Goal: Information Seeking & Learning: Find specific page/section

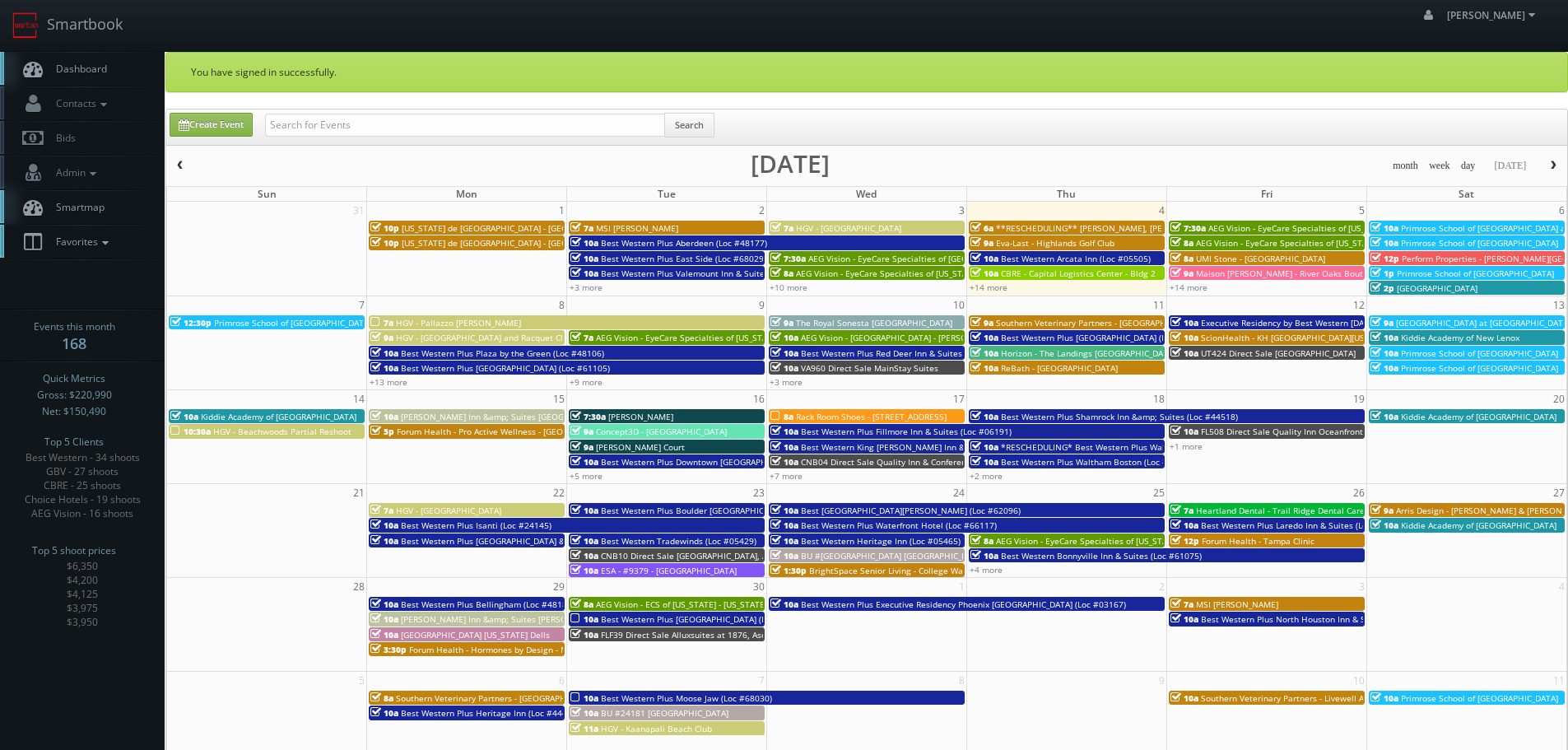
click at [99, 246] on span "Favorites" at bounding box center [81, 241] width 65 height 14
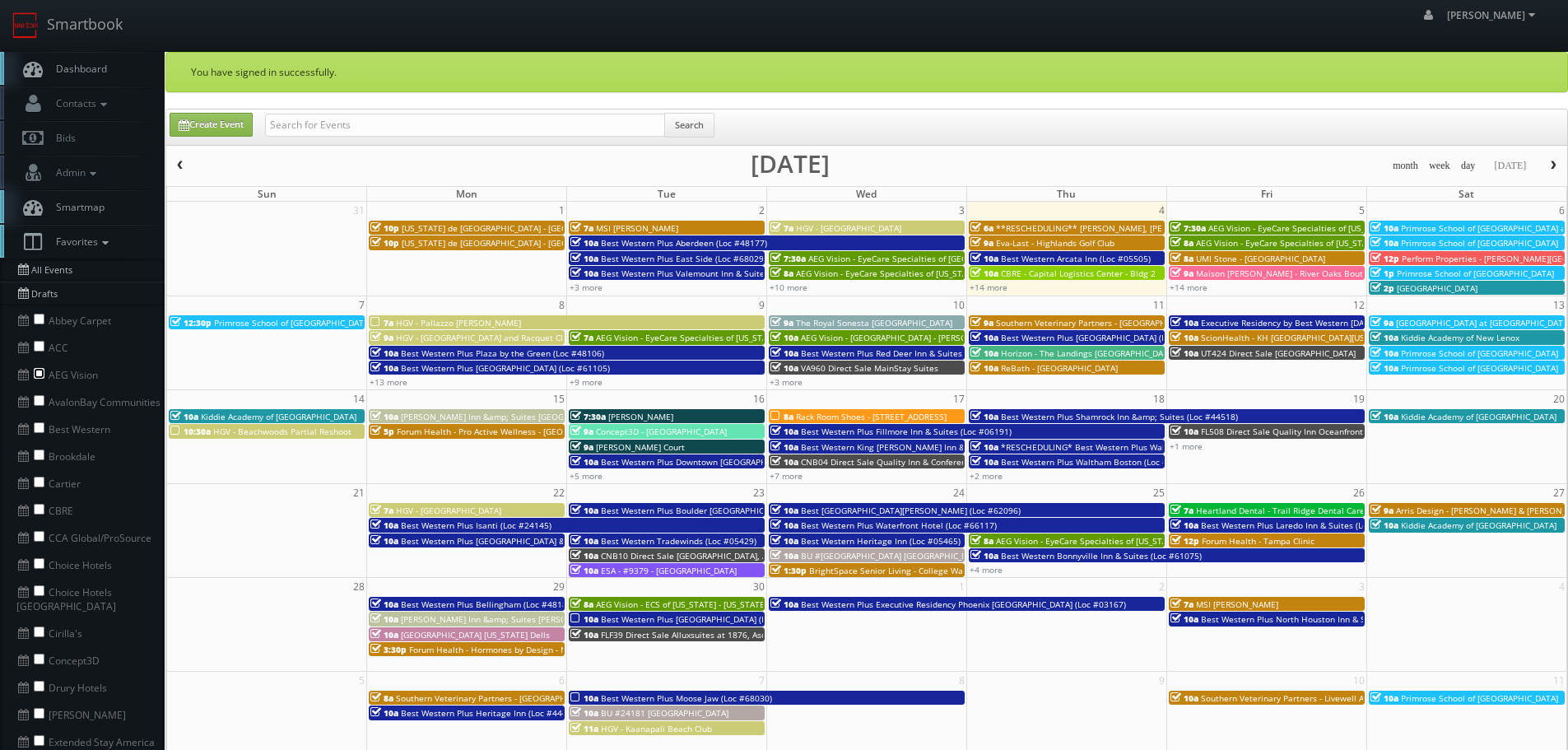
click at [41, 374] on input "checkbox" at bounding box center [38, 373] width 11 height 11
checkbox input "true"
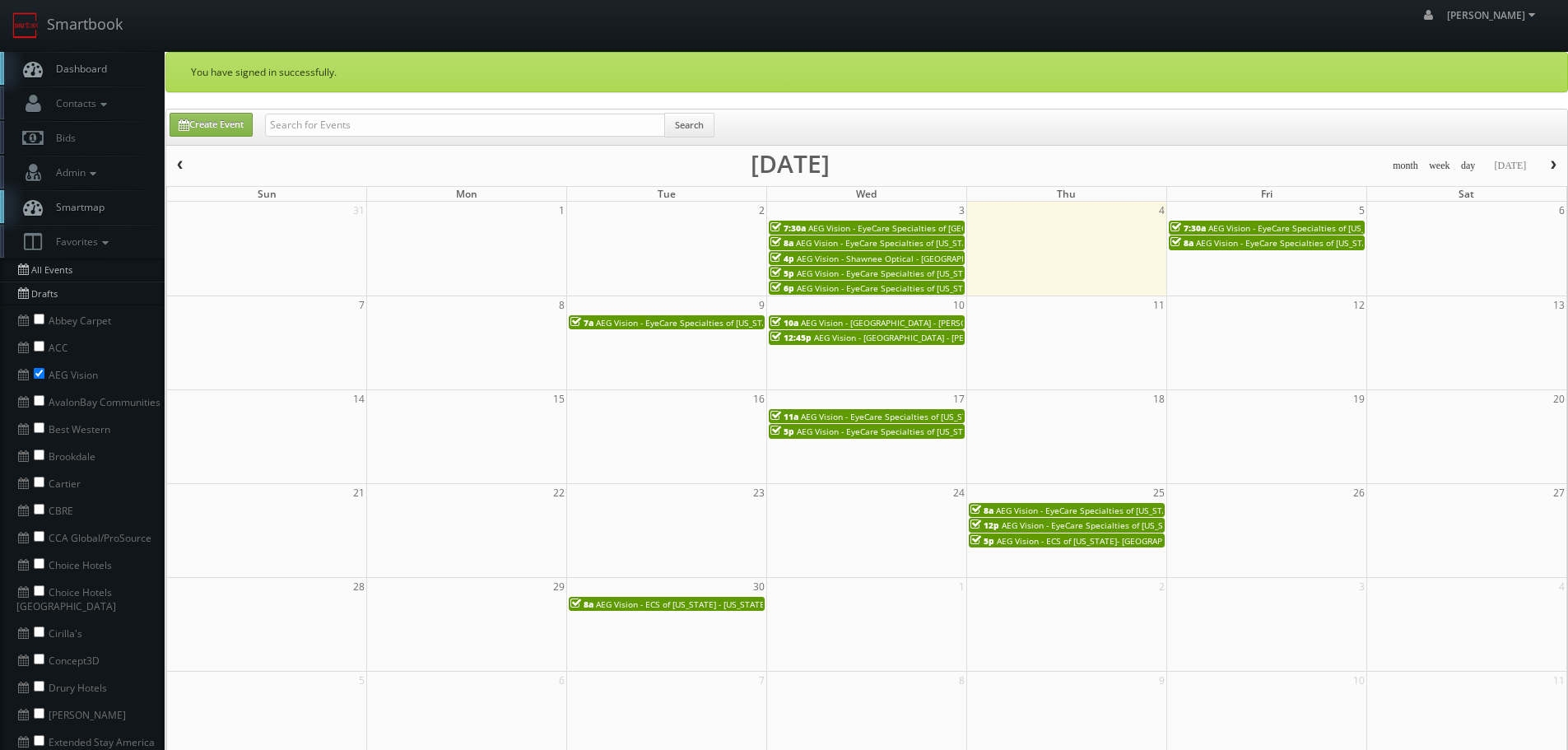
click at [184, 163] on span "button" at bounding box center [180, 165] width 12 height 10
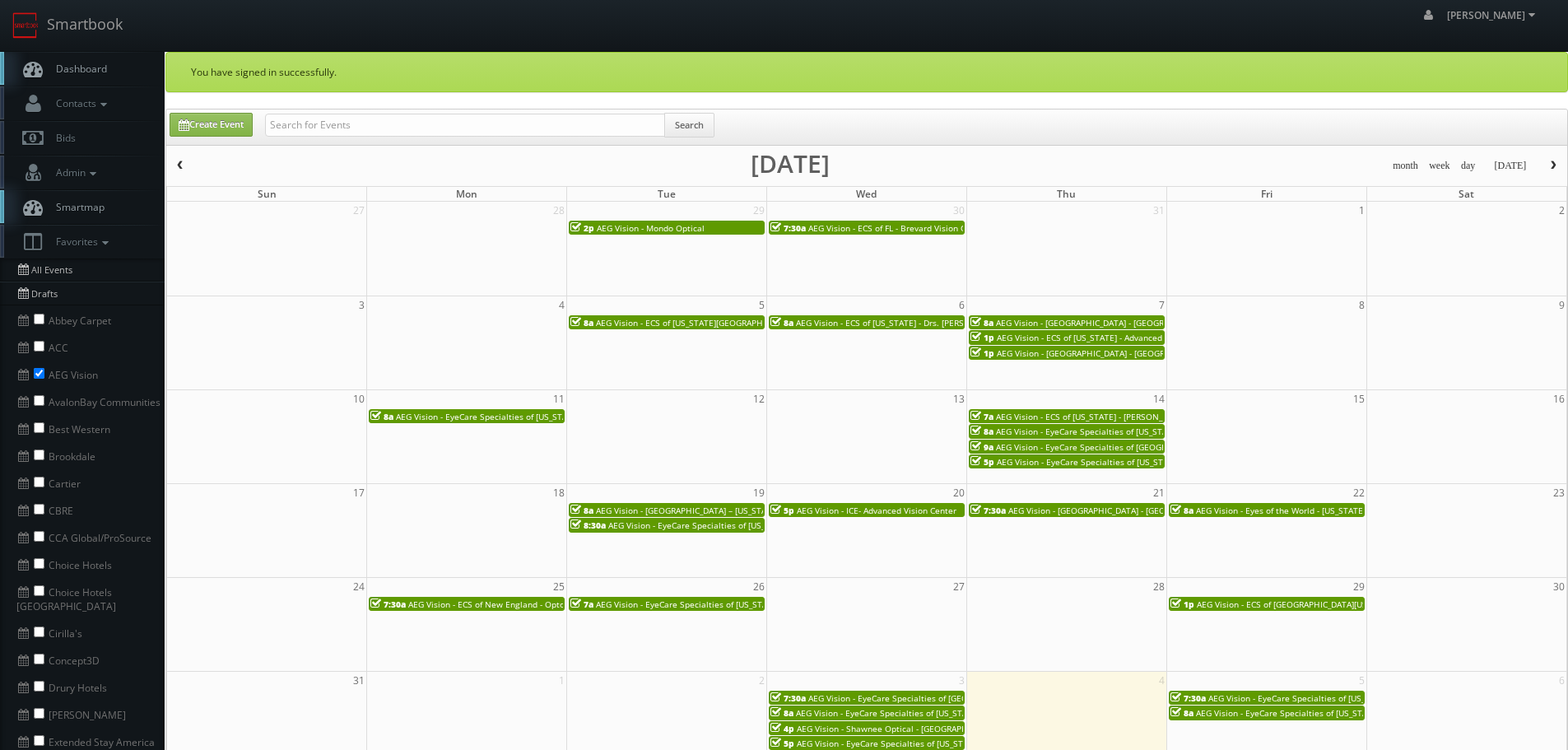
click at [692, 318] on span "AEG Vision - ECS of Washington- Battle Ground Vision Center" at bounding box center [697, 323] width 201 height 11
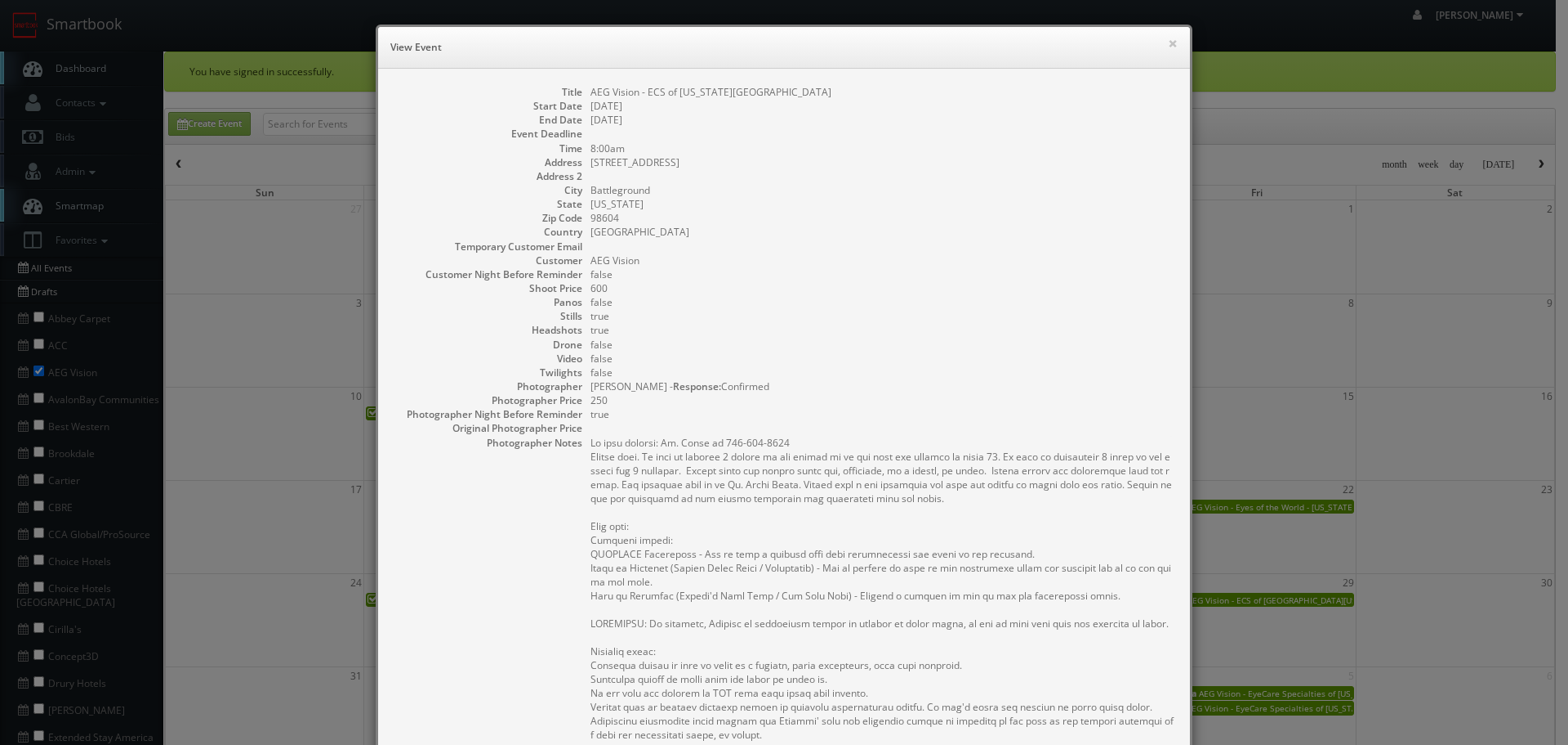
copy dd "AEG Vision - ECS of Washington- Battle Ground Vision Center"
drag, startPoint x: 867, startPoint y: 89, endPoint x: 577, endPoint y: 94, distance: 290.0
click at [577, 94] on dl "Title AEG Vision - ECS of Washington- Battle Ground Vision Center Start Date 08…" at bounding box center [784, 563] width 779 height 958
copy dd "AEG Vision - ECS of Washington- Battle Ground Vision Center"
drag, startPoint x: 929, startPoint y: 188, endPoint x: 912, endPoint y: 175, distance: 21.4
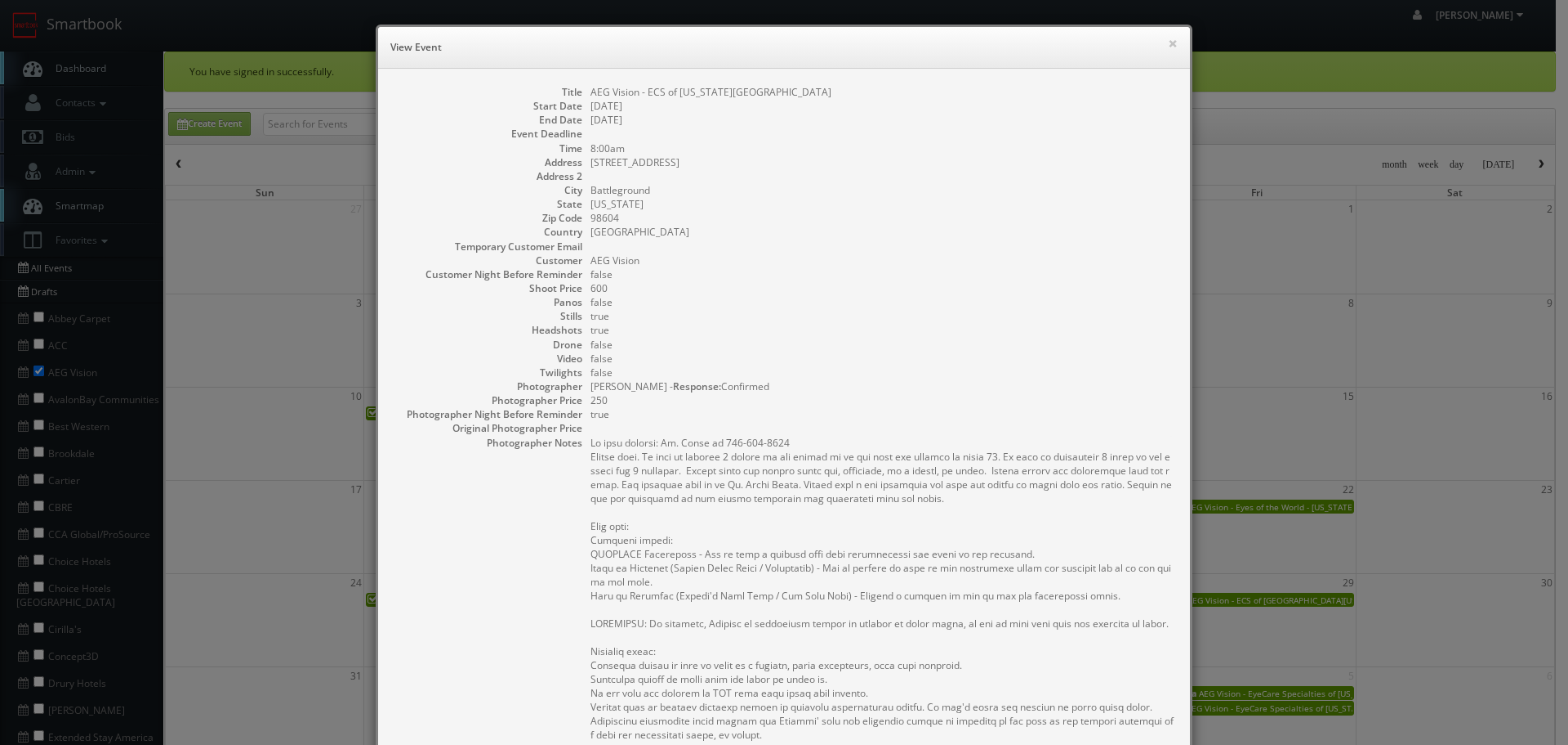
click at [929, 187] on dd "Battleground" at bounding box center [881, 189] width 583 height 14
copy dd "Battle Ground Vision Center"
drag, startPoint x: 831, startPoint y: 93, endPoint x: 732, endPoint y: 89, distance: 99.1
click at [732, 90] on dd "AEG Vision - ECS of Washington- Battle Ground Vision Center" at bounding box center [881, 91] width 583 height 14
click at [1171, 42] on button "×" at bounding box center [1172, 44] width 10 height 11
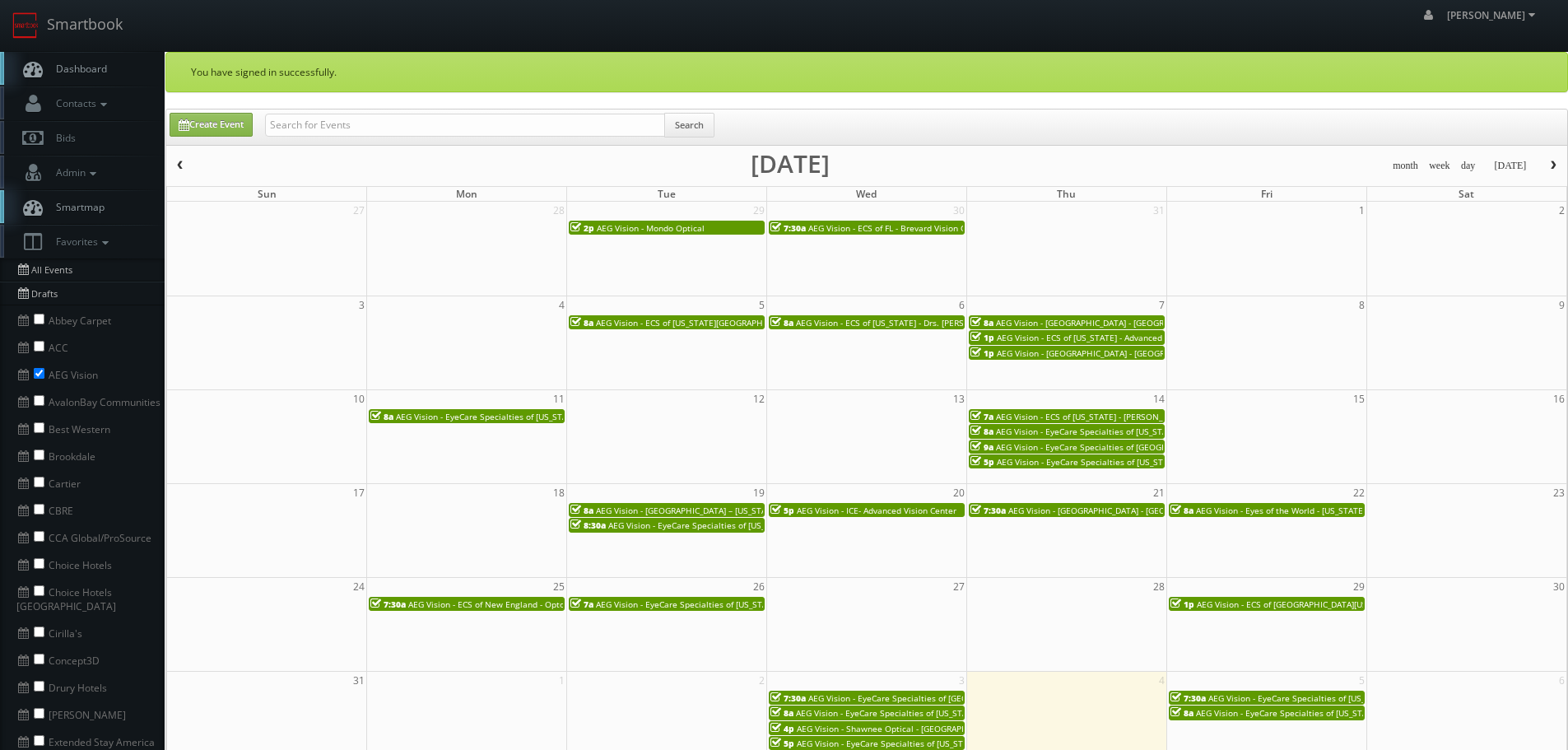
click at [859, 326] on span "AEG Vision - ECS of New Jersey - Drs. Stein and Goldschneider" at bounding box center [944, 323] width 295 height 11
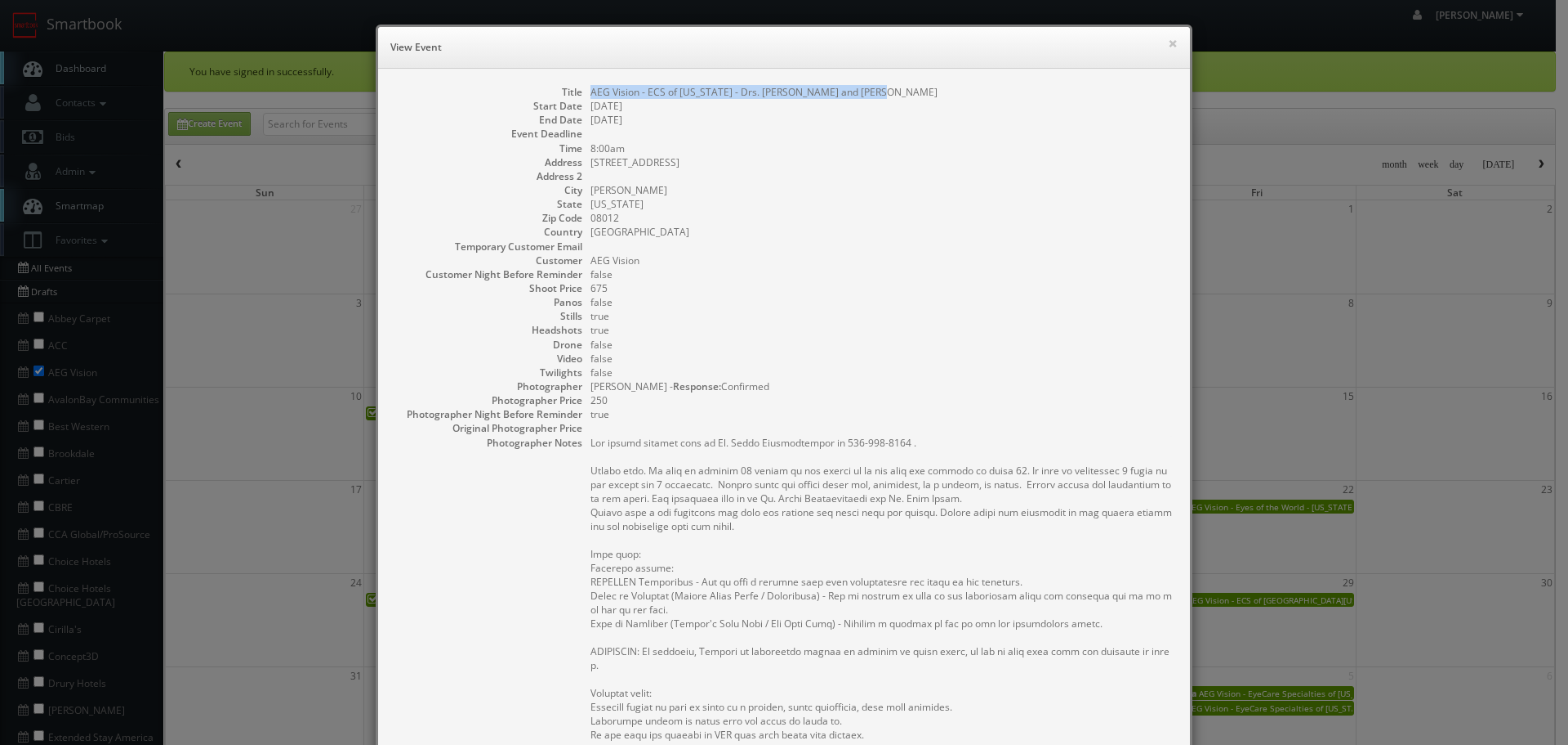
copy dd "AEG Vision - ECS of New Jersey - Drs. Stein and Goldschneider"
drag, startPoint x: 874, startPoint y: 89, endPoint x: 586, endPoint y: 94, distance: 288.0
click at [590, 94] on dd "AEG Vision - ECS of New Jersey - Drs. Stein and Goldschneider" at bounding box center [881, 91] width 583 height 14
click at [1168, 49] on button "×" at bounding box center [1172, 44] width 10 height 11
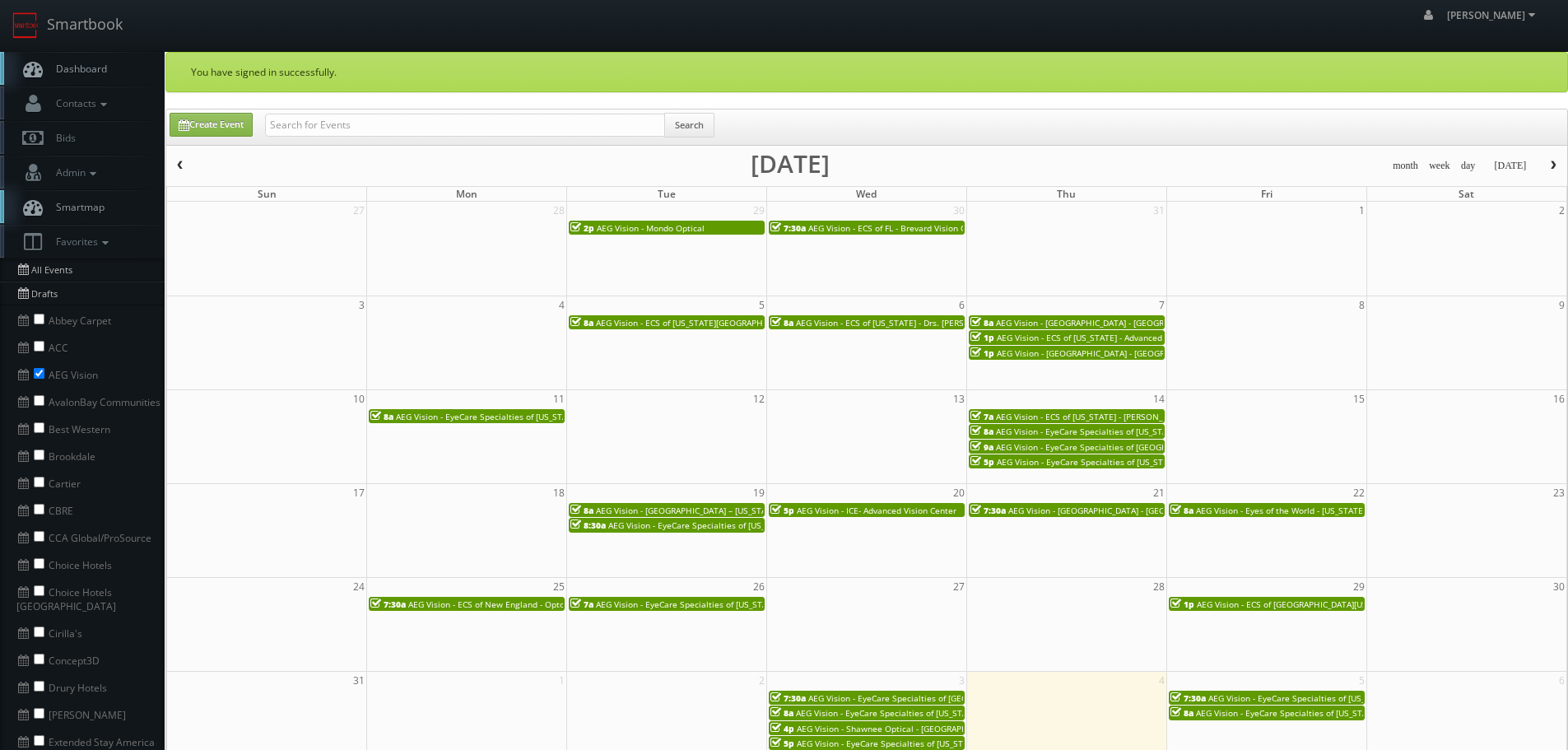
click at [1119, 324] on span "AEG Vision - Memorial Eye Center - Humble" at bounding box center [1105, 323] width 219 height 11
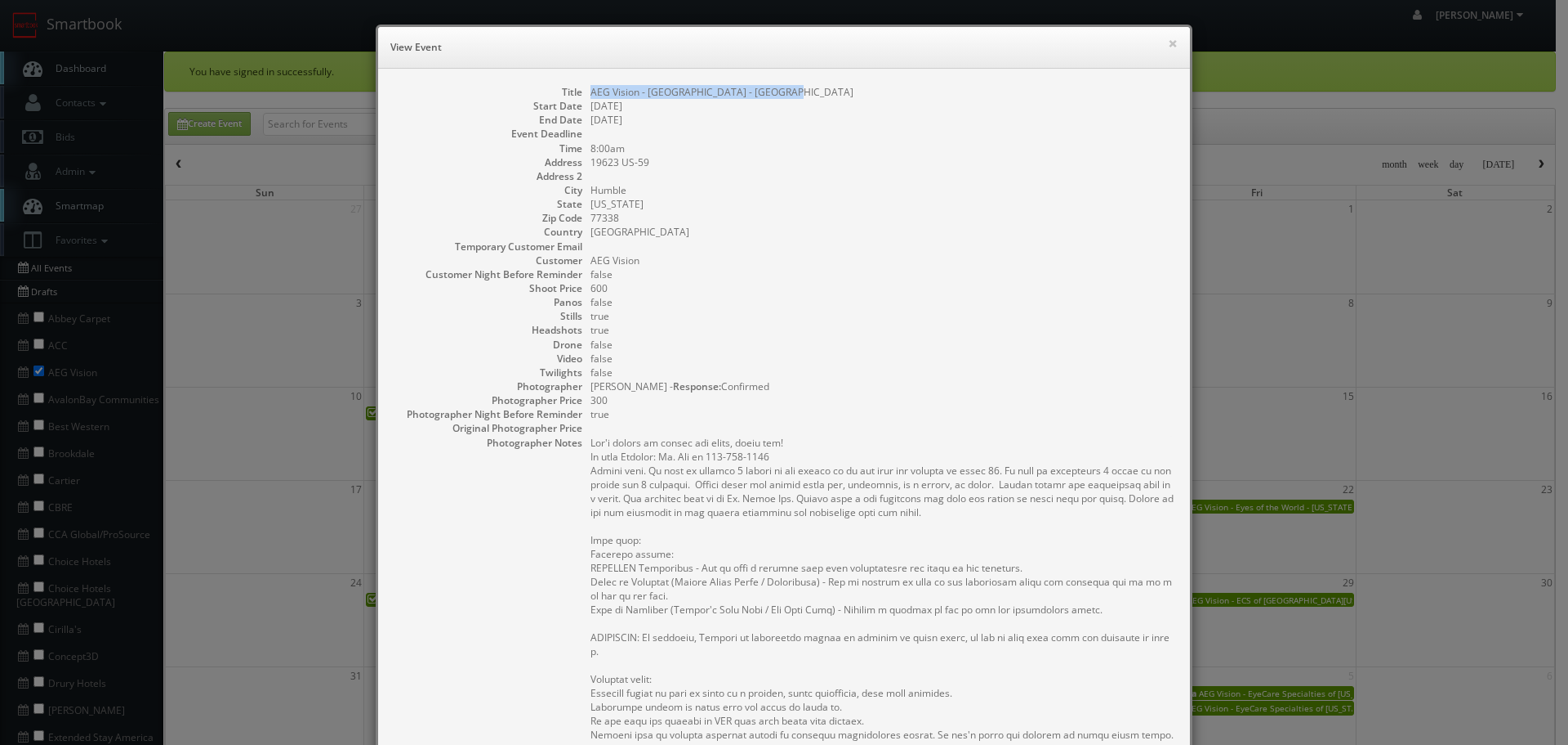
copy dd "AEG Vision - Memorial Eye Center - Humble"
drag, startPoint x: 803, startPoint y: 94, endPoint x: 586, endPoint y: 89, distance: 217.1
click at [590, 89] on dd "AEG Vision - Memorial Eye Center - Humble" at bounding box center [881, 91] width 583 height 14
copy dd "AEG Vision - Memorial Eye Center - Humble"
click at [1171, 39] on button "×" at bounding box center [1172, 44] width 10 height 11
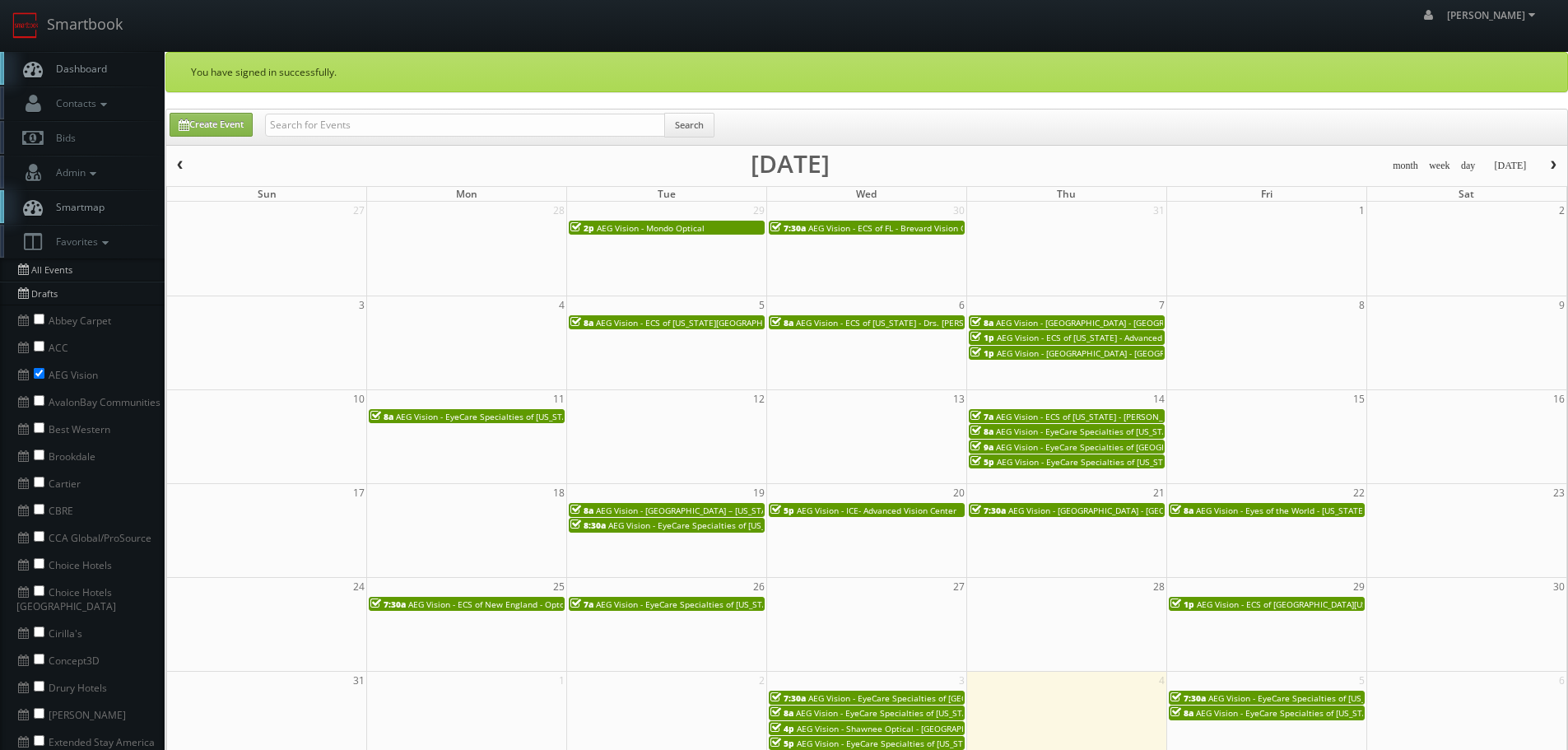
click at [1112, 337] on span "AEG Vision - ECS of Florida - Advanced EyeCare" at bounding box center [1096, 337] width 200 height 11
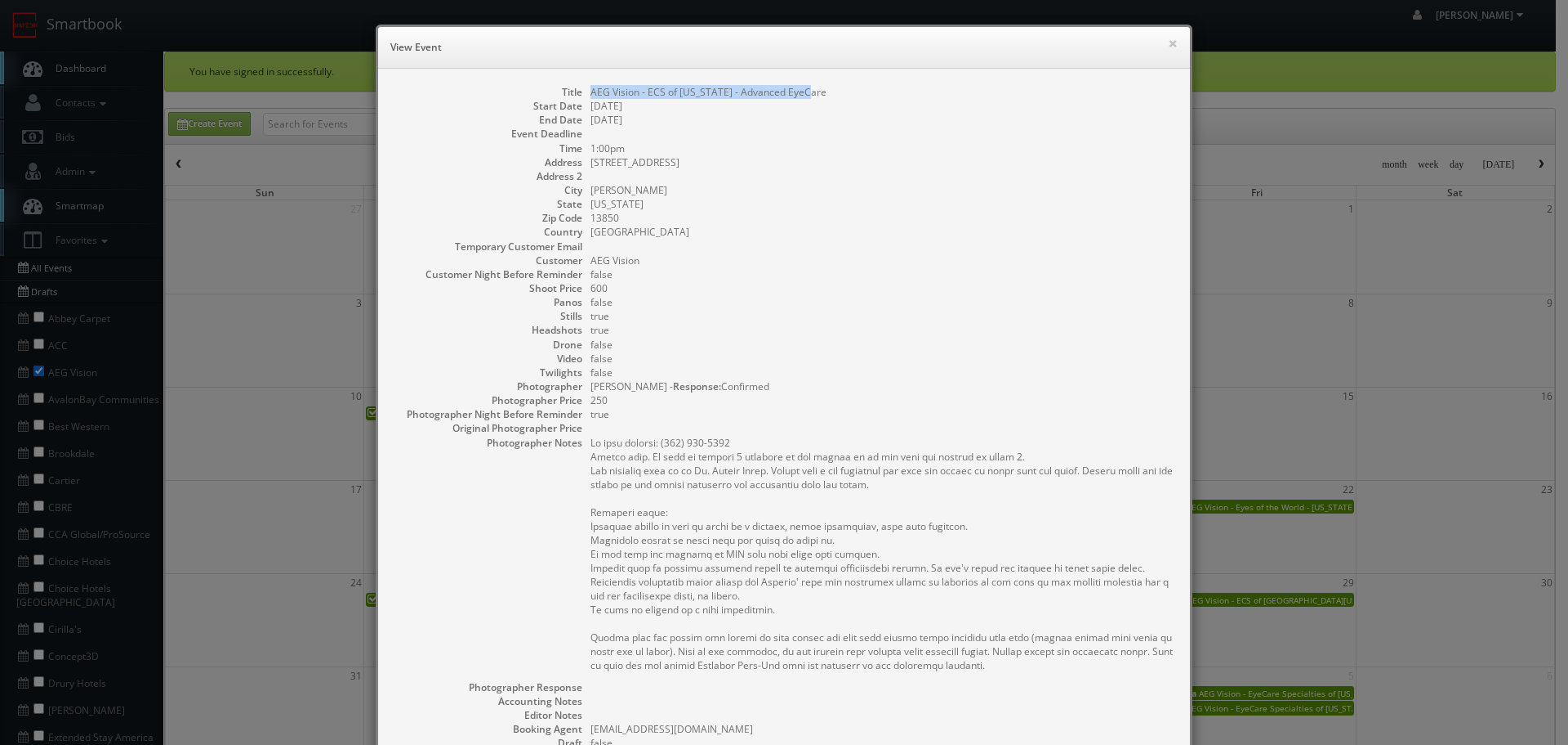
copy dd "AEG Vision - ECS of Florida - Advanced EyeCare"
drag, startPoint x: 828, startPoint y: 87, endPoint x: 587, endPoint y: 92, distance: 241.1
click at [590, 92] on dd "AEG Vision - ECS of Florida - Advanced EyeCare" at bounding box center [881, 91] width 583 height 14
drag, startPoint x: 821, startPoint y: 142, endPoint x: 821, endPoint y: 114, distance: 28.0
click at [821, 142] on dd "1:00pm" at bounding box center [881, 148] width 583 height 14
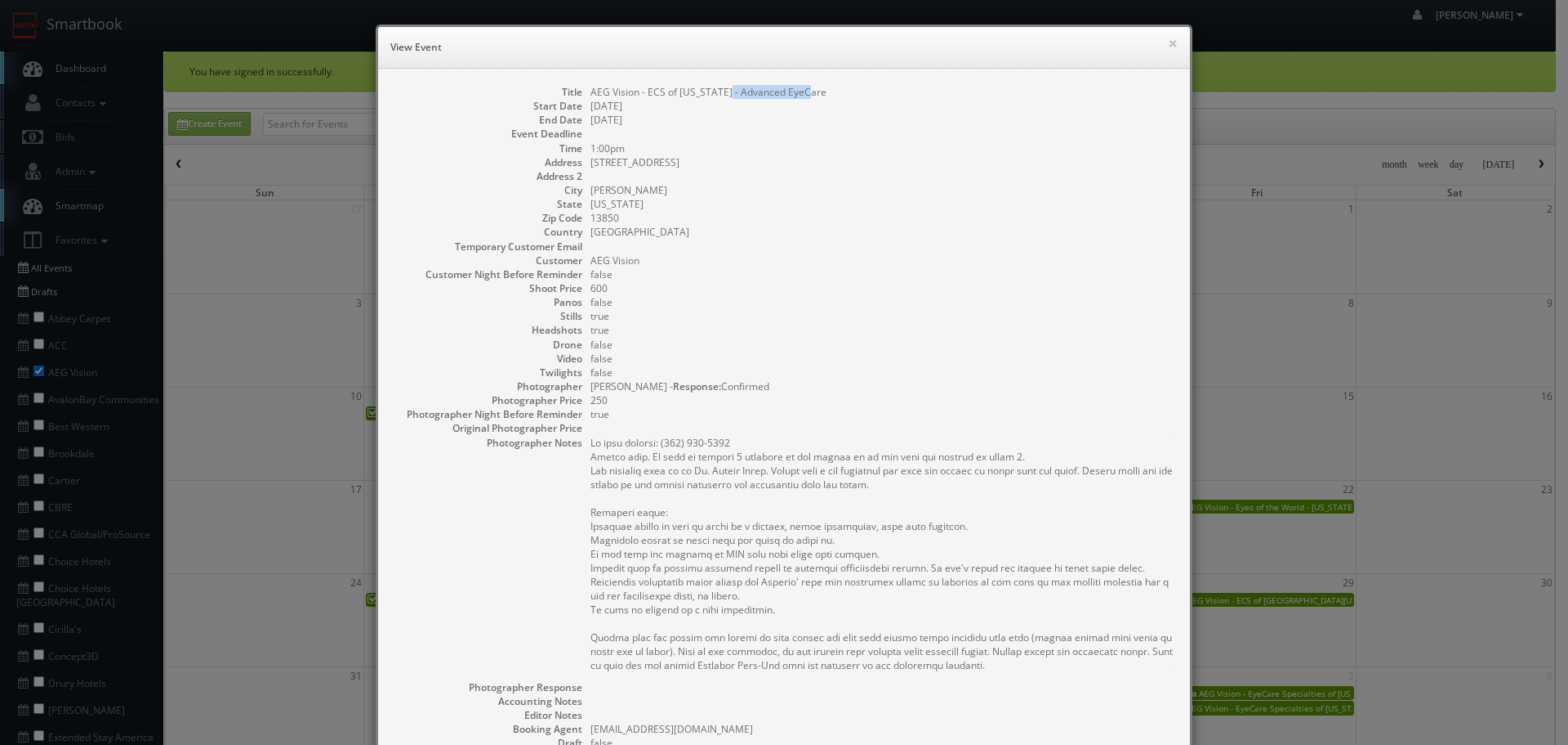
copy dd "Advanced EyeCare"
drag, startPoint x: 796, startPoint y: 86, endPoint x: 711, endPoint y: 92, distance: 85.2
click at [711, 92] on dd "AEG Vision - ECS of Florida - Advanced EyeCare" at bounding box center [881, 91] width 583 height 14
click at [1172, 42] on div "× View Event" at bounding box center [784, 48] width 812 height 42
click at [1168, 44] on button "×" at bounding box center [1172, 44] width 10 height 11
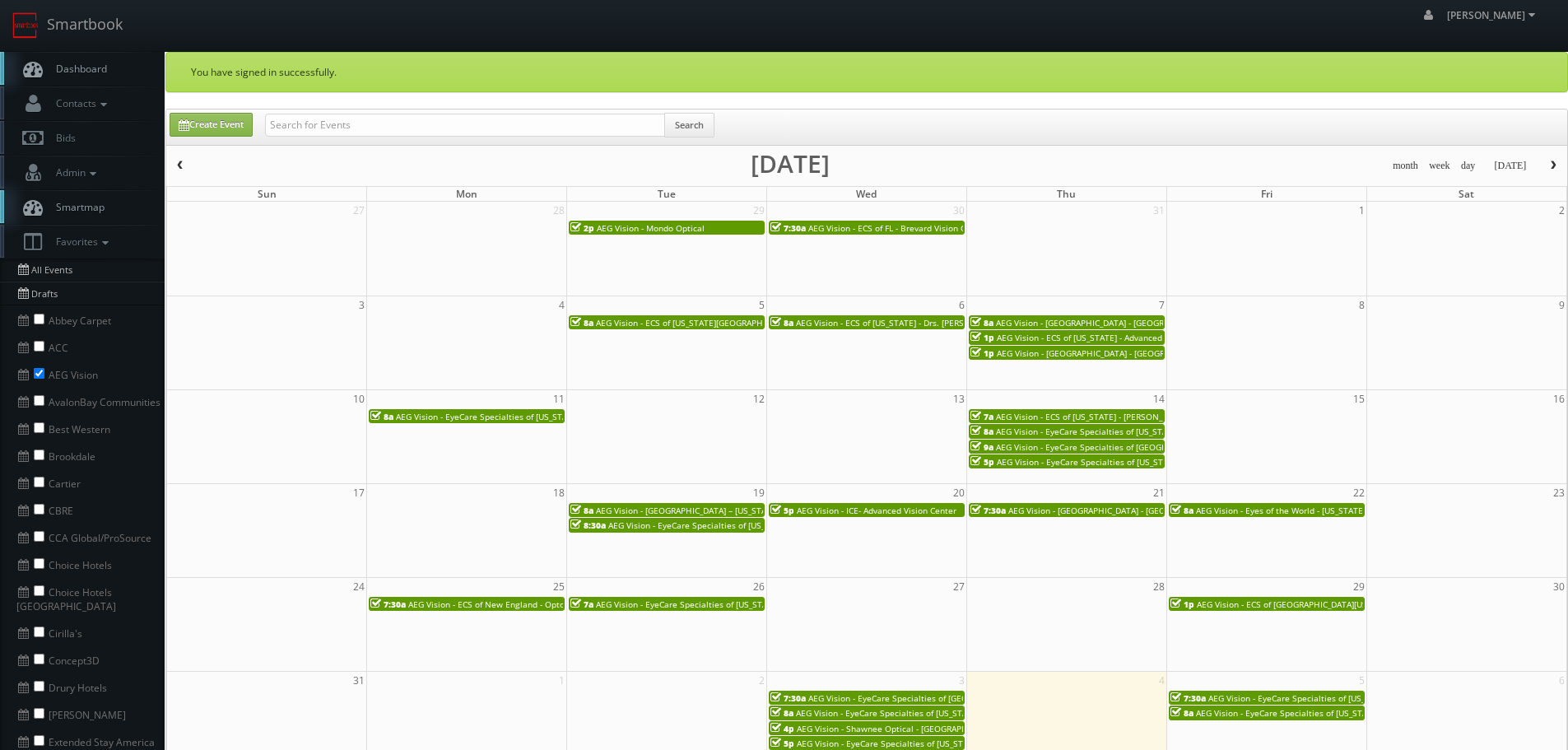
click at [1136, 354] on span "AEG Vision - Memorial Eye Center - Eye Center of Houston" at bounding box center [1106, 352] width 219 height 11
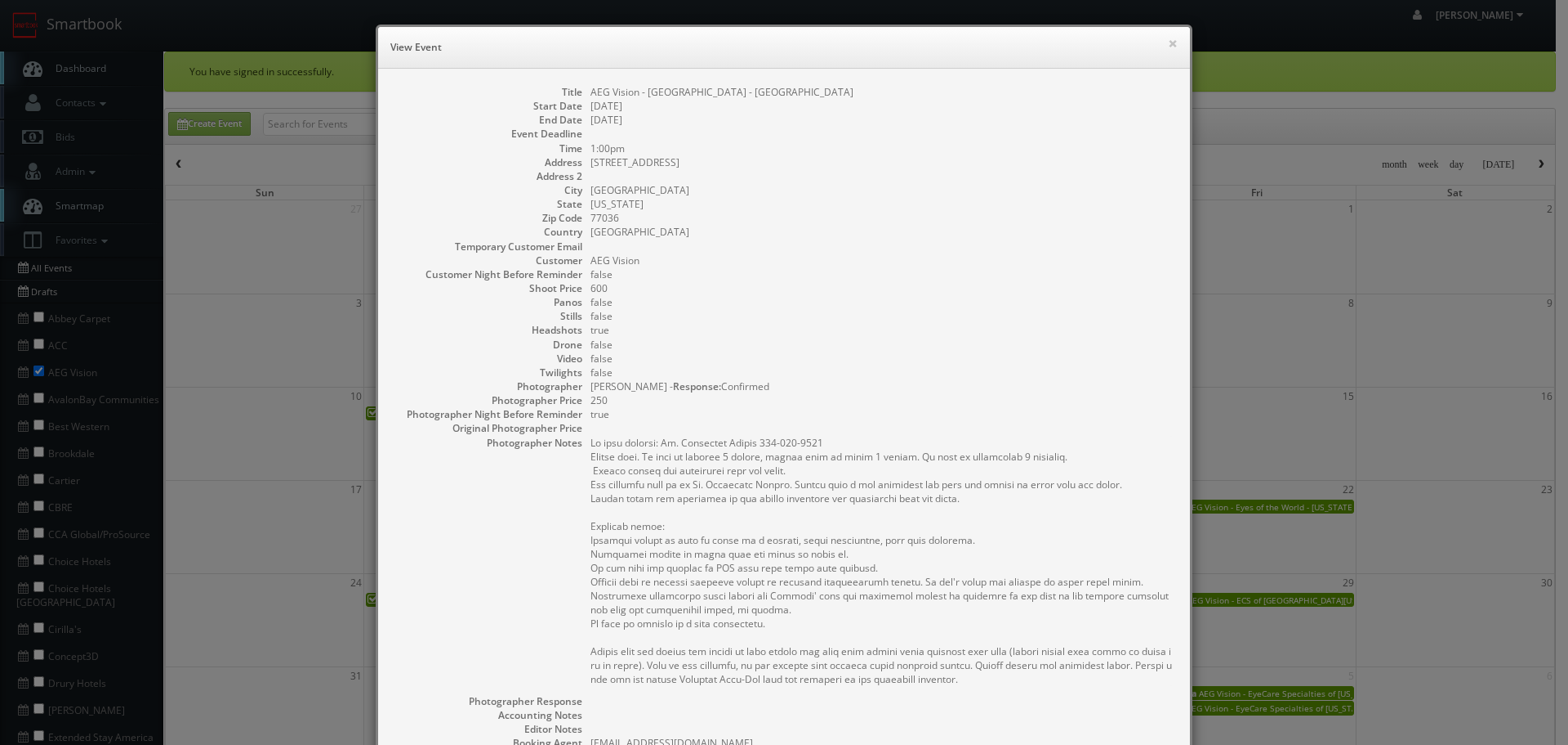
copy dd "AEG Vision - Memorial Eye Center - Eye Center of Houston"
drag, startPoint x: 864, startPoint y: 94, endPoint x: 577, endPoint y: 91, distance: 287.0
click at [577, 91] on dl "Title AEG Vision - Memorial Eye Center - Eye Center of Houston Start Date 08/07…" at bounding box center [784, 500] width 779 height 833
click at [1168, 44] on button "×" at bounding box center [1172, 44] width 10 height 11
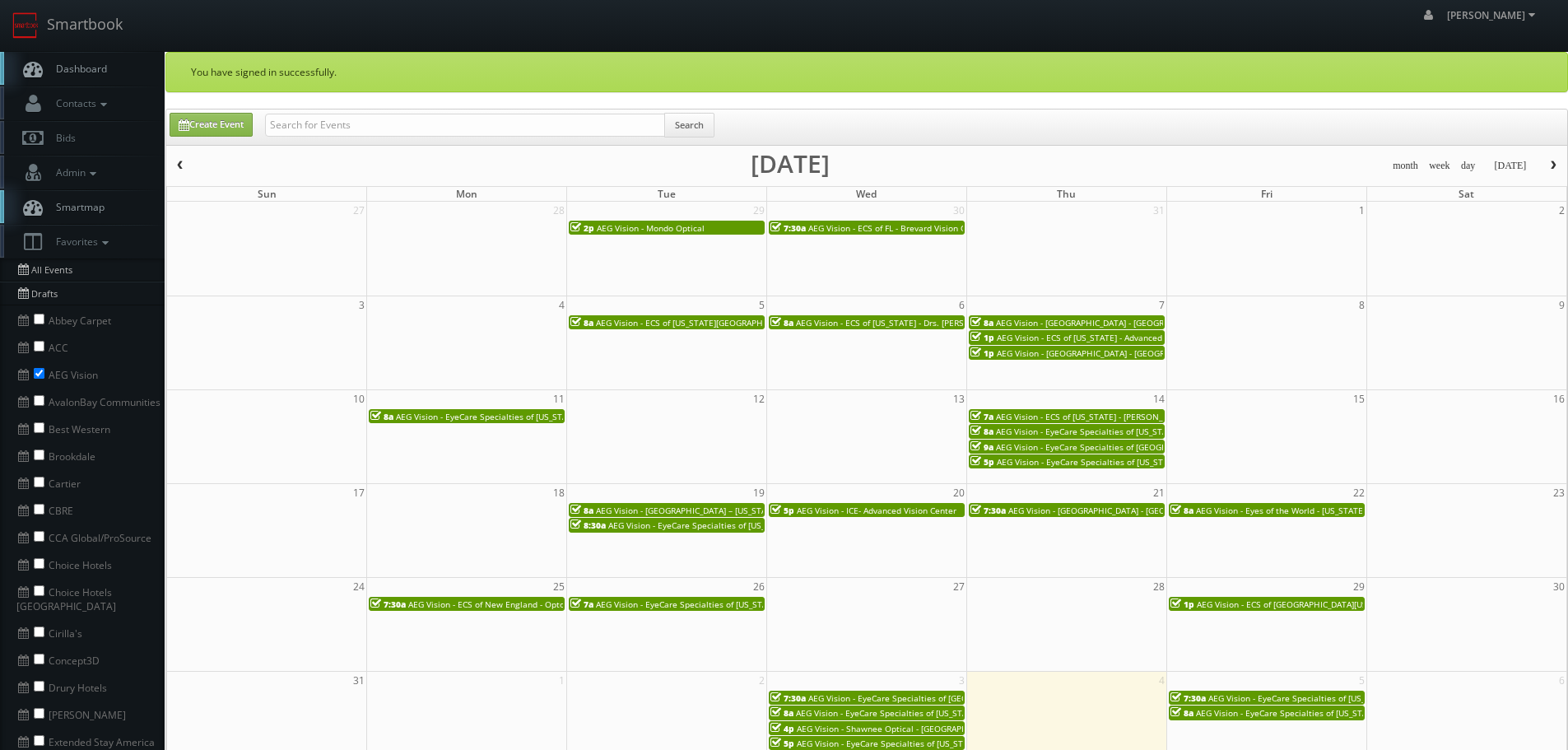
click at [534, 418] on span "AEG Vision - EyeCare Specialties of New York - Roberts Eyecare Associates - Ves…" at bounding box center [599, 417] width 406 height 11
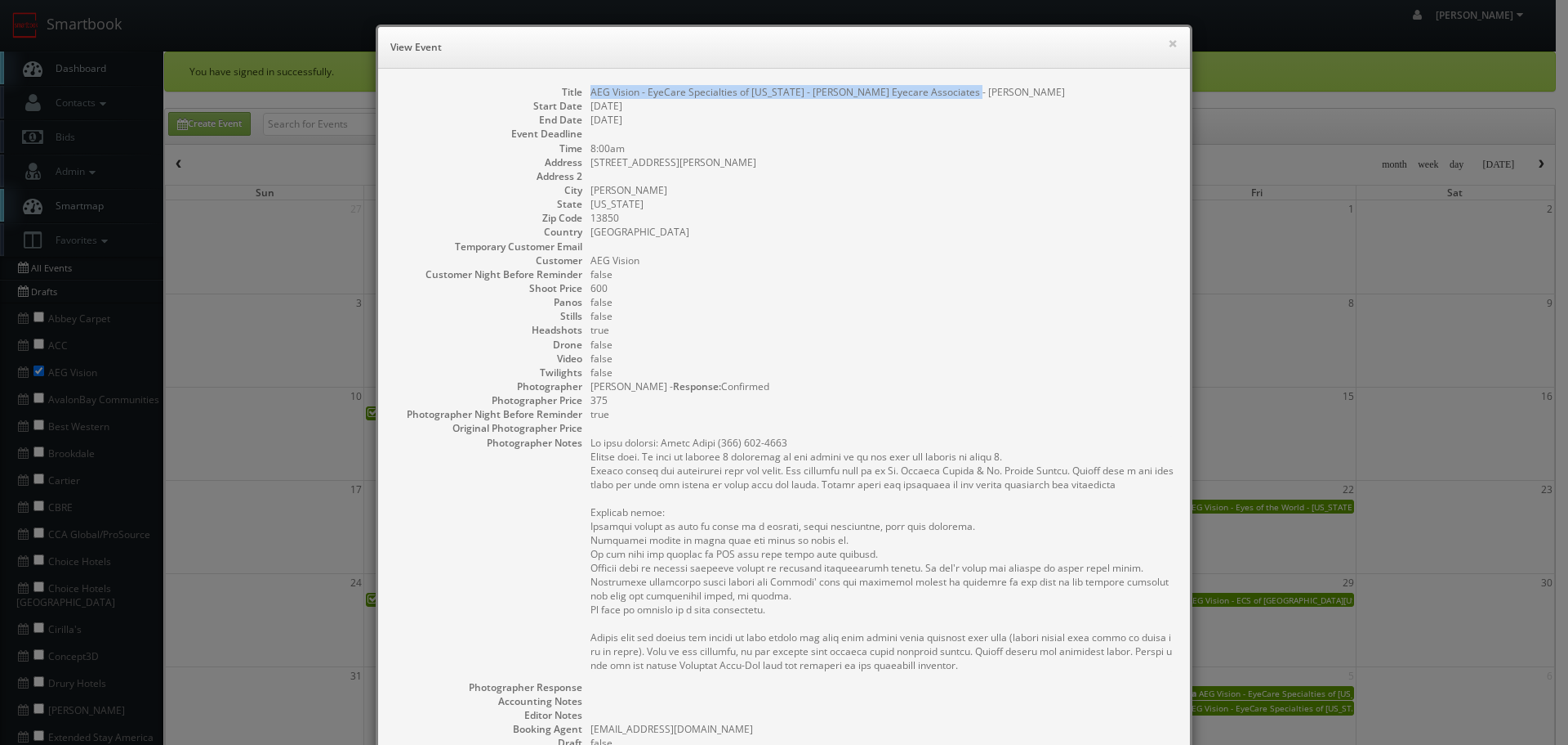
copy dd "AEG Vision - EyeCare Specialties of New York - Roberts Eyecare Associates - Ves…"
drag, startPoint x: 958, startPoint y: 90, endPoint x: 586, endPoint y: 91, distance: 372.0
click at [590, 91] on dd "AEG Vision - EyeCare Specialties of New York - Roberts Eyecare Associates - Ves…" at bounding box center [881, 91] width 583 height 14
click at [1168, 39] on button "×" at bounding box center [1172, 44] width 10 height 11
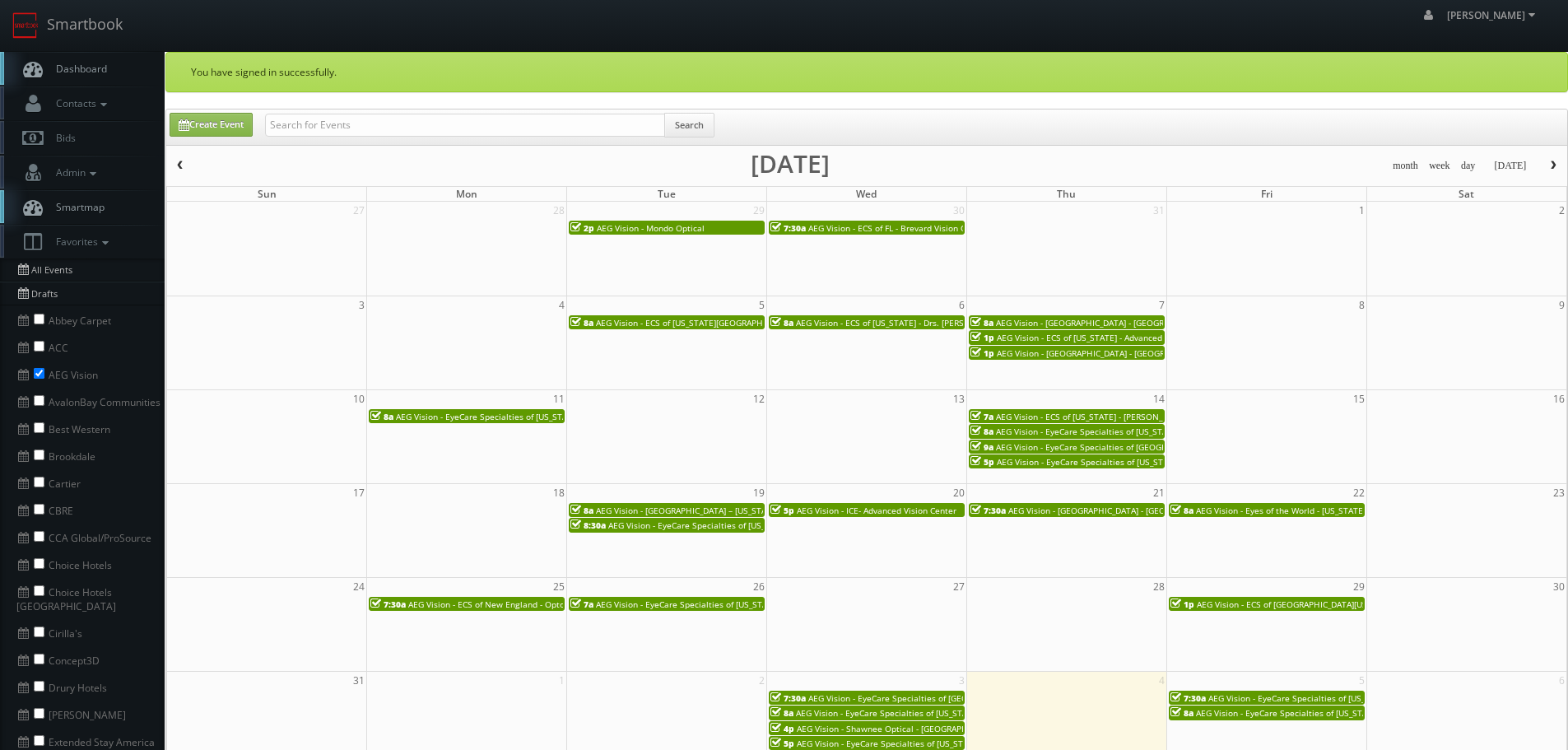
click at [1042, 412] on span "AEG Vision - ECS of Tennessee - Sumner EyeCare - Gallatin (Nashville)" at bounding box center [1197, 417] width 404 height 11
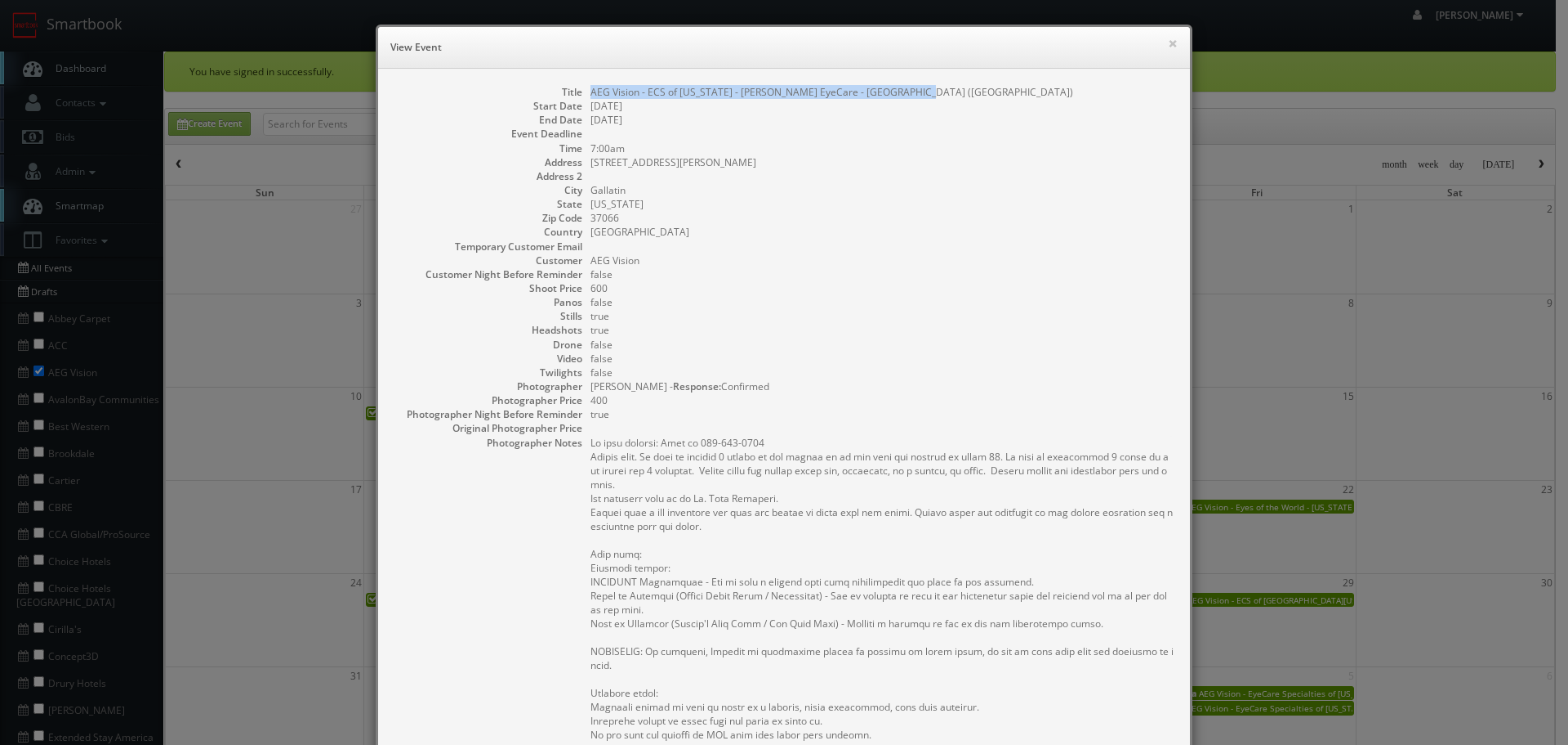
drag, startPoint x: 918, startPoint y: 90, endPoint x: 584, endPoint y: 86, distance: 334.0
click at [590, 86] on dd "AEG Vision - ECS of Tennessee - Sumner EyeCare - Gallatin (Nashville)" at bounding box center [881, 91] width 583 height 14
click at [1175, 44] on div "× View Event" at bounding box center [784, 48] width 812 height 42
click at [1169, 44] on button "×" at bounding box center [1172, 44] width 10 height 11
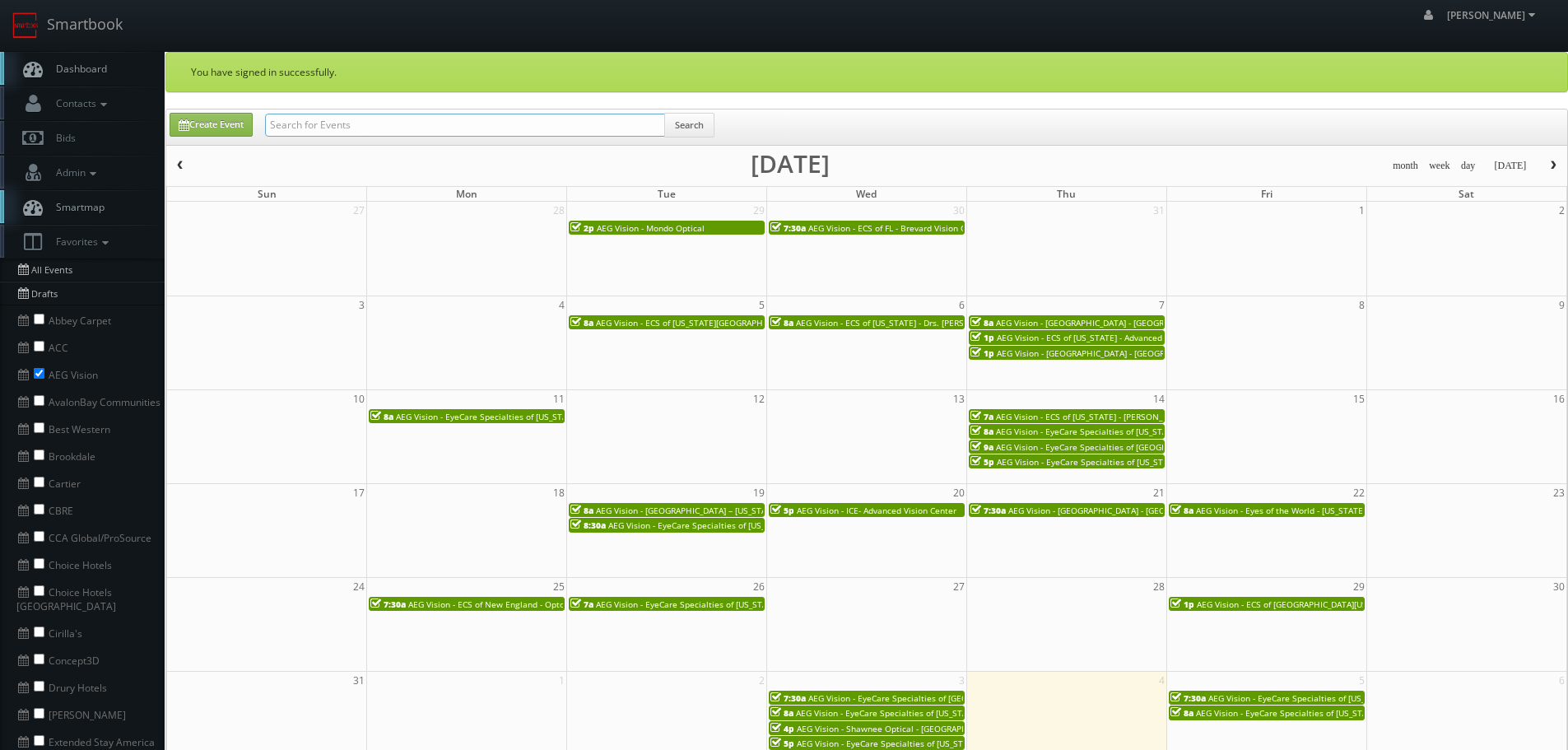
click at [586, 125] on input "text" at bounding box center [465, 125] width 400 height 23
paste input "Gallatin"
type input "Gallatin"
click at [1111, 430] on span "AEG Vision - EyeCare Specialties of Florida – Rowe Family EyeCare" at bounding box center [1156, 431] width 320 height 11
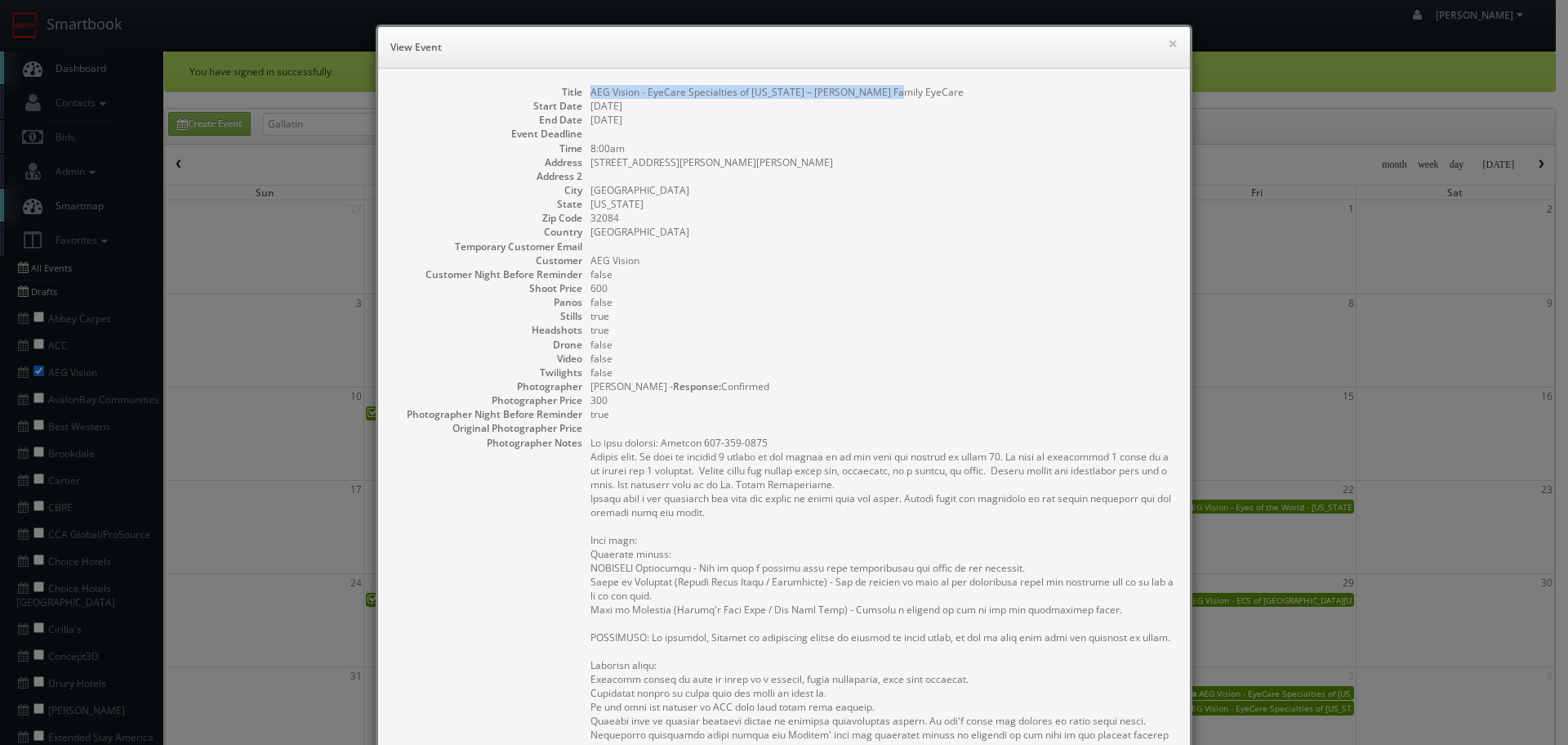
drag, startPoint x: 914, startPoint y: 88, endPoint x: 578, endPoint y: 89, distance: 336.0
click at [578, 89] on dl "Title AEG Vision - EyeCare Specialties of Florida – Rowe Family EyeCare Start D…" at bounding box center [784, 570] width 779 height 971
click at [1171, 44] on button "×" at bounding box center [1172, 44] width 10 height 11
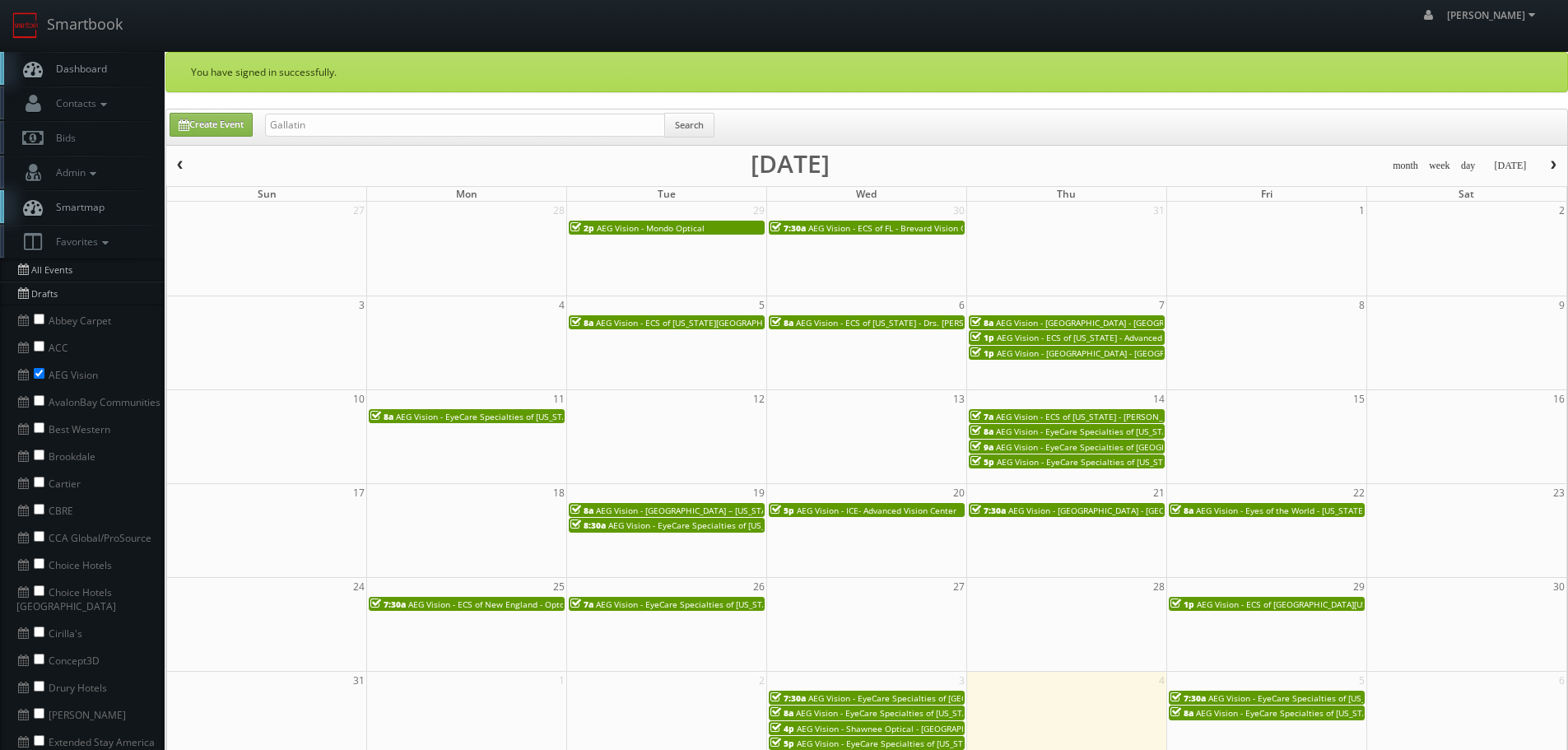
click at [1089, 449] on span "AEG Vision - EyeCare Specialties of New England - Medfield Eye Associates" at bounding box center [1158, 446] width 324 height 11
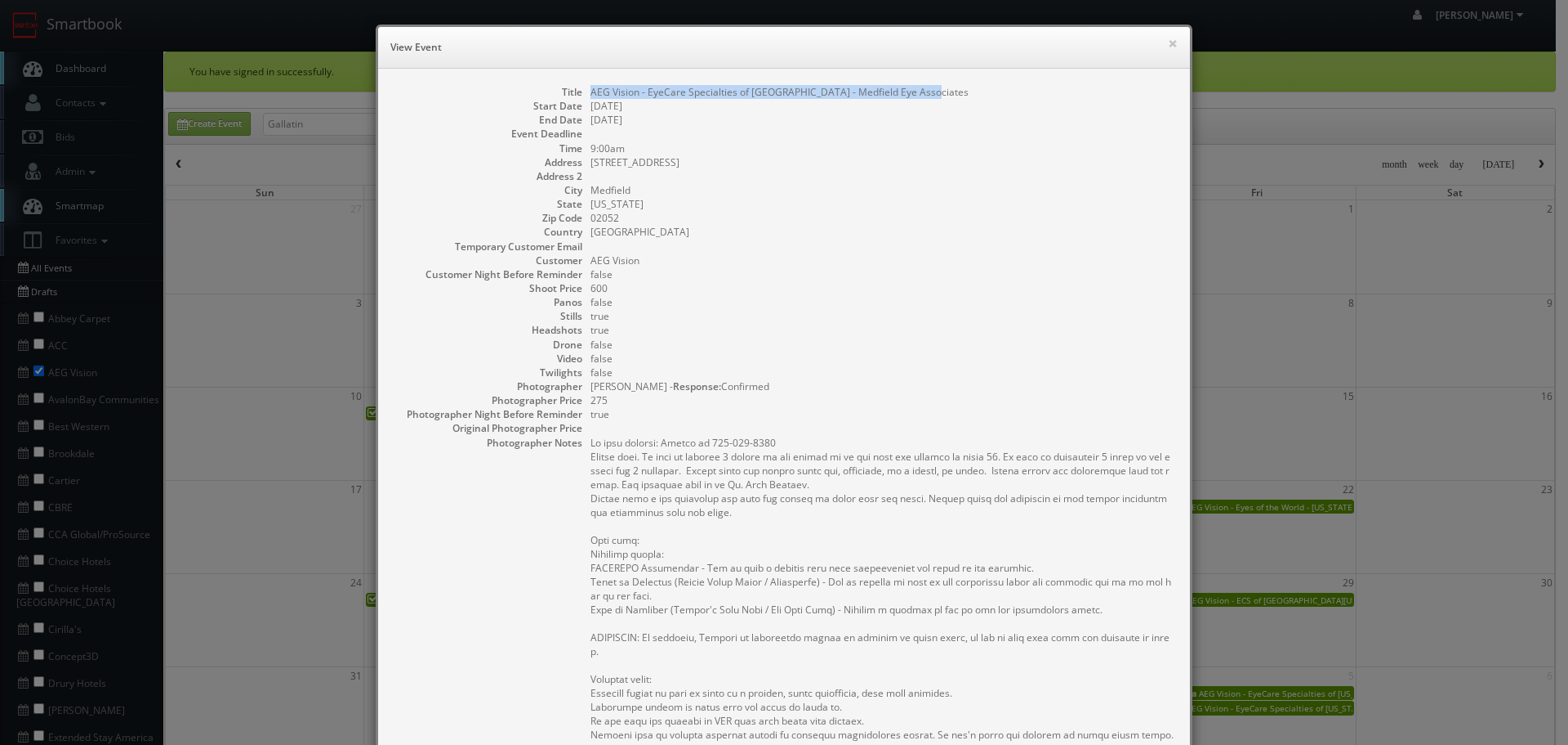
drag, startPoint x: 943, startPoint y: 92, endPoint x: 588, endPoint y: 89, distance: 355.0
click at [590, 89] on dd "AEG Vision - EyeCare Specialties of New England - Medfield Eye Associates" at bounding box center [881, 91] width 583 height 14
drag, startPoint x: 974, startPoint y: 129, endPoint x: 957, endPoint y: 112, distance: 24.0
click at [971, 126] on dl "Title AEG Vision - EyeCare Specialties of New England - Medfield Eye Associates…" at bounding box center [784, 578] width 779 height 986
drag, startPoint x: 923, startPoint y: 88, endPoint x: 814, endPoint y: 84, distance: 109.1
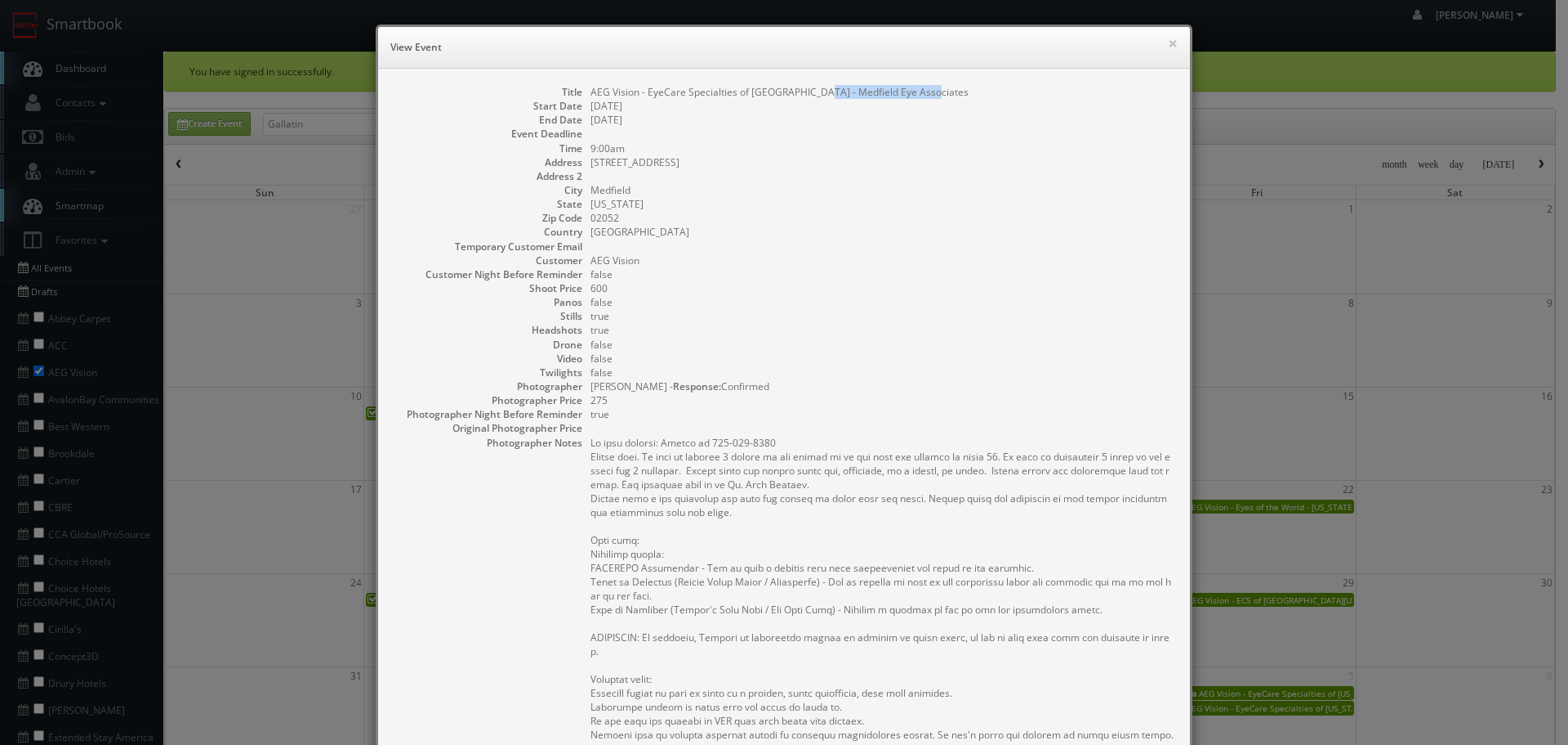
click at [814, 84] on div "Title AEG Vision - EyeCare Specialties of New England - Medfield Eye Associates…" at bounding box center [784, 585] width 812 height 1034
click at [1168, 48] on button "×" at bounding box center [1172, 44] width 10 height 11
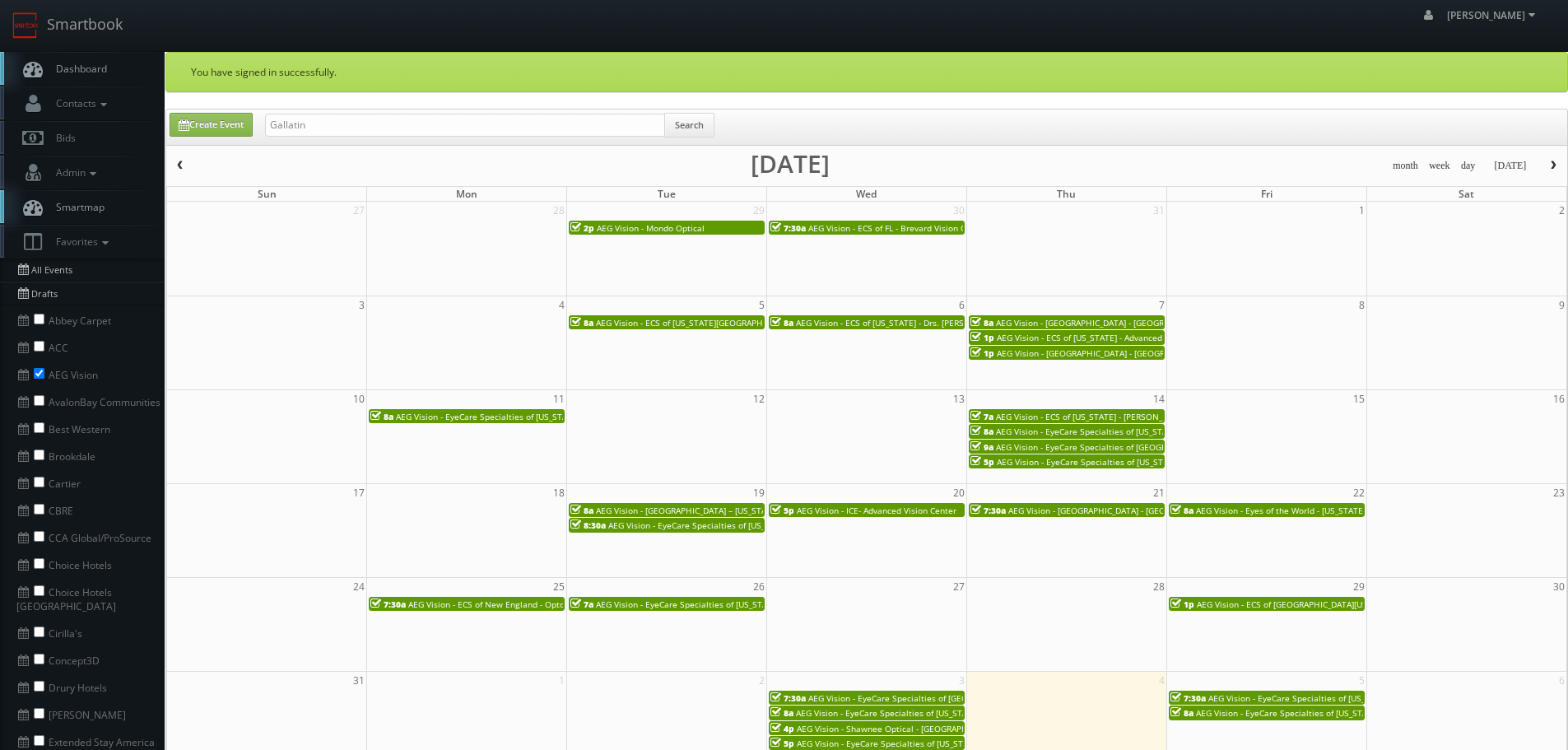
click at [1117, 462] on span "AEG Vision - EyeCare Specialties of Colorado - Osius Vision" at bounding box center [1117, 462] width 240 height 11
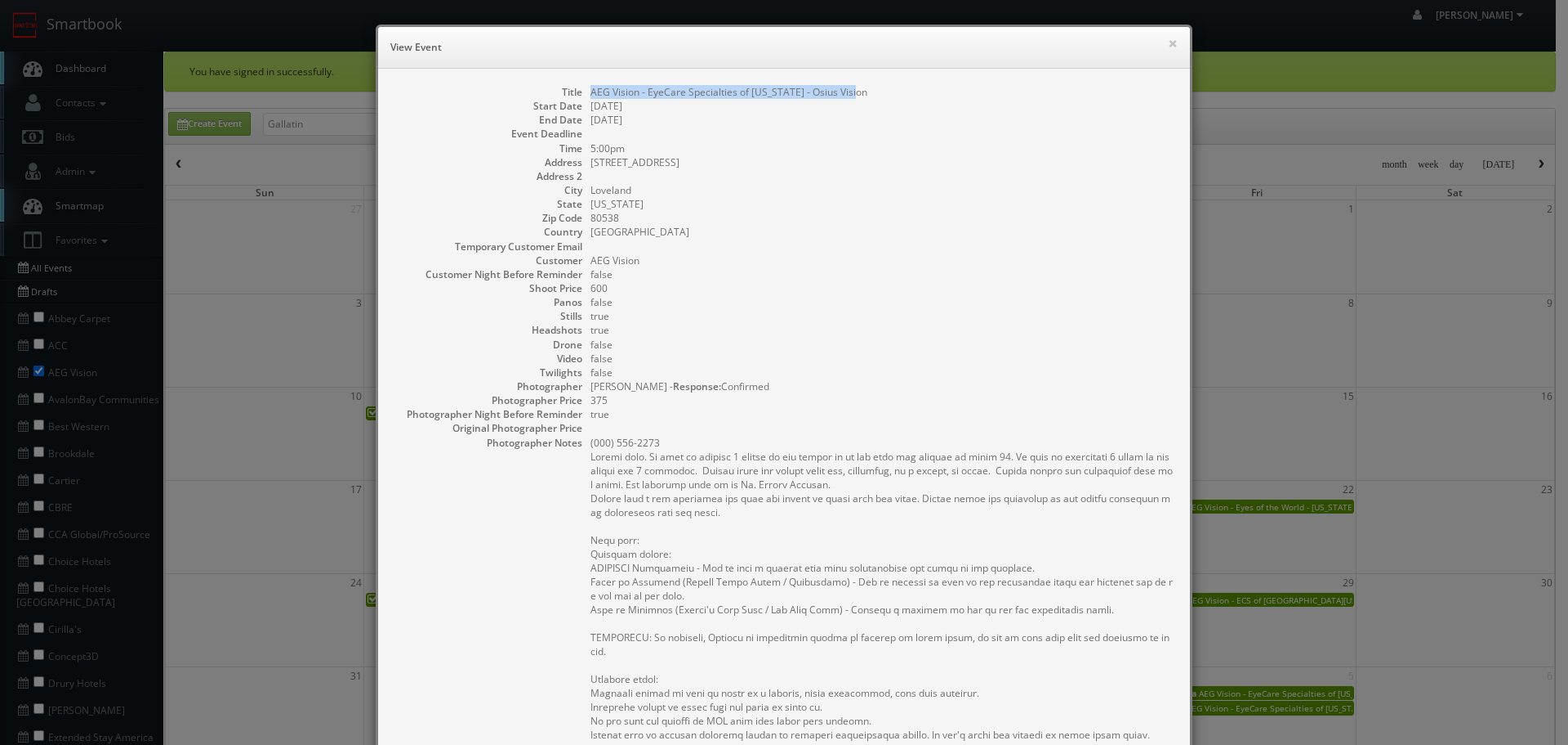
drag, startPoint x: 873, startPoint y: 87, endPoint x: 695, endPoint y: 101, distance: 178.5
click at [590, 90] on dd "AEG Vision - EyeCare Specialties of Colorado - Osius Vision" at bounding box center [881, 91] width 583 height 14
click at [1170, 46] on button "×" at bounding box center [1172, 44] width 10 height 11
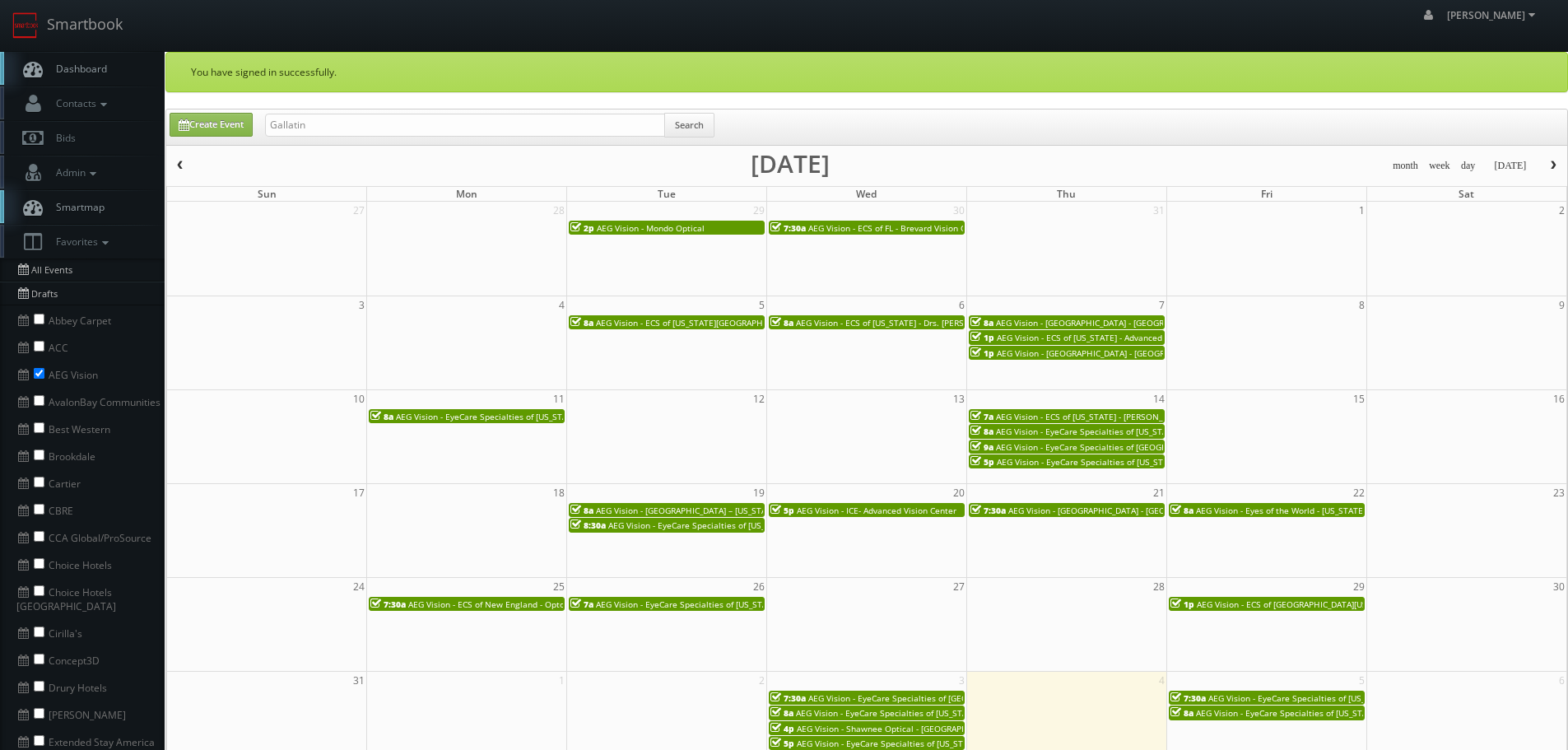
click at [676, 526] on span "AEG Vision - EyeCare Specialties of Washington - Edmonds Eyecare Associates" at bounding box center [772, 525] width 327 height 11
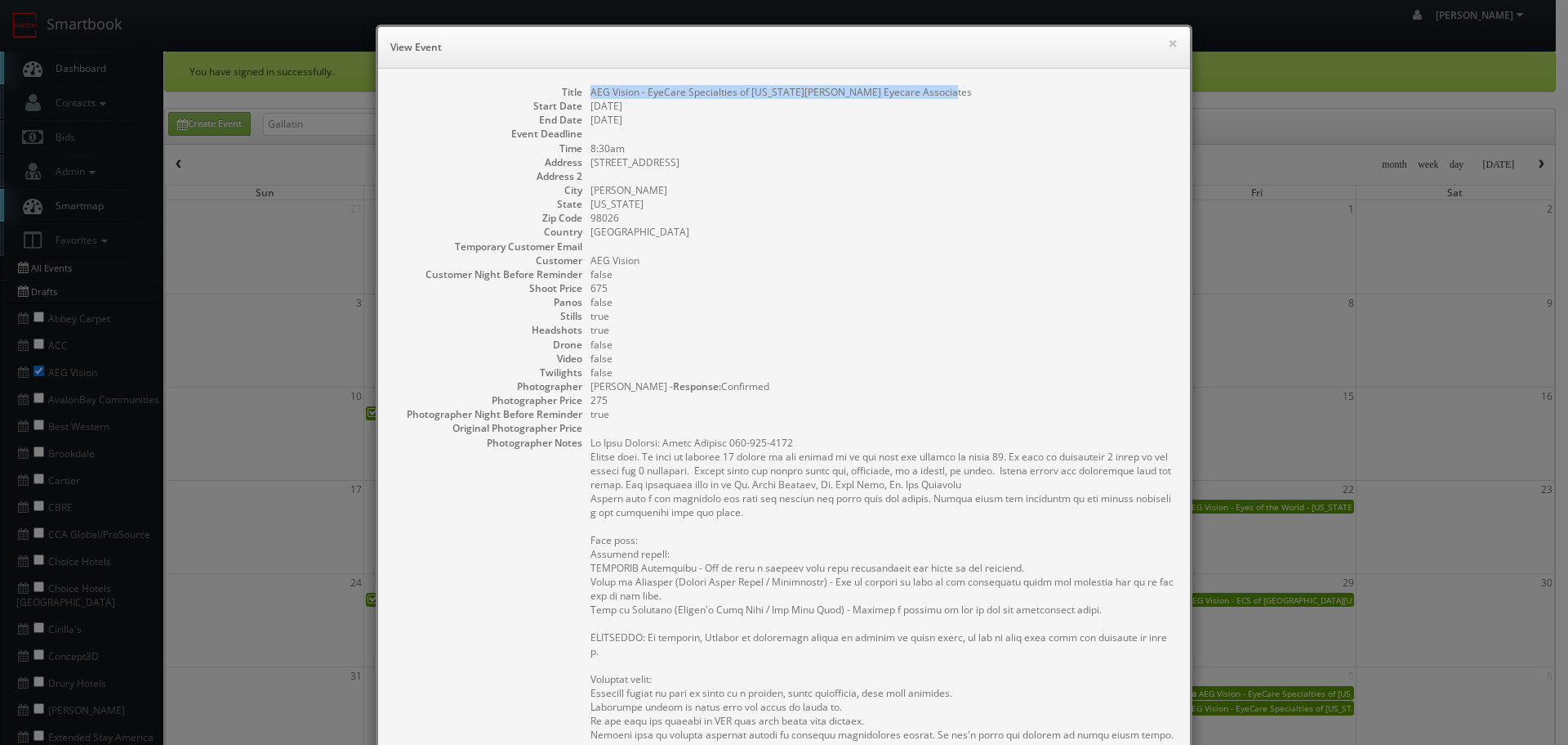
drag, startPoint x: 963, startPoint y: 91, endPoint x: 585, endPoint y: 91, distance: 378.0
click at [590, 91] on dd "AEG Vision - EyeCare Specialties of Washington - Edmonds Eyecare Associates" at bounding box center [881, 91] width 583 height 14
drag, startPoint x: 987, startPoint y: 142, endPoint x: 968, endPoint y: 106, distance: 40.7
click at [981, 131] on dl "Title AEG Vision - EyeCare Specialties of Washington - Edmonds Eyecare Associat…" at bounding box center [784, 578] width 779 height 986
drag, startPoint x: 941, startPoint y: 90, endPoint x: 808, endPoint y: 90, distance: 133.0
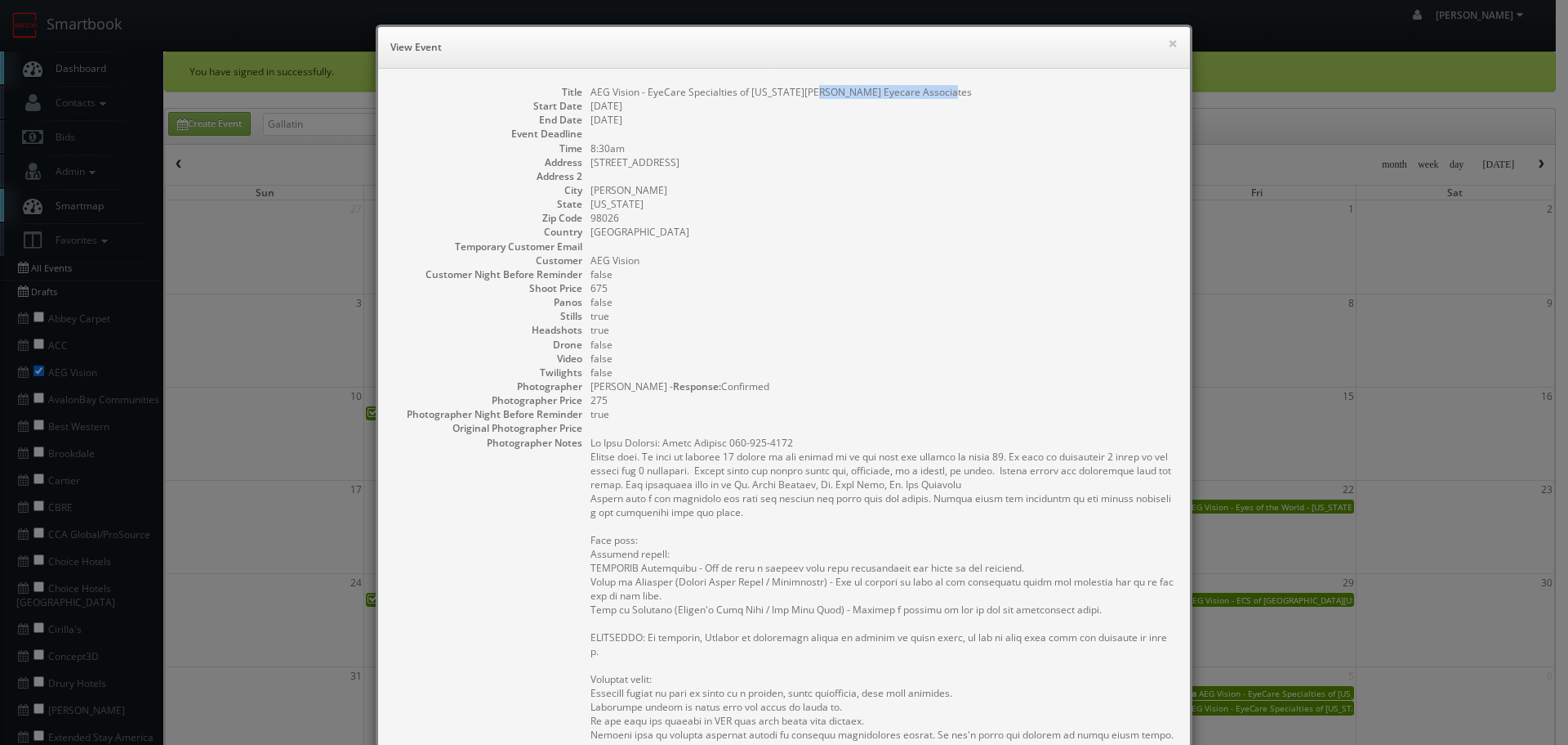
click at [808, 90] on dd "AEG Vision - EyeCare Specialties of Washington - Edmonds Eyecare Associates" at bounding box center [881, 91] width 583 height 14
click at [1168, 43] on button "×" at bounding box center [1172, 44] width 10 height 11
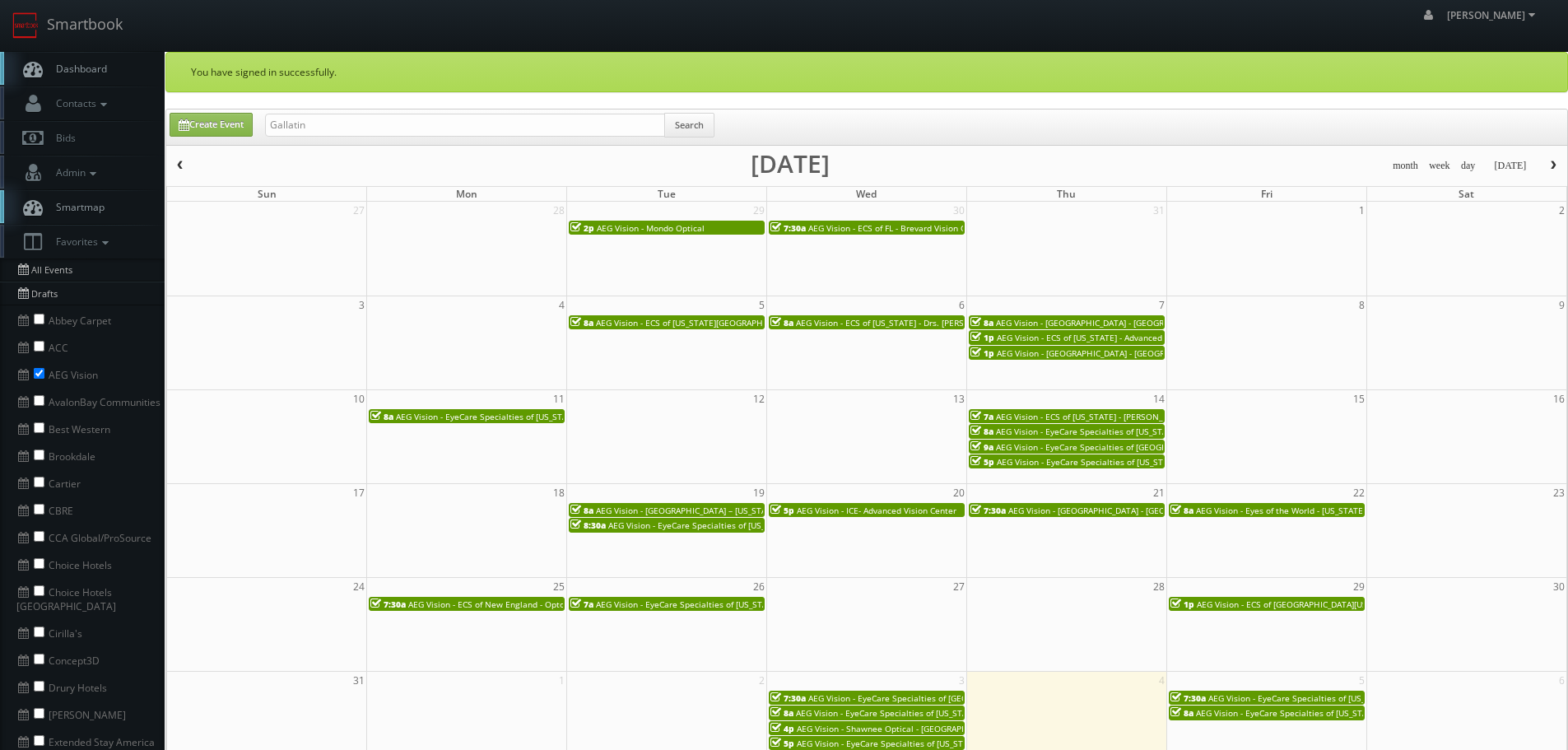
click at [735, 507] on span "AEG Vision - Memorial Eye Center – Texas Ave. (Baytown)" at bounding box center [772, 511] width 354 height 11
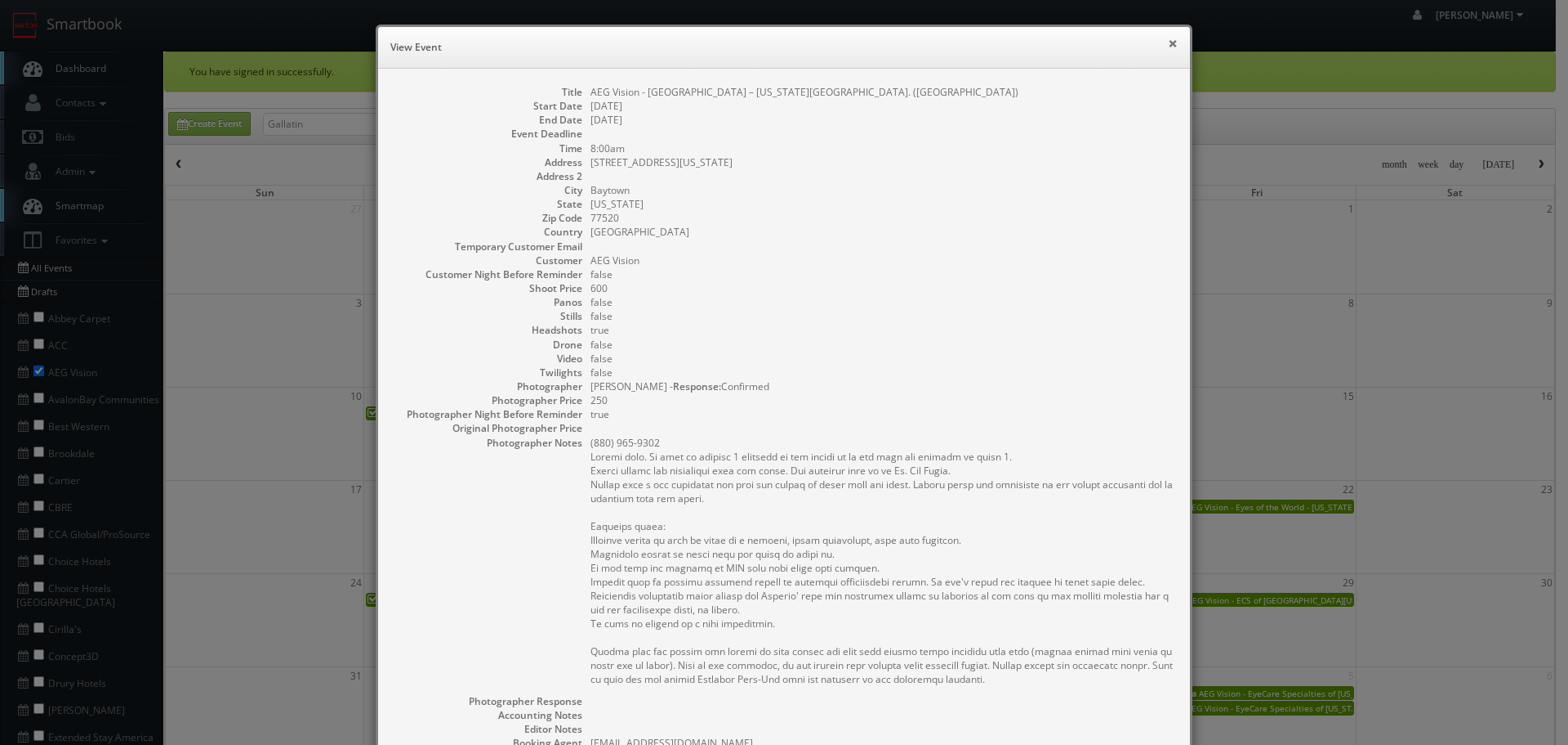
click at [1169, 43] on button "×" at bounding box center [1172, 44] width 10 height 11
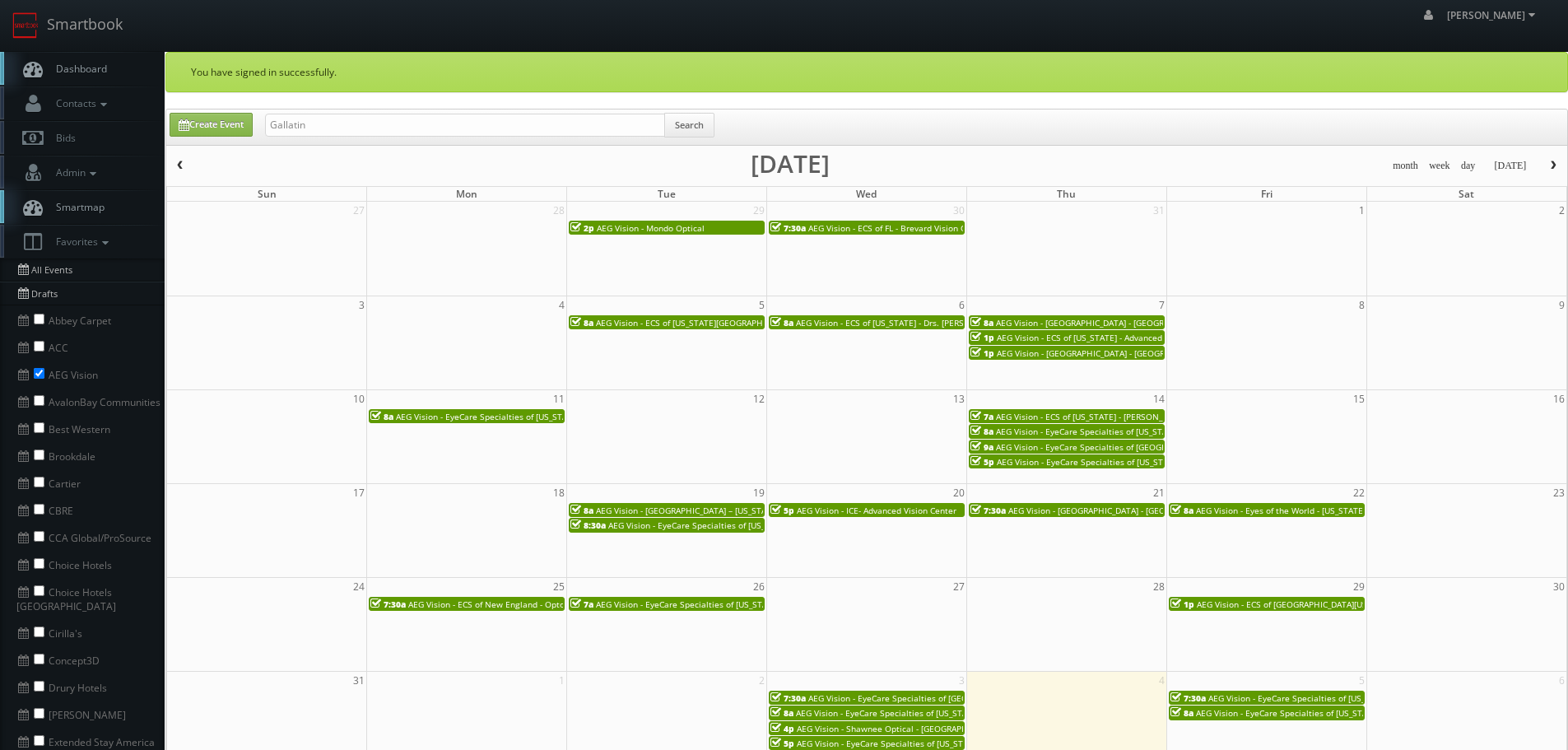
click at [1280, 511] on span "AEG Vision - Eyes of the World - Washington Park" at bounding box center [1321, 511] width 250 height 11
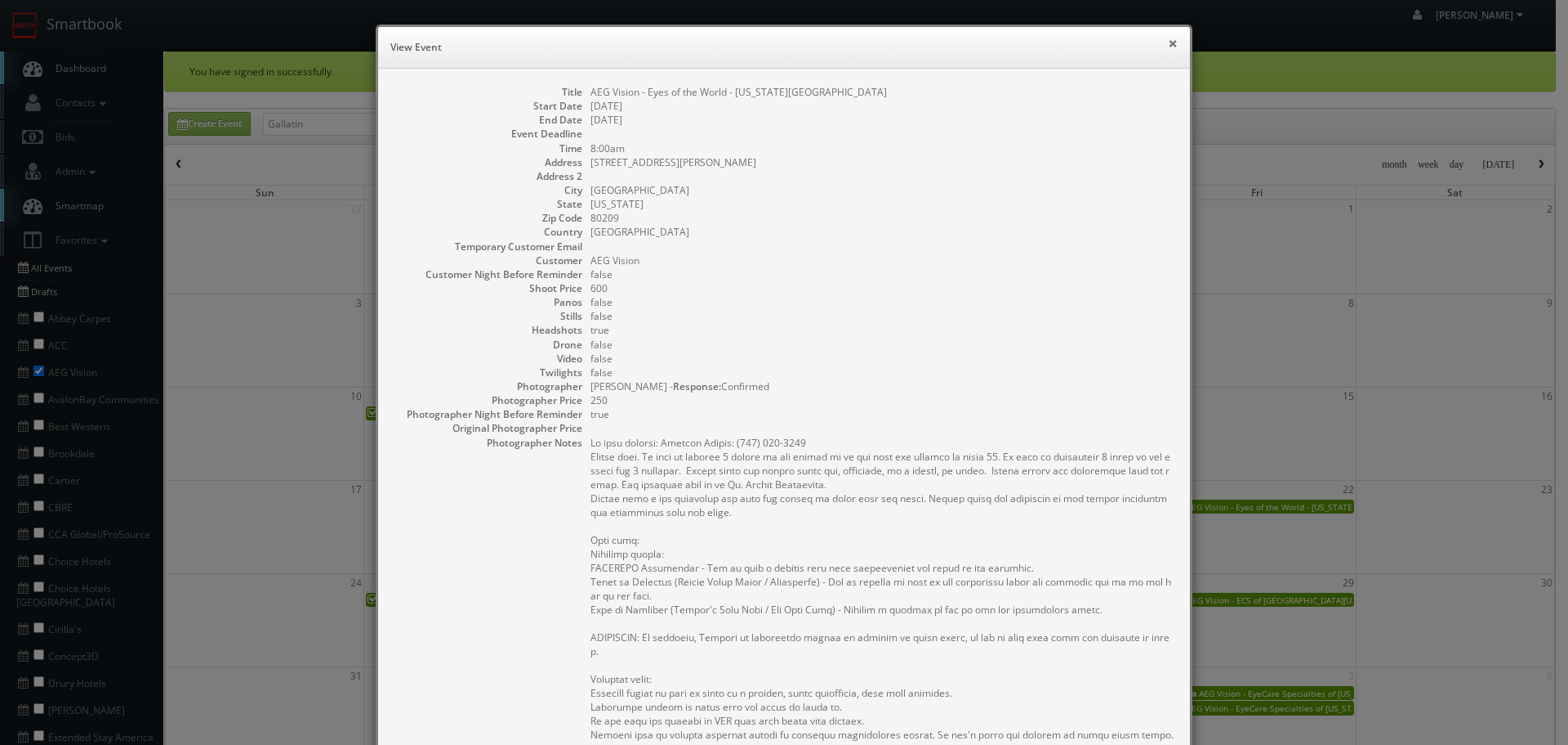
click at [1168, 40] on button "×" at bounding box center [1172, 44] width 10 height 11
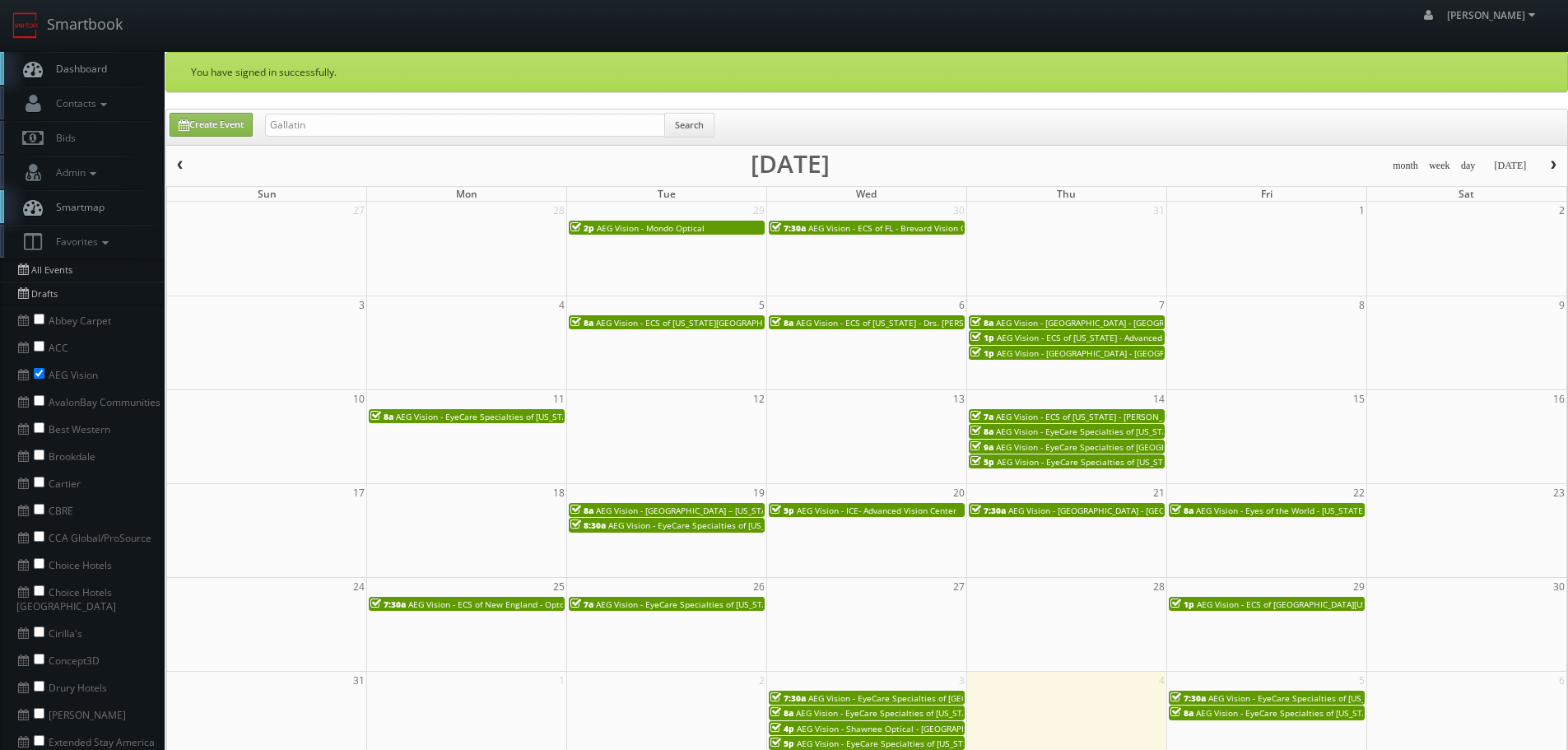
click at [719, 522] on span "AEG Vision - EyeCare Specialties of Washington - Edmonds Eyecare Associates" at bounding box center [772, 525] width 327 height 11
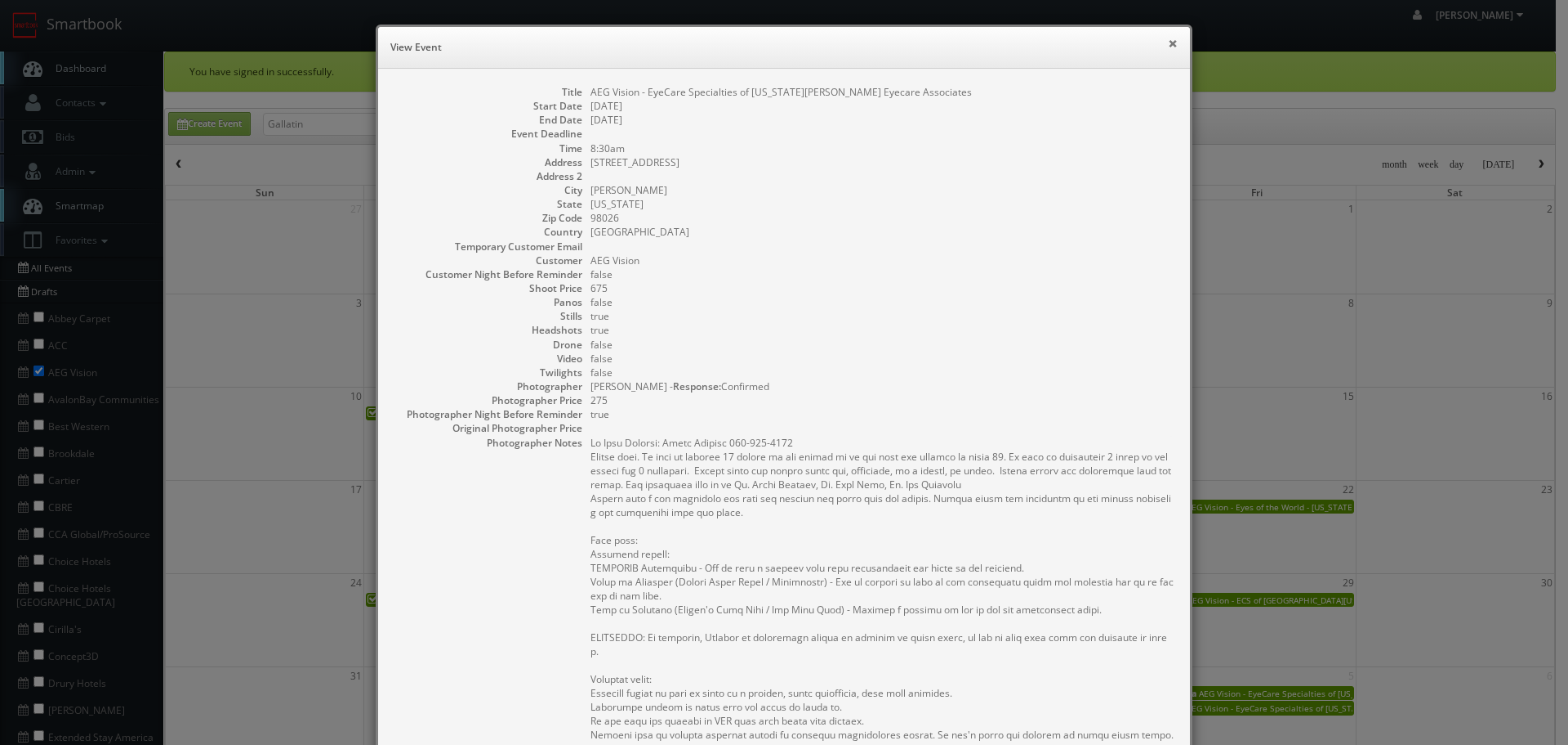
click at [1168, 42] on button "×" at bounding box center [1172, 44] width 10 height 11
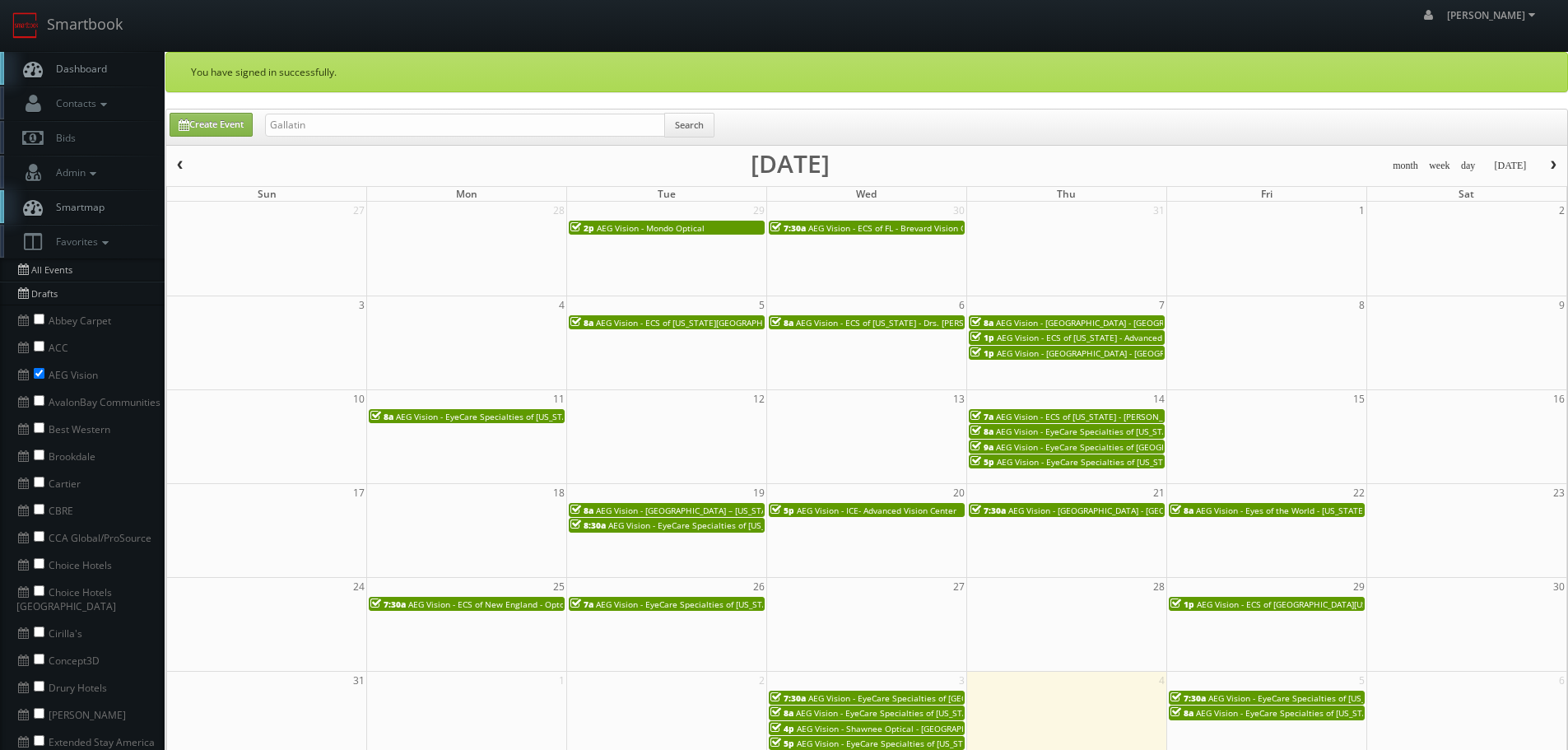
click at [712, 511] on span "AEG Vision - Memorial Eye Center – Texas Ave. (Baytown)" at bounding box center [772, 511] width 354 height 11
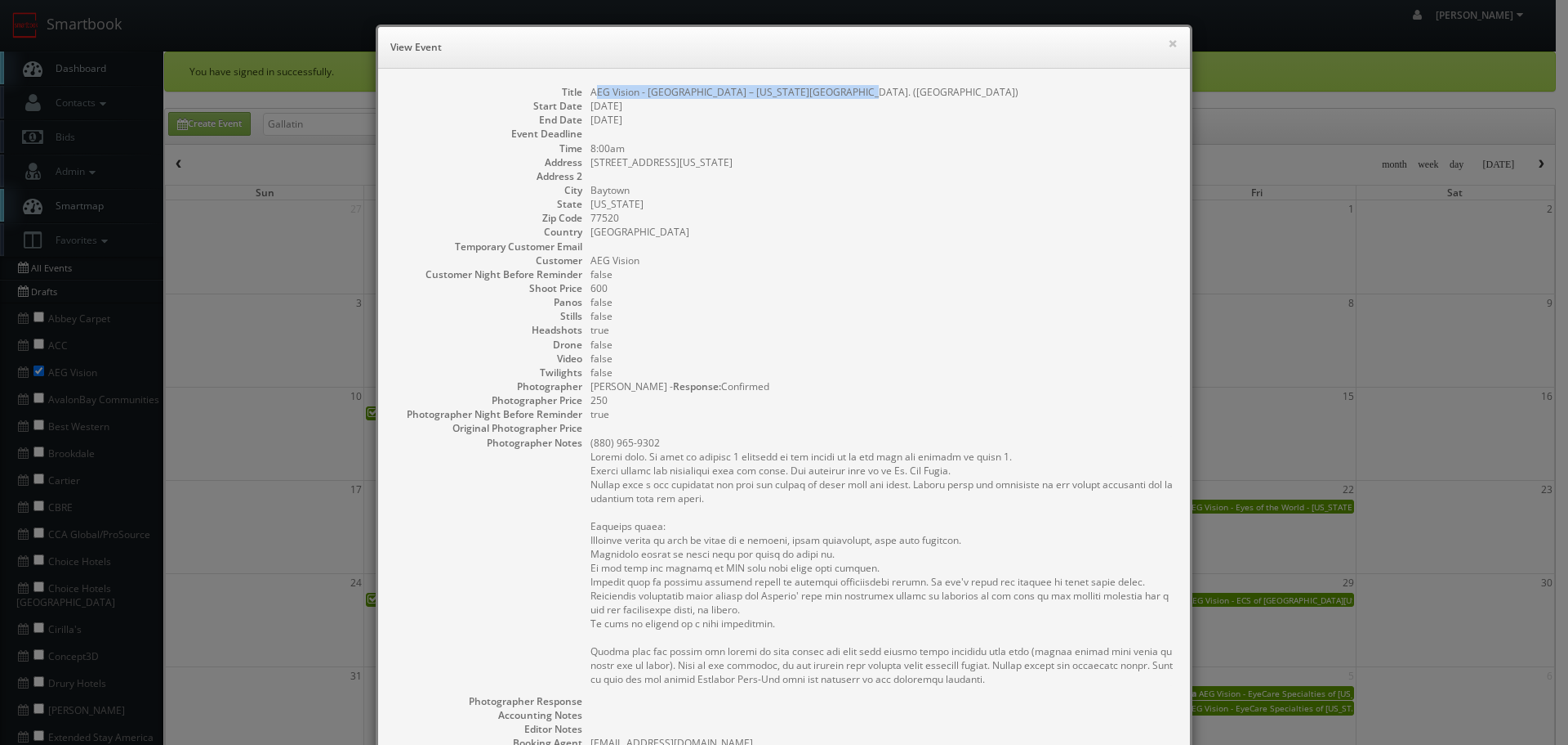
drag, startPoint x: 842, startPoint y: 89, endPoint x: 590, endPoint y: 84, distance: 252.0
click at [590, 84] on div "Title AEG Vision - Memorial Eye Center – Texas Ave. (Baytown) Start Date 08/19/…" at bounding box center [784, 509] width 812 height 882
click at [599, 102] on dd "08/19/2025" at bounding box center [881, 106] width 583 height 14
drag, startPoint x: 585, startPoint y: 93, endPoint x: 865, endPoint y: 94, distance: 280.0
click at [865, 94] on dd "AEG Vision - Memorial Eye Center – Texas Ave. (Baytown)" at bounding box center [881, 91] width 583 height 14
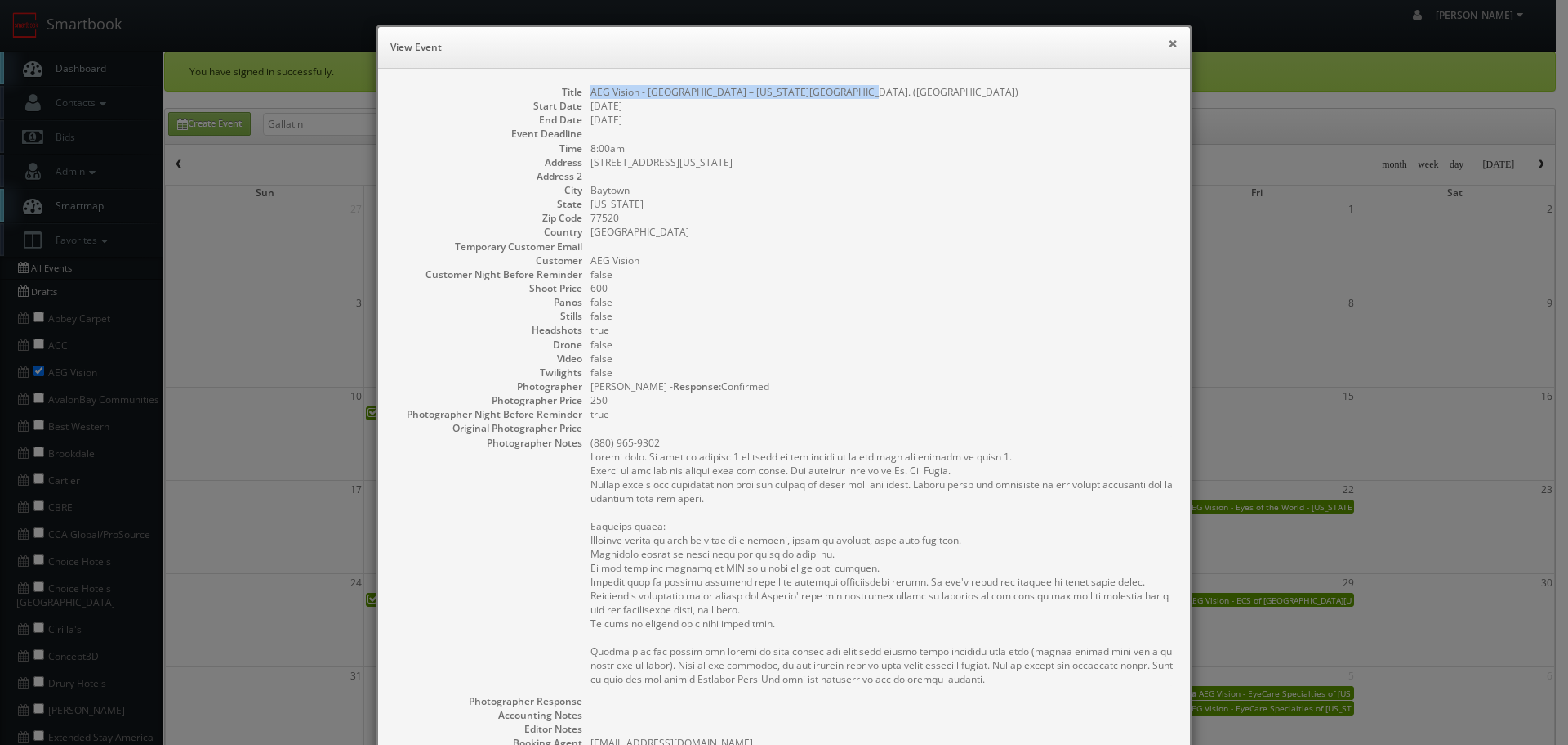
click at [1168, 41] on button "×" at bounding box center [1172, 44] width 10 height 11
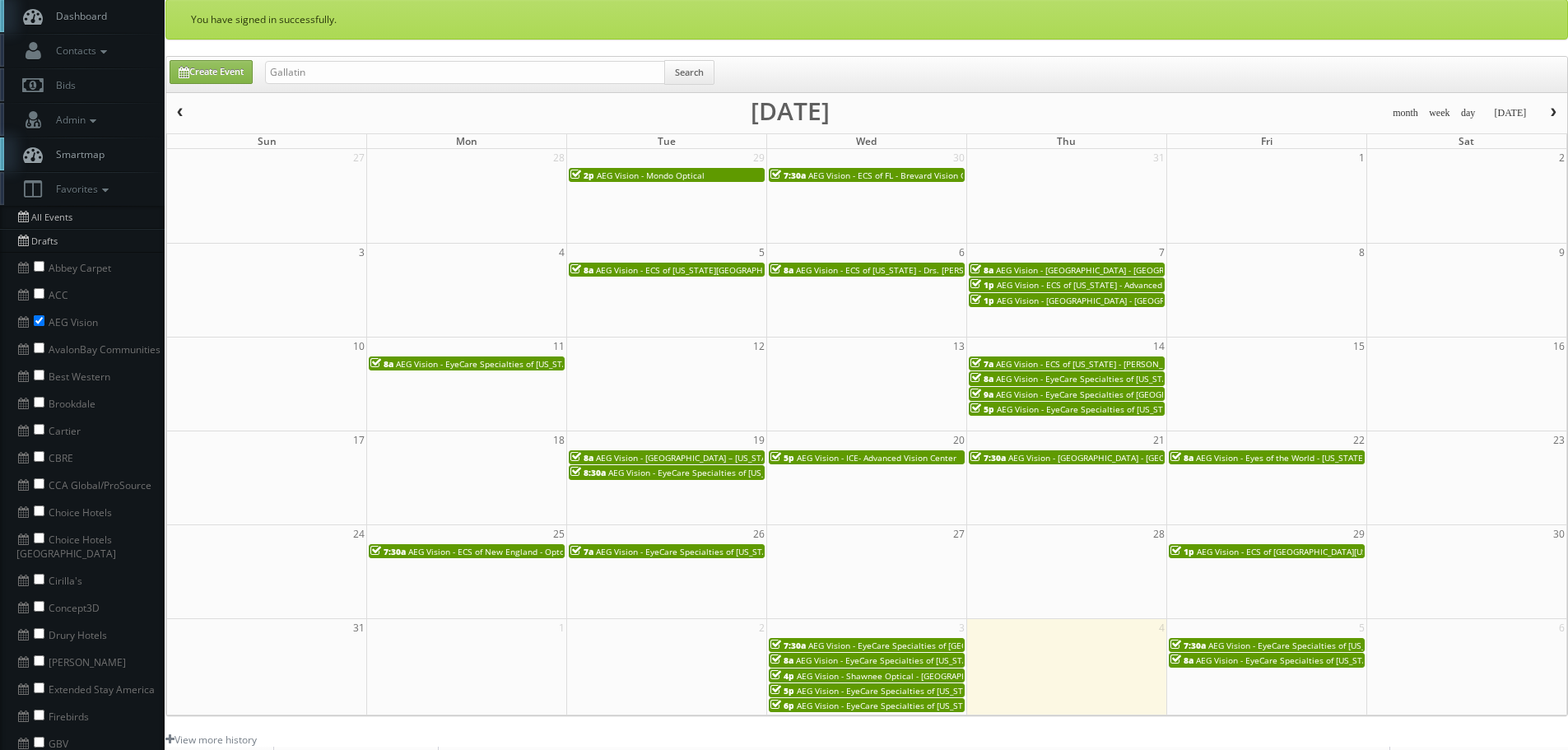
scroll to position [82, 0]
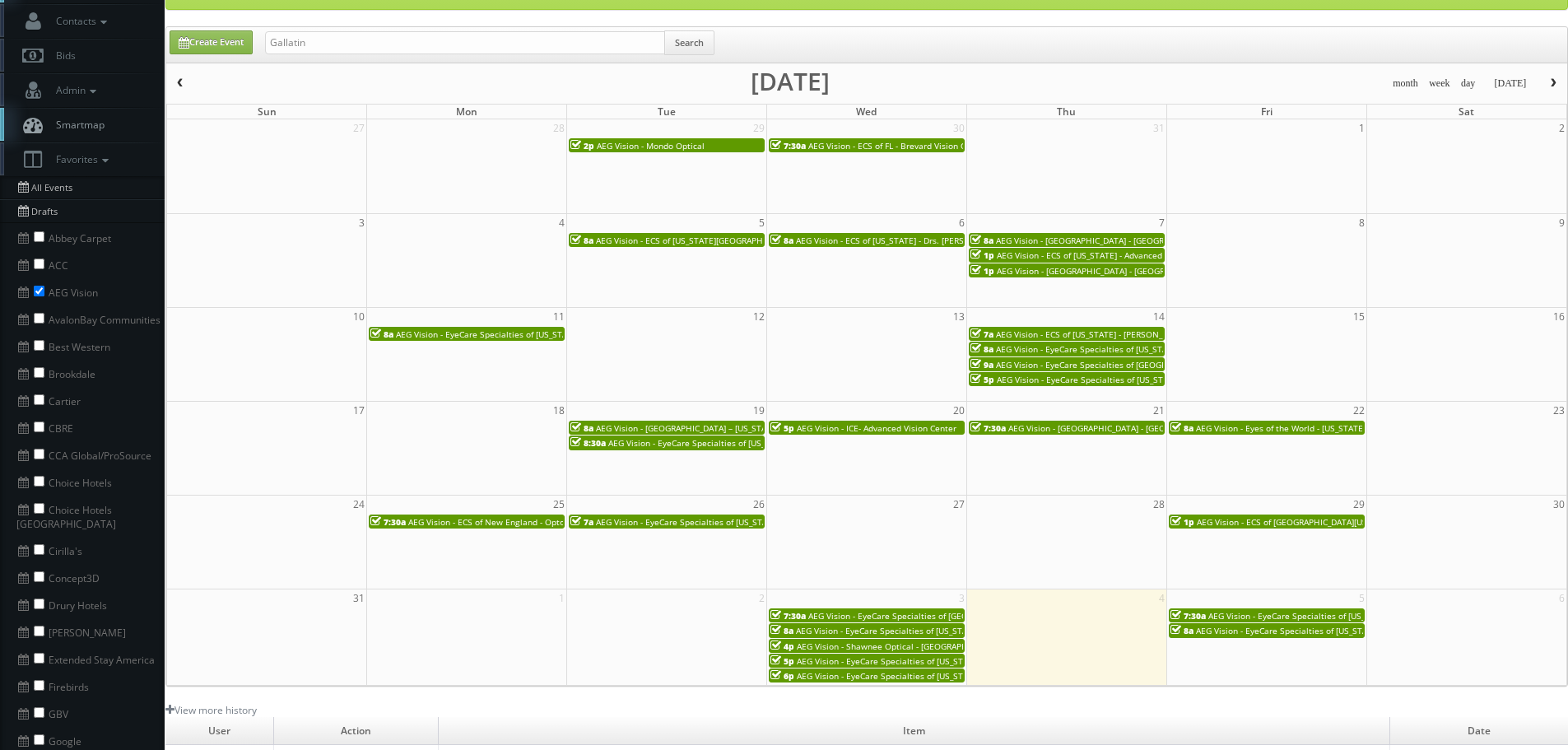
click at [904, 428] on span "AEG Vision - ICE- Advanced Vision Center" at bounding box center [876, 428] width 160 height 11
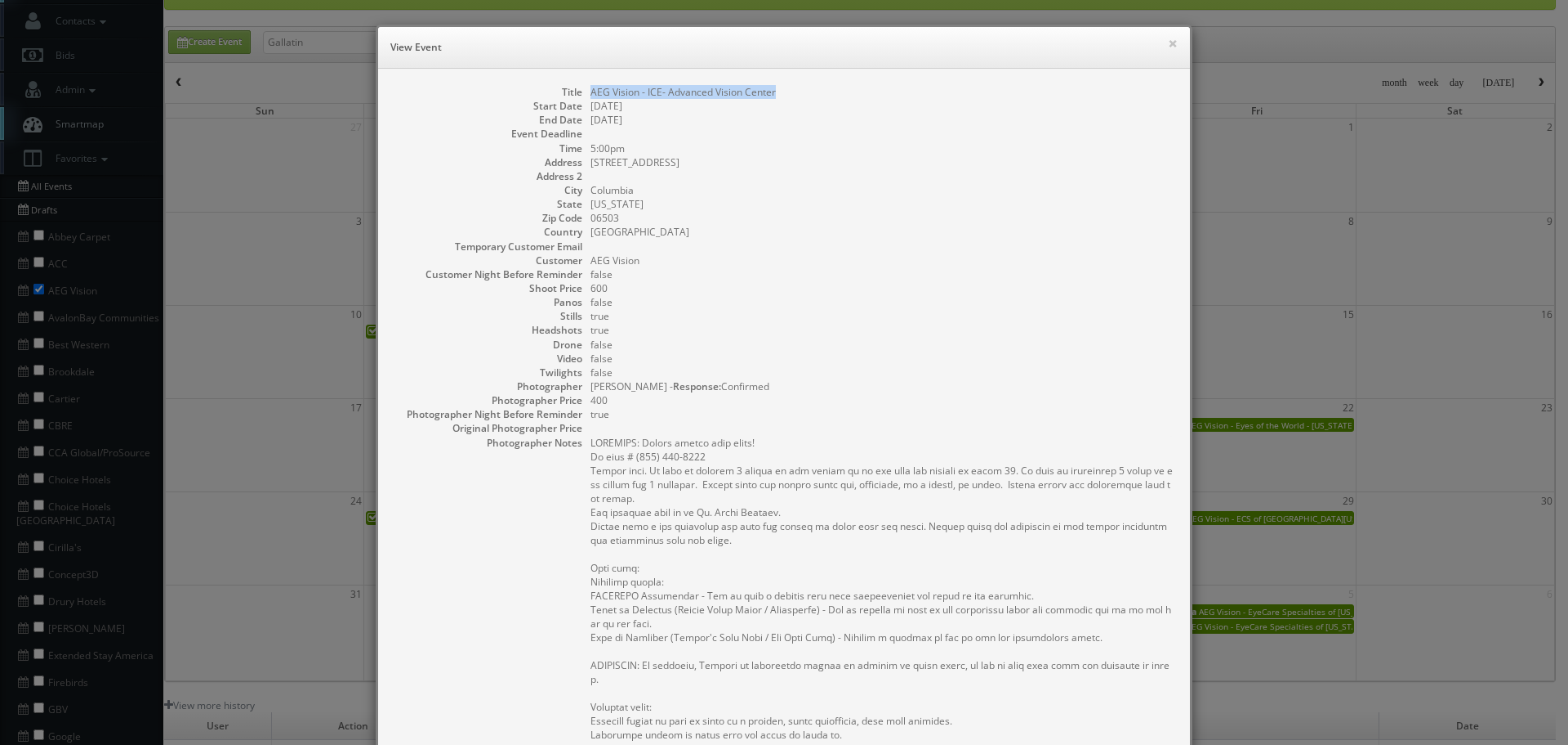
drag, startPoint x: 771, startPoint y: 83, endPoint x: 581, endPoint y: 90, distance: 190.1
click at [581, 90] on div "Title AEG Vision - ICE- Advanced Vision Center Start Date 08/20/2025 End Date 0…" at bounding box center [784, 599] width 812 height 1063
click at [1168, 49] on button "×" at bounding box center [1172, 44] width 10 height 11
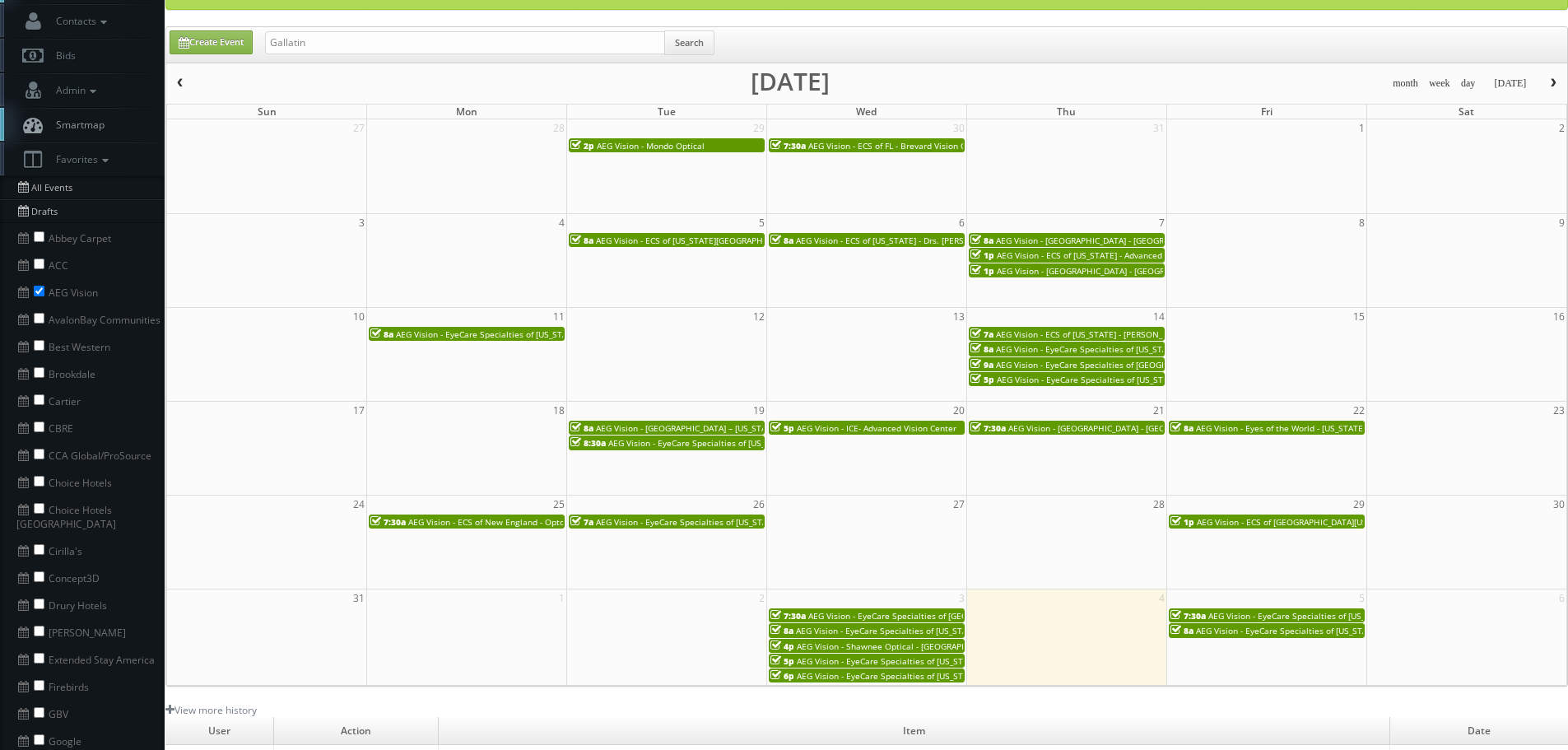
click at [1090, 431] on span "AEG Vision - Memorial Eye Center - Oak Forest" at bounding box center [1118, 428] width 219 height 11
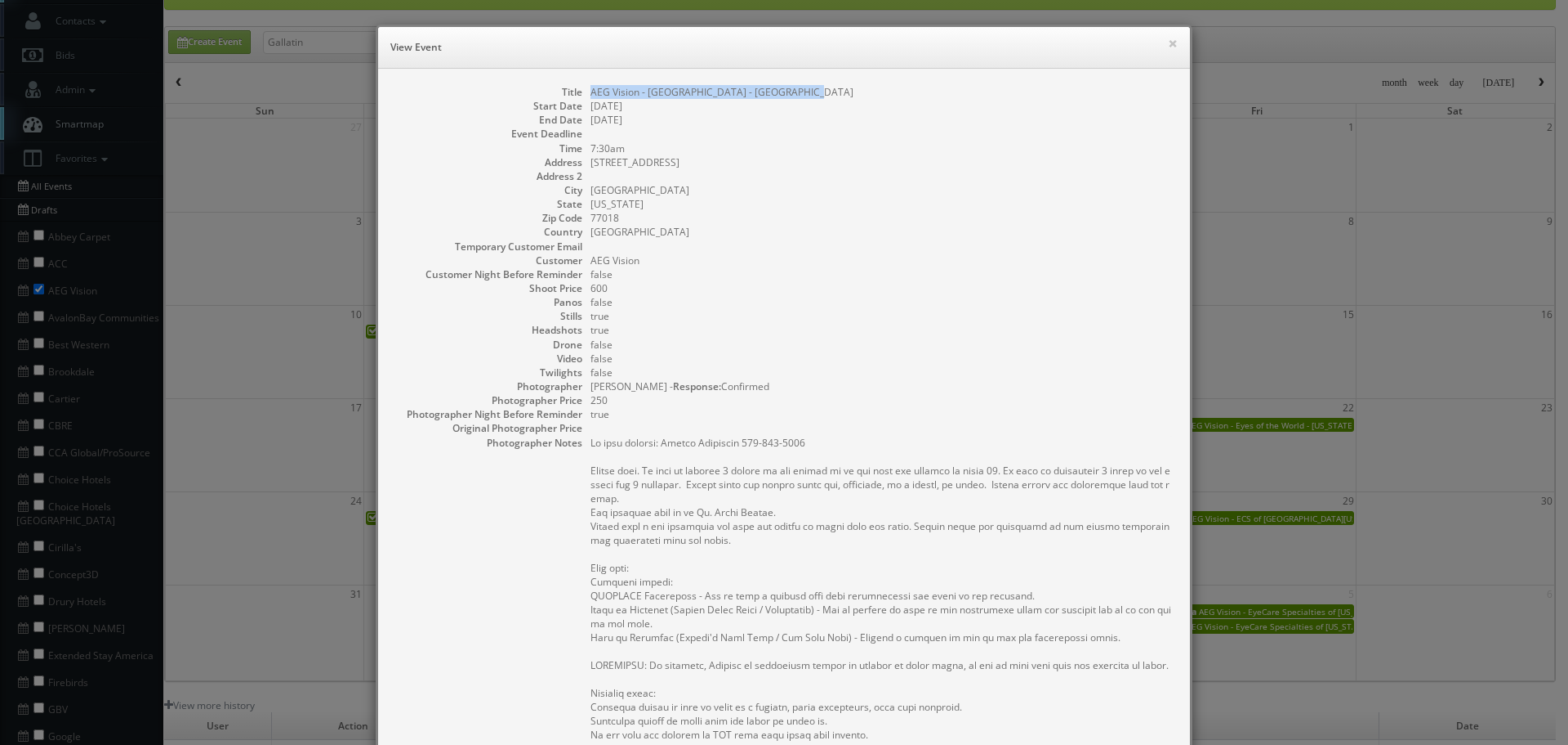
drag, startPoint x: 808, startPoint y: 90, endPoint x: 576, endPoint y: 91, distance: 232.0
click at [576, 91] on dl "Title AEG Vision - Memorial Eye Center - Oak Forest Start Date 08/21/2025 End D…" at bounding box center [784, 584] width 779 height 1000
click at [1169, 44] on button "×" at bounding box center [1172, 44] width 10 height 11
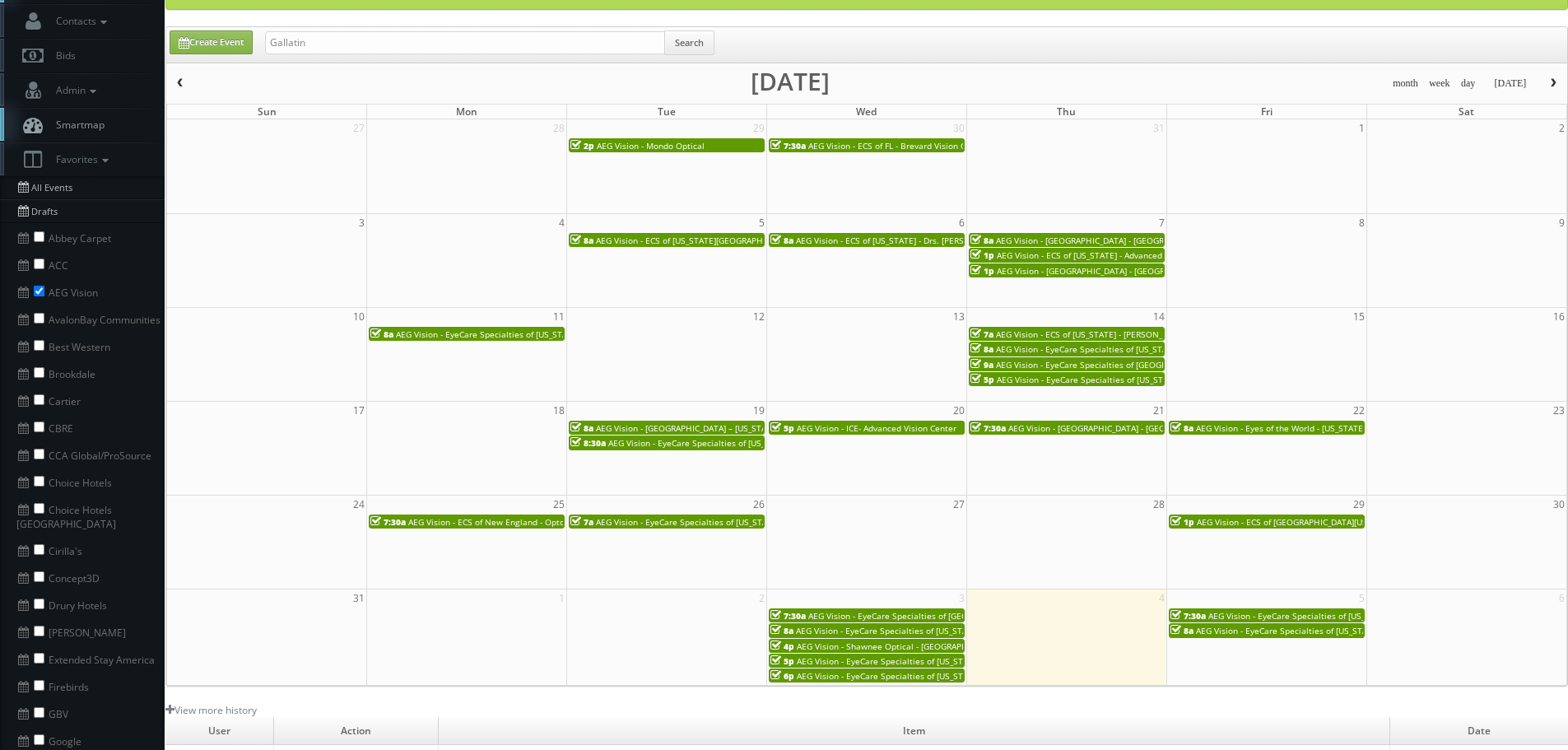
click at [1280, 429] on span "AEG Vision - Eyes of the World - Washington Park" at bounding box center [1321, 428] width 250 height 11
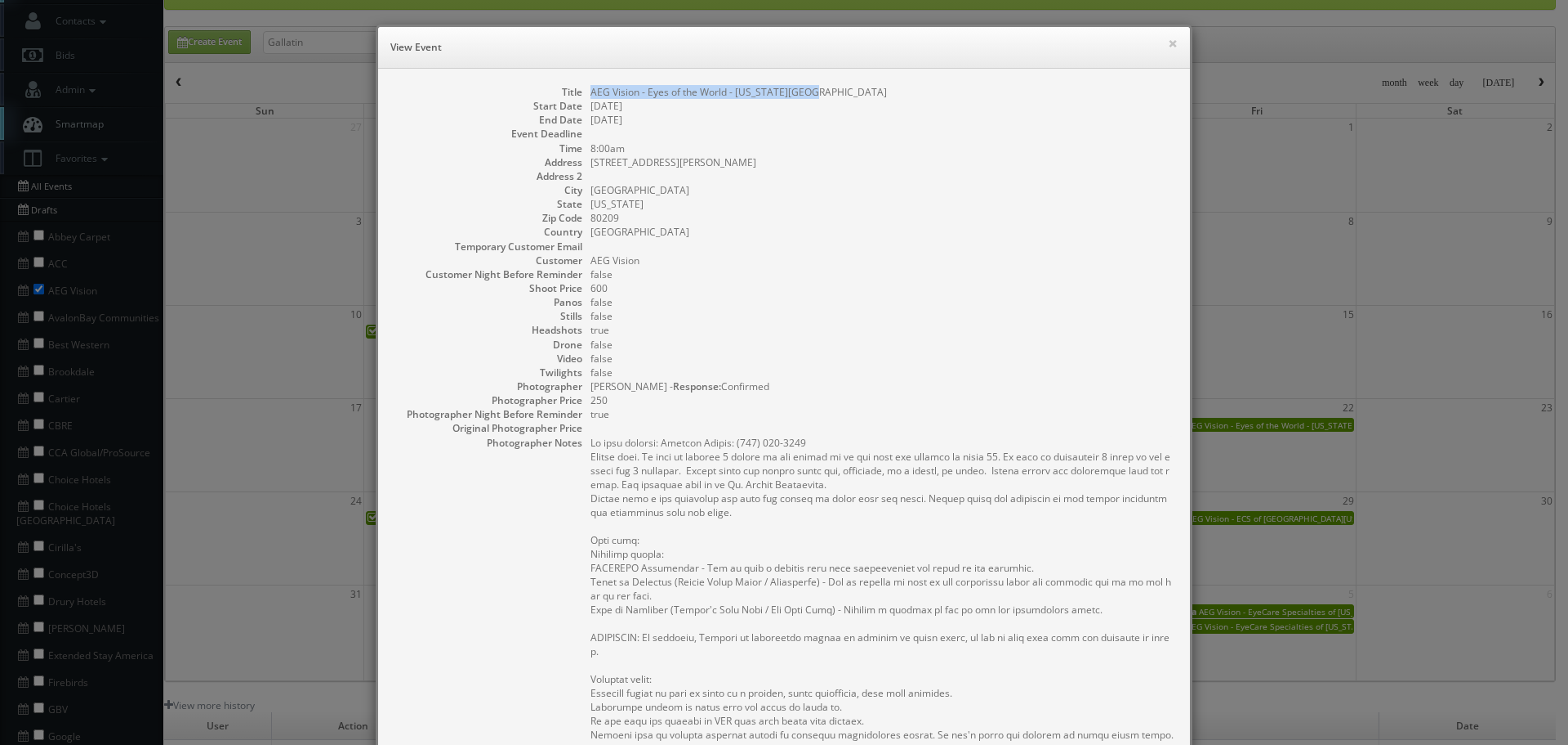
drag, startPoint x: 834, startPoint y: 90, endPoint x: 586, endPoint y: 91, distance: 248.0
click at [590, 91] on dd "AEG Vision - Eyes of the World - Washington Park" at bounding box center [881, 91] width 583 height 14
click at [866, 116] on dd "08/22/2025" at bounding box center [881, 120] width 583 height 14
drag, startPoint x: 801, startPoint y: 91, endPoint x: 732, endPoint y: 90, distance: 69.0
click at [732, 90] on dd "AEG Vision - Eyes of the World - Washington Park" at bounding box center [881, 91] width 583 height 14
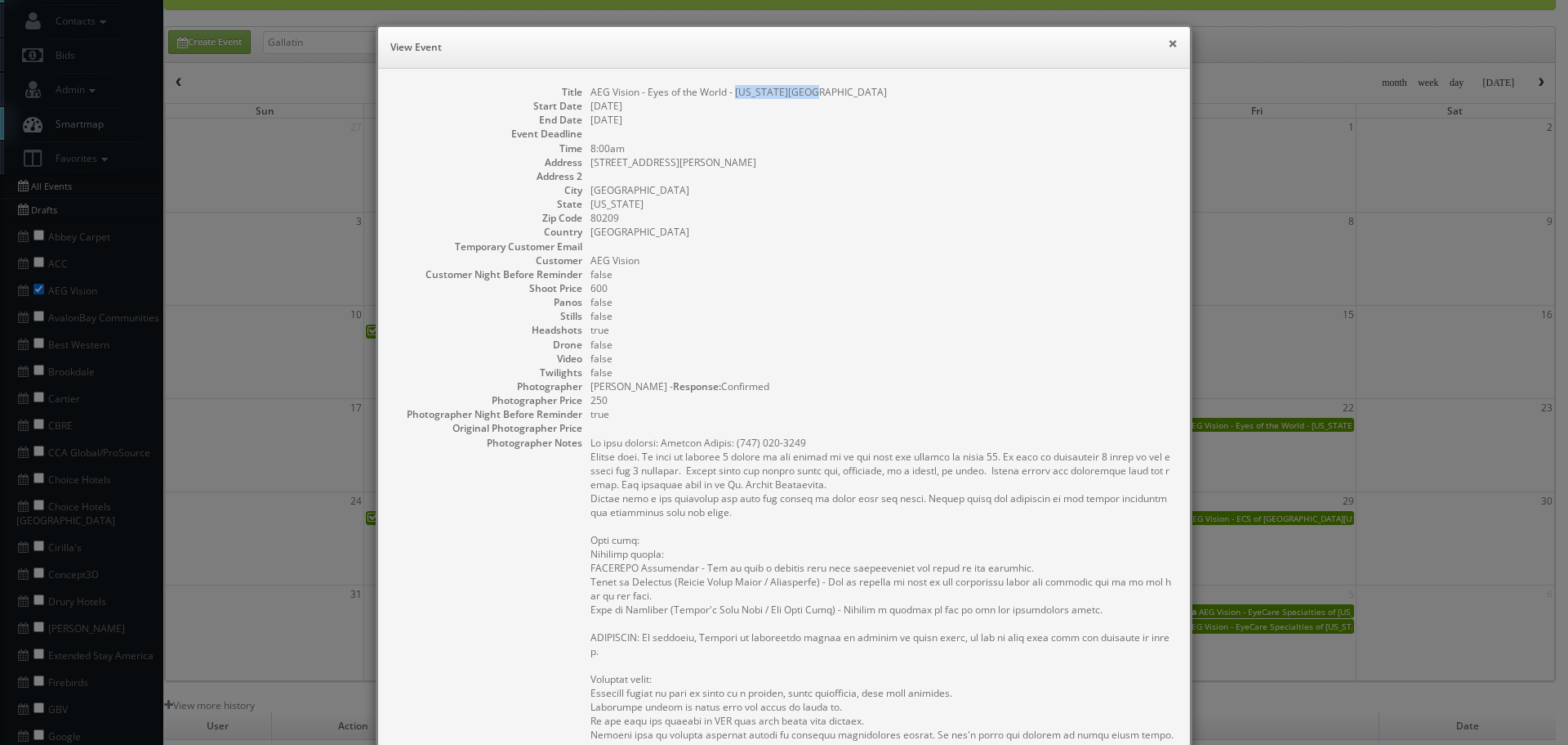
click at [1169, 45] on button "×" at bounding box center [1172, 44] width 10 height 11
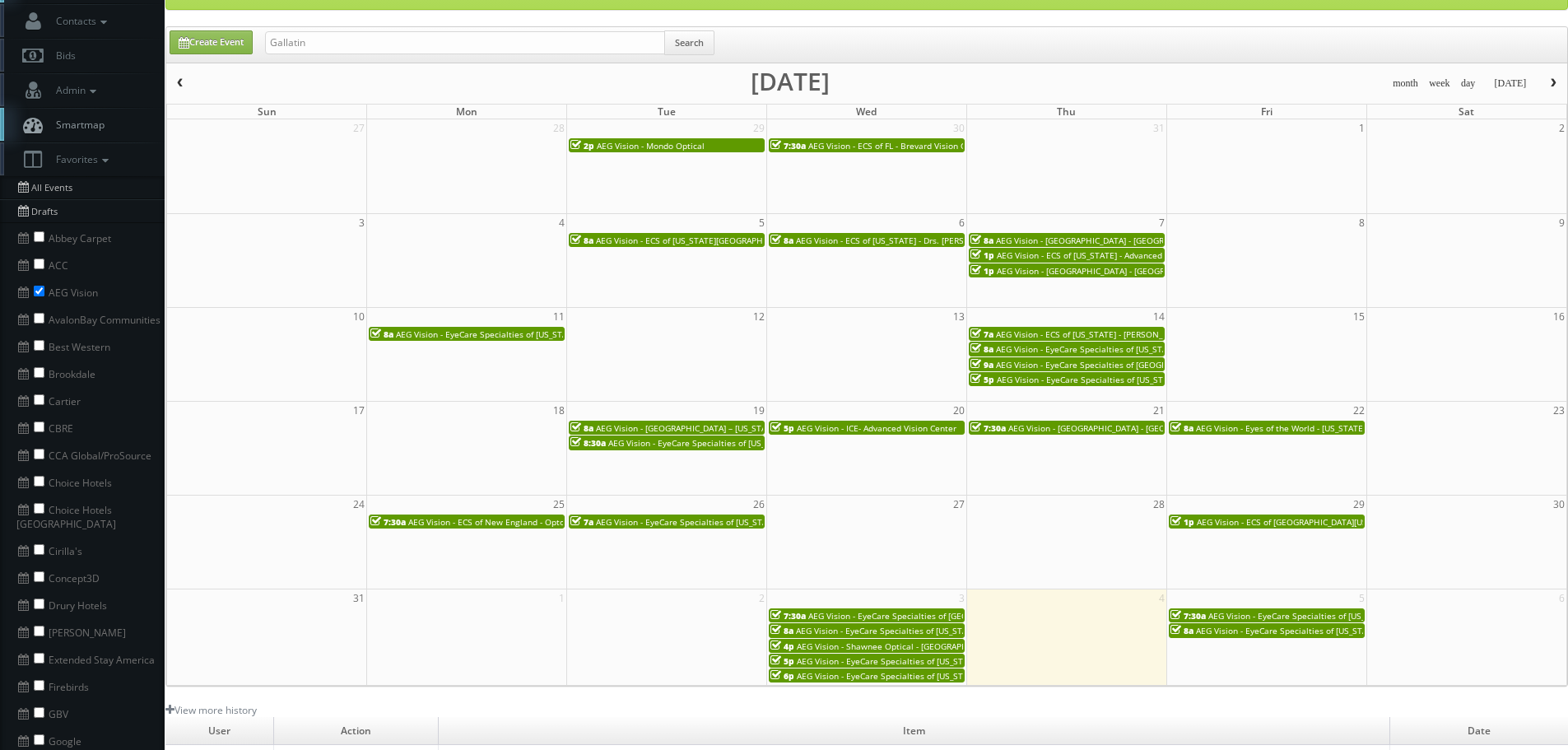
click at [451, 522] on span "AEG Vision - ECS of New England - OptomEyes Health – Dartmouth" at bounding box center [559, 522] width 301 height 11
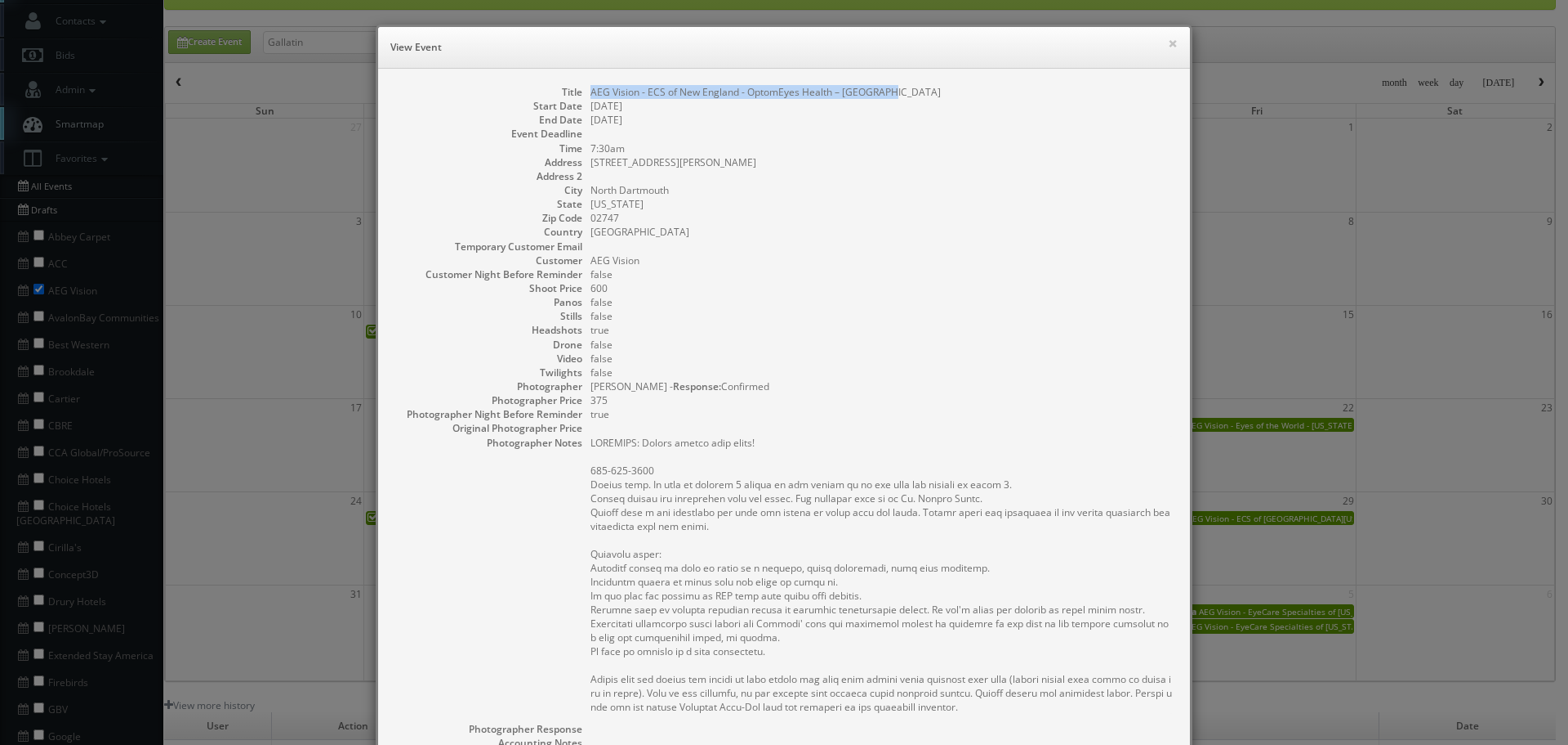
drag, startPoint x: 893, startPoint y: 95, endPoint x: 578, endPoint y: 93, distance: 315.0
click at [578, 93] on dl "Title AEG Vision - ECS of New England - OptomEyes Health – Dartmouth Start Date…" at bounding box center [784, 515] width 779 height 860
click at [1168, 49] on button "×" at bounding box center [1172, 44] width 10 height 11
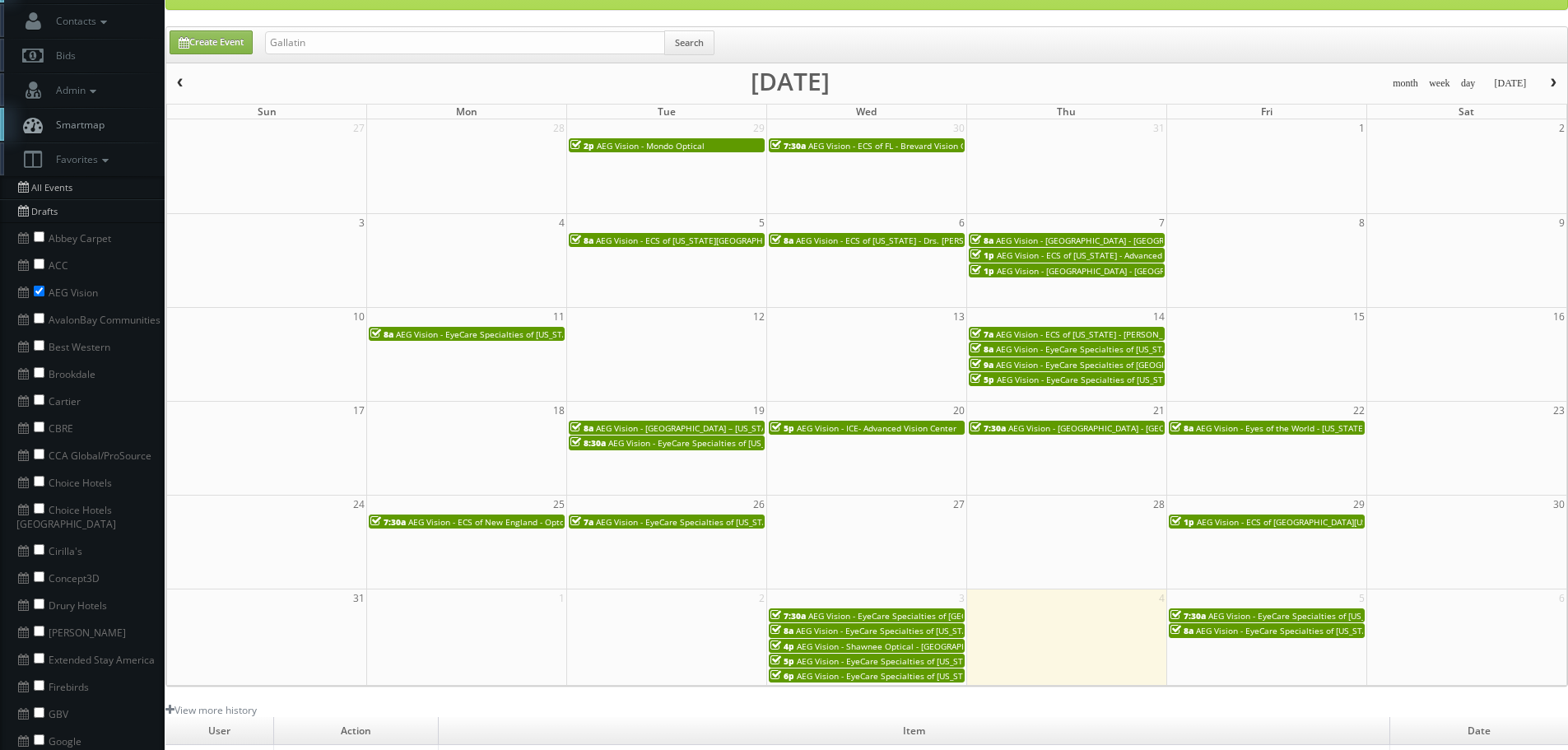
click at [488, 524] on span "AEG Vision - ECS of New England - OptomEyes Health – Dartmouth" at bounding box center [559, 522] width 301 height 11
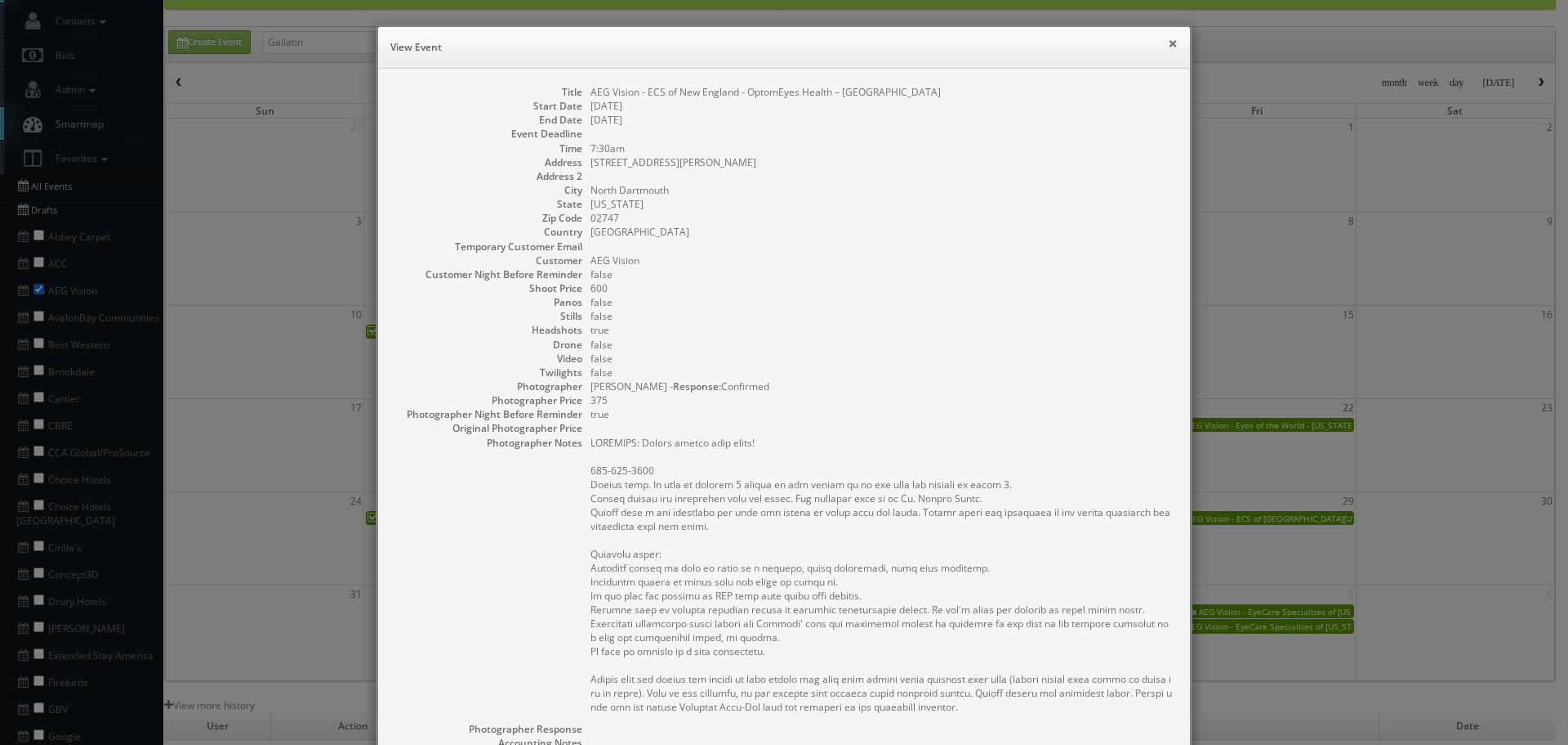
click at [1169, 48] on button "×" at bounding box center [1172, 44] width 10 height 11
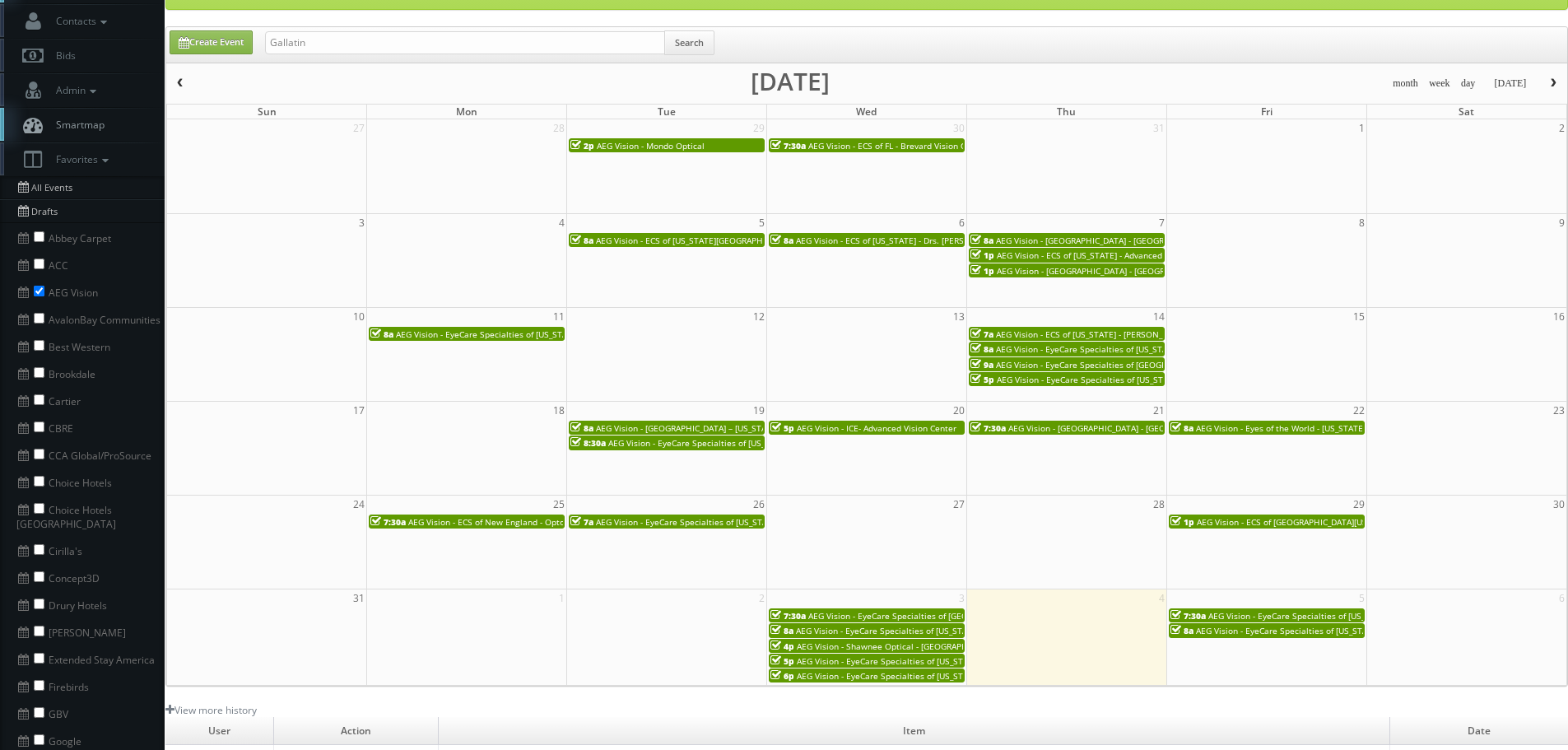
click at [688, 521] on span "AEG Vision - EyeCare Specialties of Tennessee – Anderson Eye Care" at bounding box center [744, 522] width 295 height 11
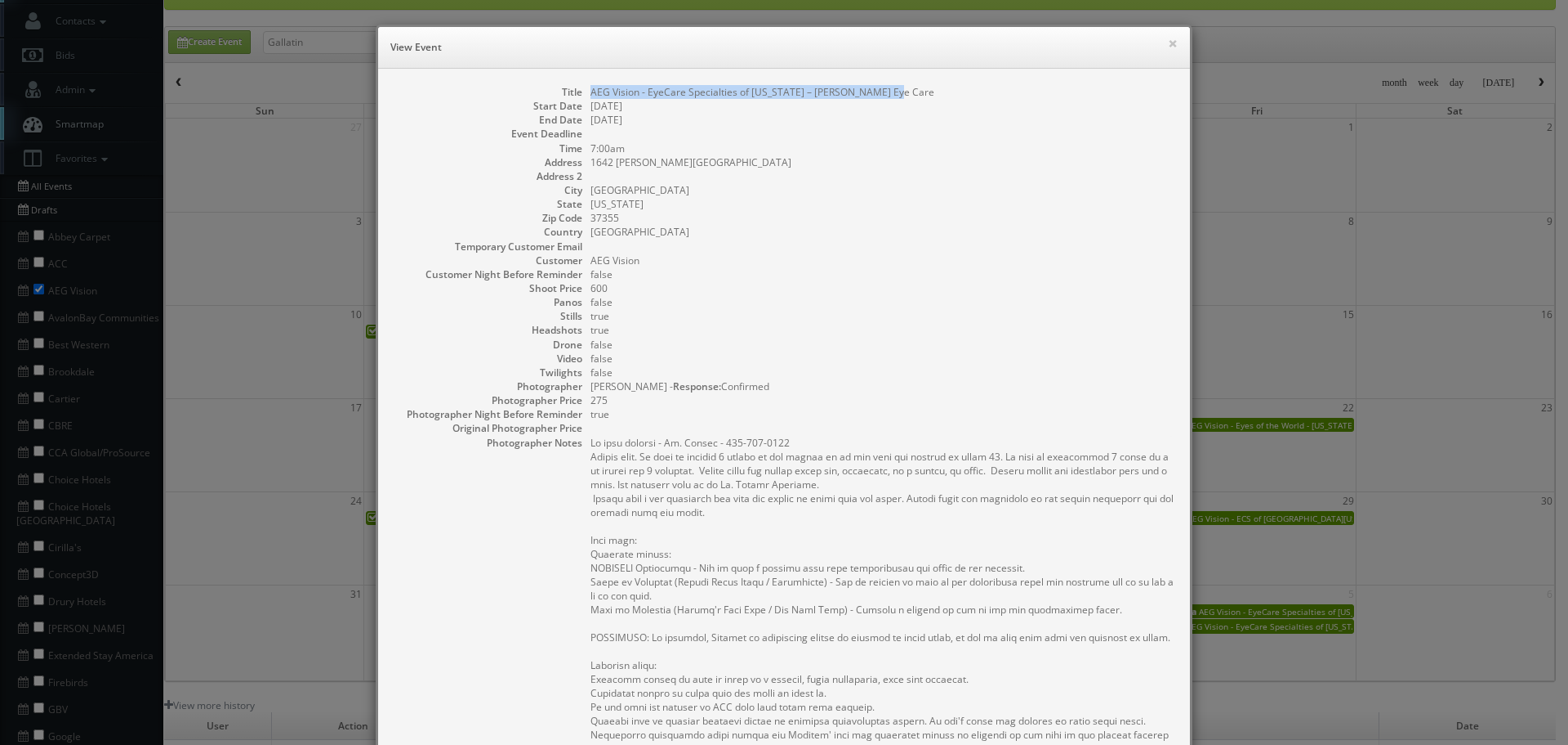
drag, startPoint x: 897, startPoint y: 86, endPoint x: 585, endPoint y: 90, distance: 312.0
click at [590, 90] on dd "AEG Vision - EyeCare Specialties of Tennessee – Anderson Eye Care" at bounding box center [881, 91] width 583 height 14
click at [1168, 46] on button "×" at bounding box center [1172, 44] width 10 height 11
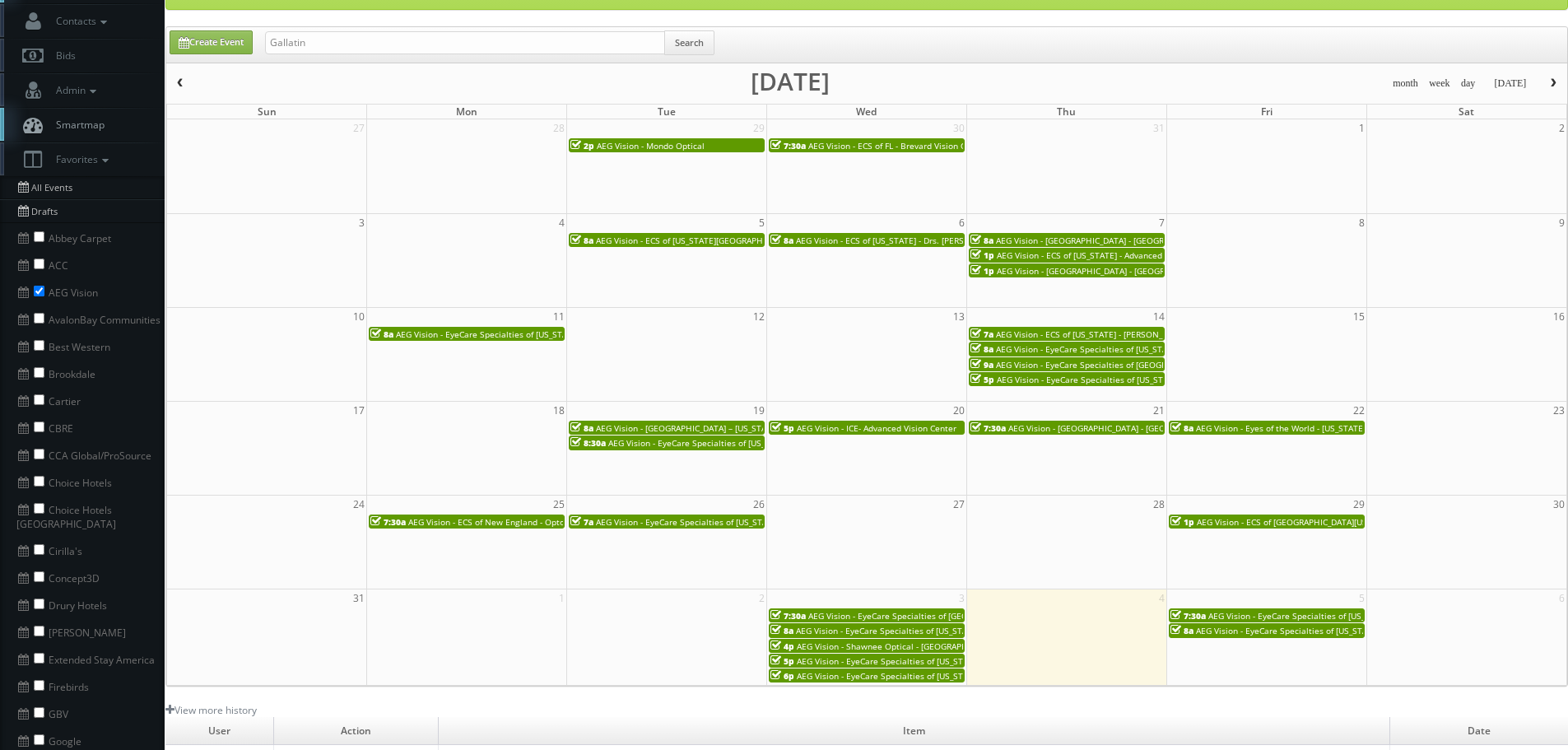
click at [1281, 521] on span "AEG Vision - ECS of North Texas - North Garland Vision (Headshot Only)" at bounding box center [1376, 522] width 358 height 11
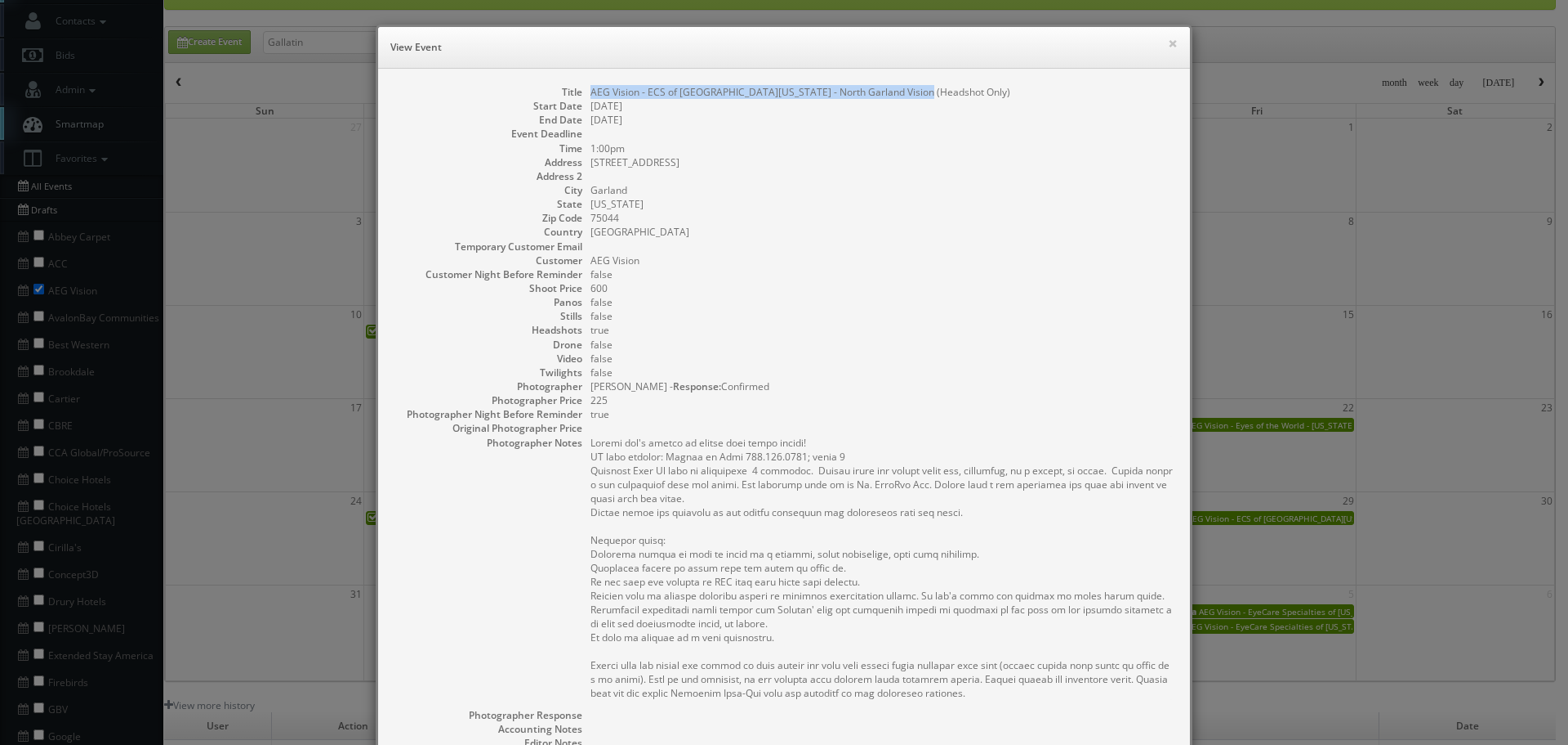
drag, startPoint x: 919, startPoint y: 88, endPoint x: 580, endPoint y: 84, distance: 339.0
click at [580, 84] on div "Title AEG Vision - ECS of North Texas - North Garland Vision (Headshot Only) St…" at bounding box center [784, 516] width 812 height 895
click at [1175, 38] on div "× View Event" at bounding box center [784, 48] width 812 height 42
click at [1169, 40] on button "×" at bounding box center [1172, 44] width 10 height 11
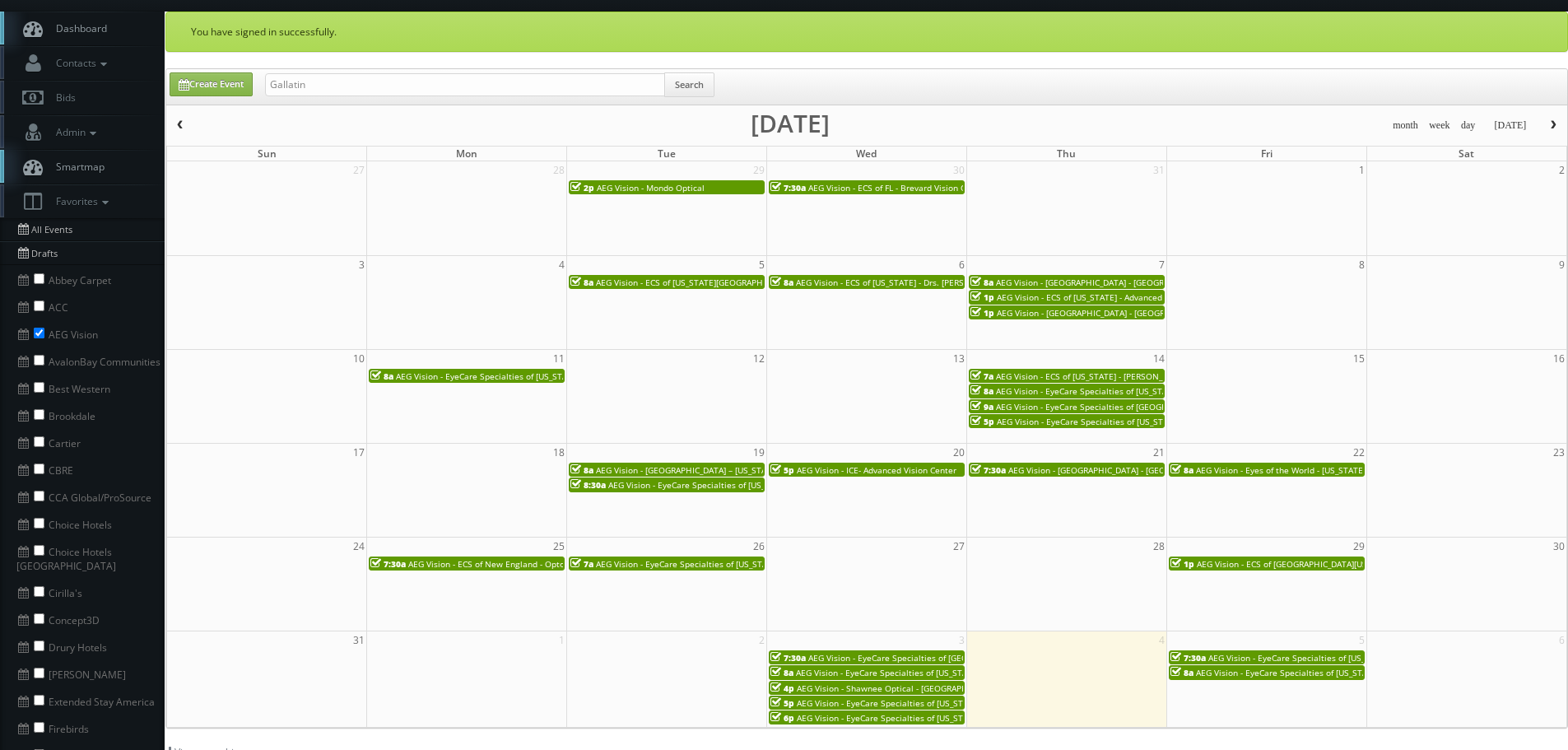
scroll to position [0, 0]
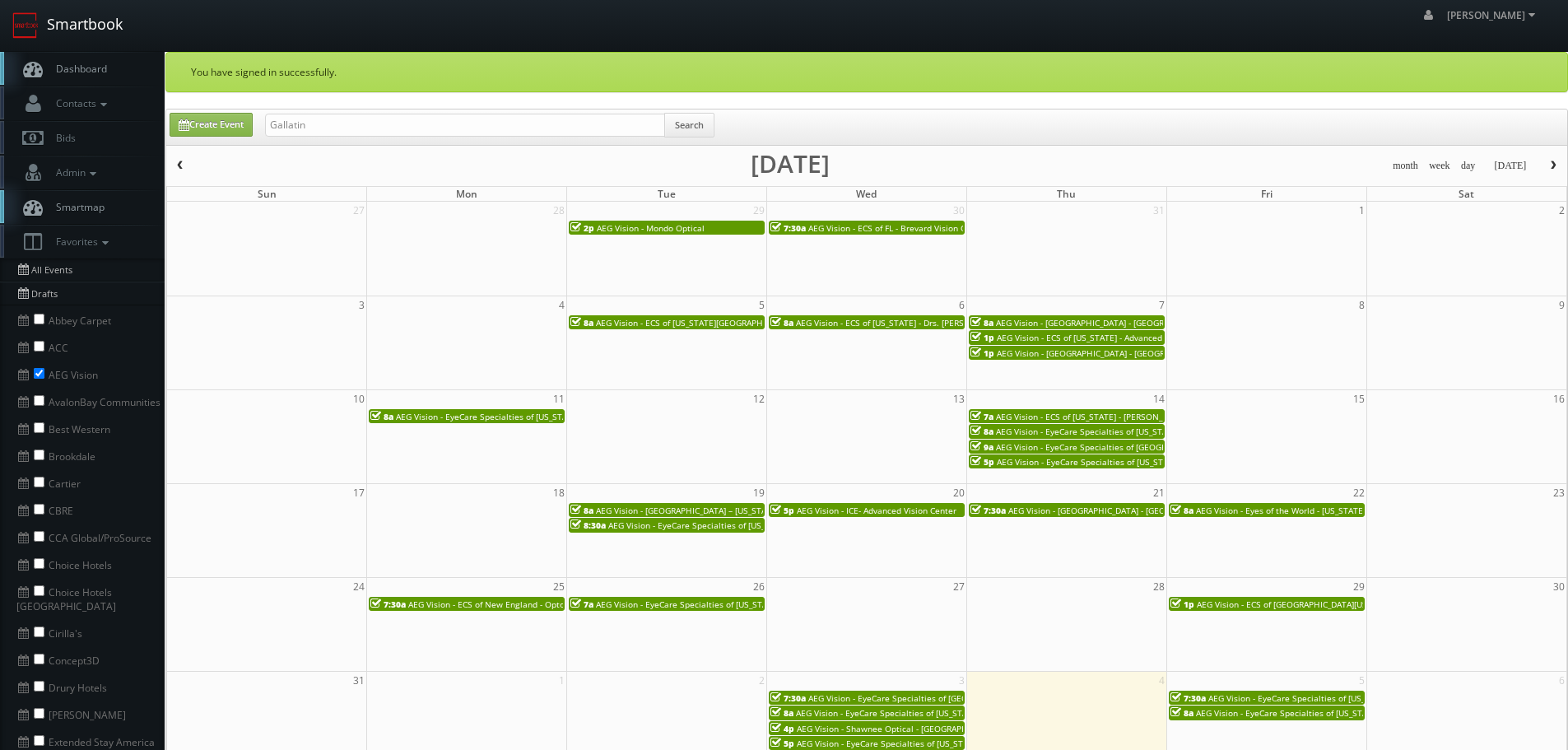
click at [107, 34] on link "Smartbook" at bounding box center [67, 25] width 135 height 51
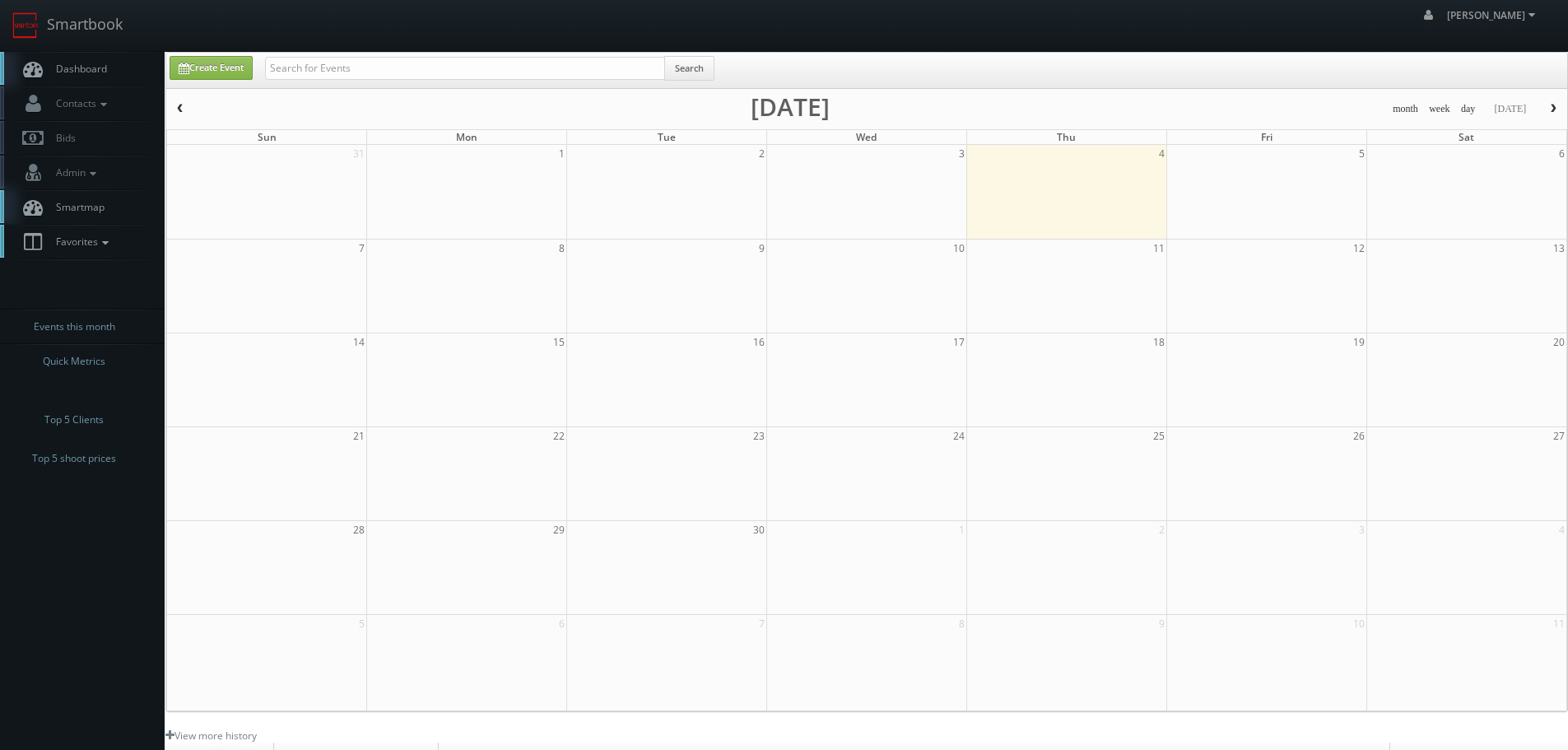
click at [103, 237] on icon at bounding box center [104, 242] width 14 height 11
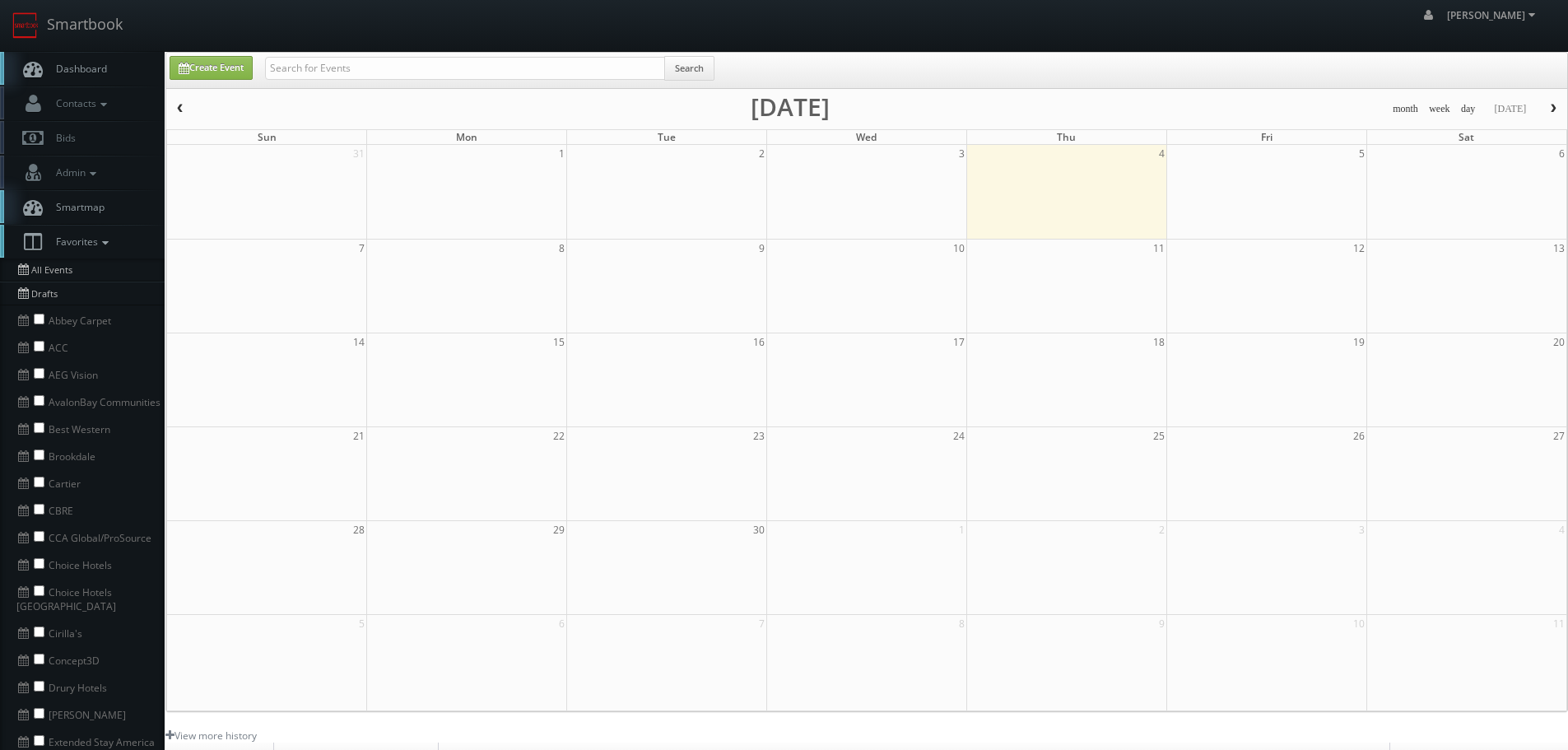
scroll to position [247, 0]
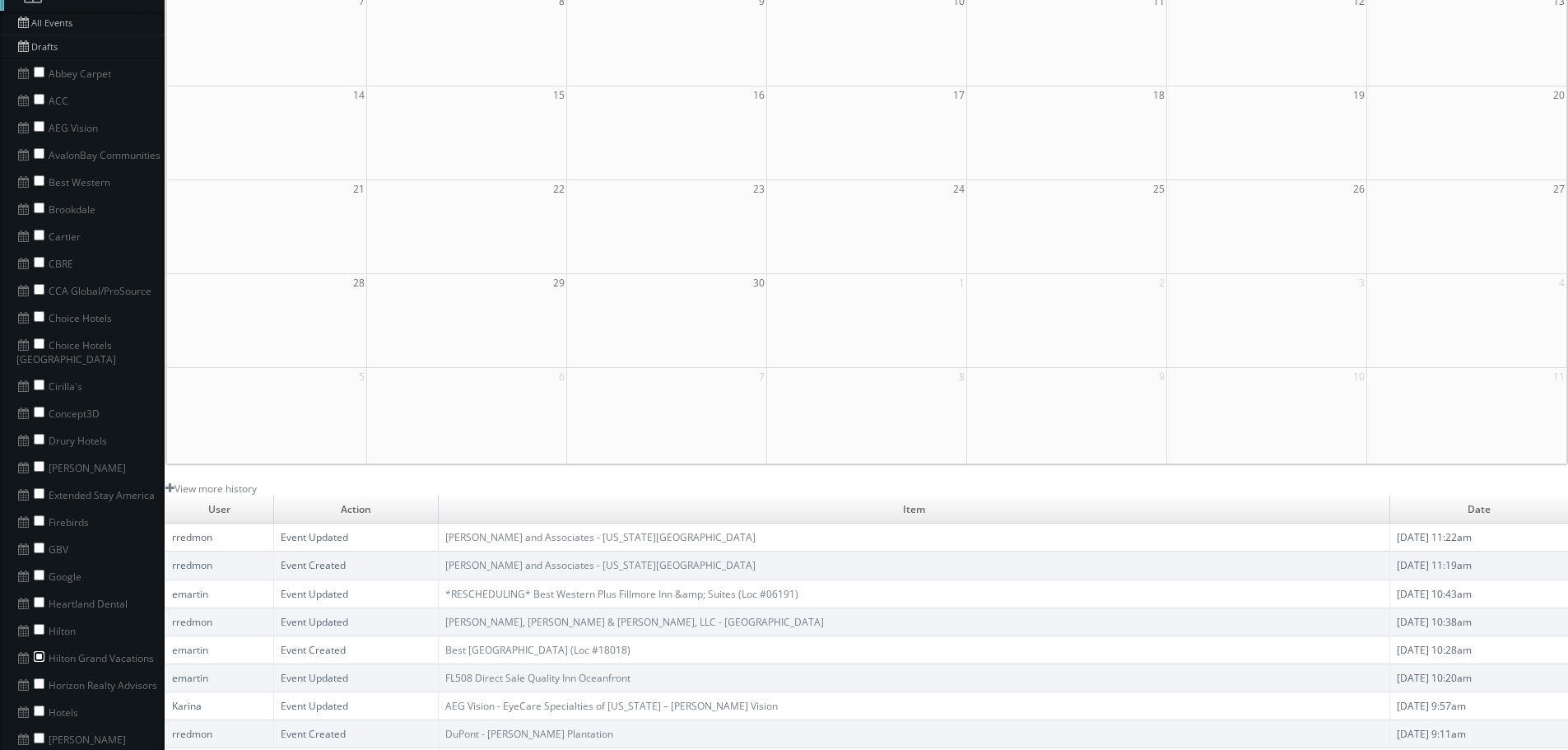
click at [35, 650] on input "checkbox" at bounding box center [38, 655] width 11 height 11
checkbox input "true"
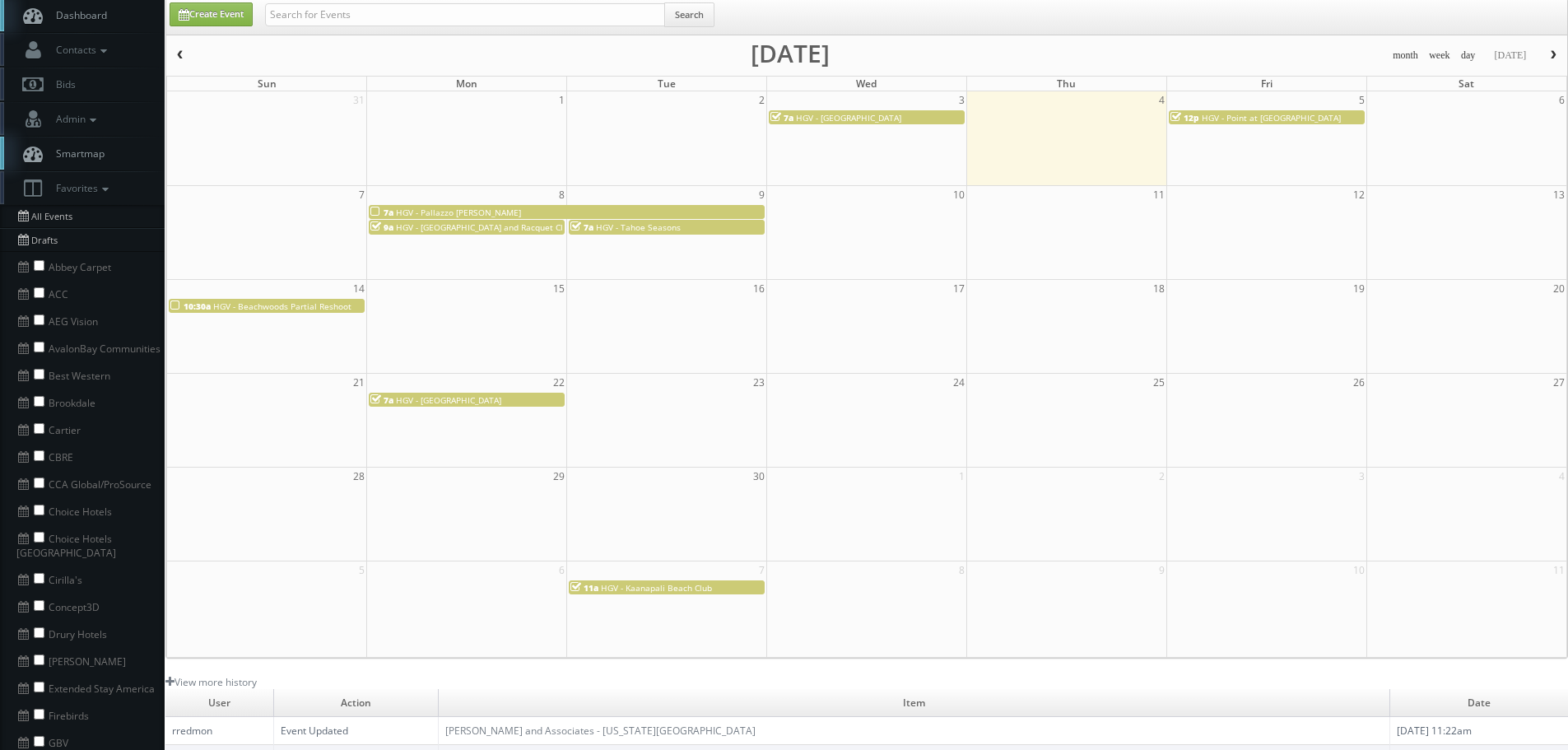
scroll to position [0, 0]
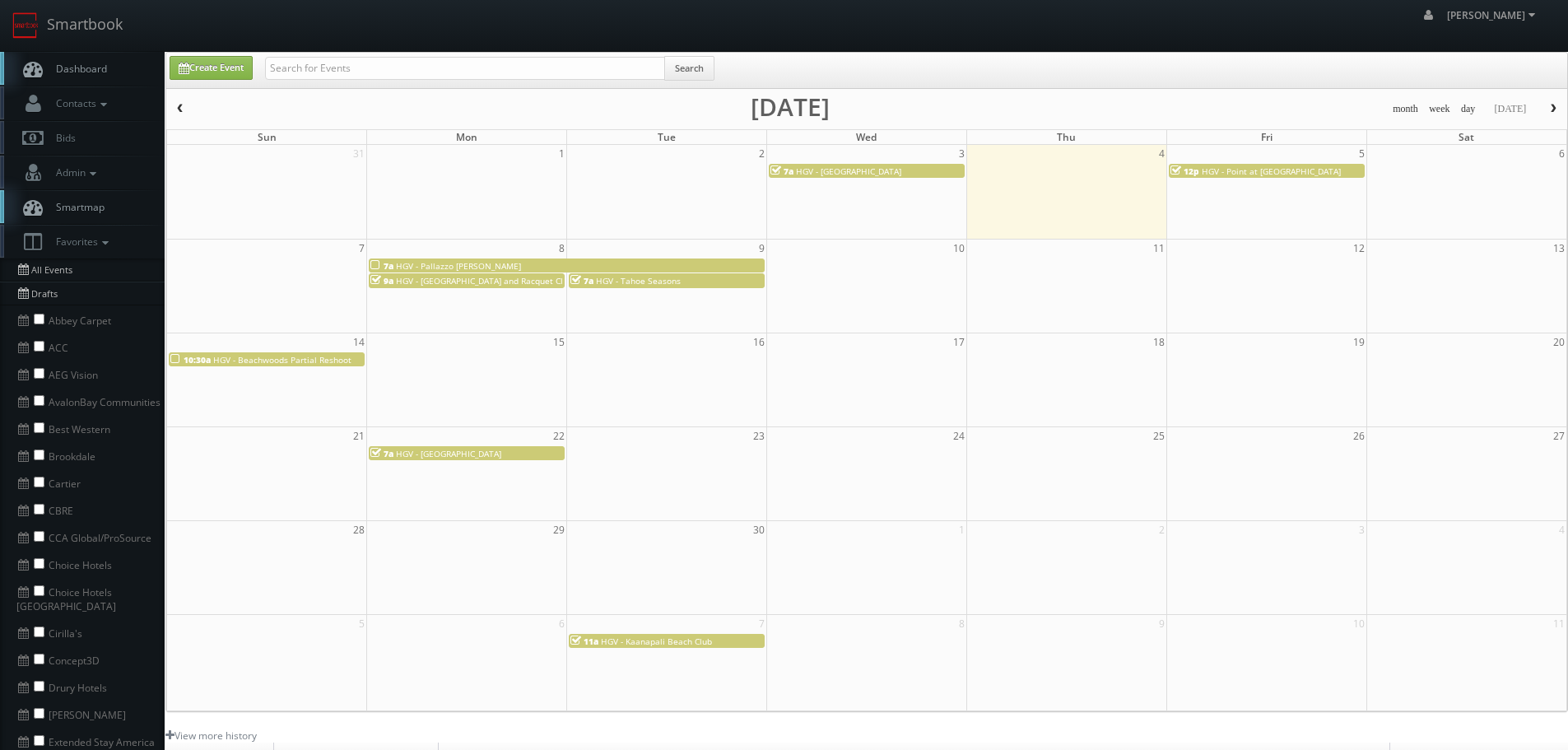
click at [188, 103] on button "button" at bounding box center [180, 108] width 28 height 20
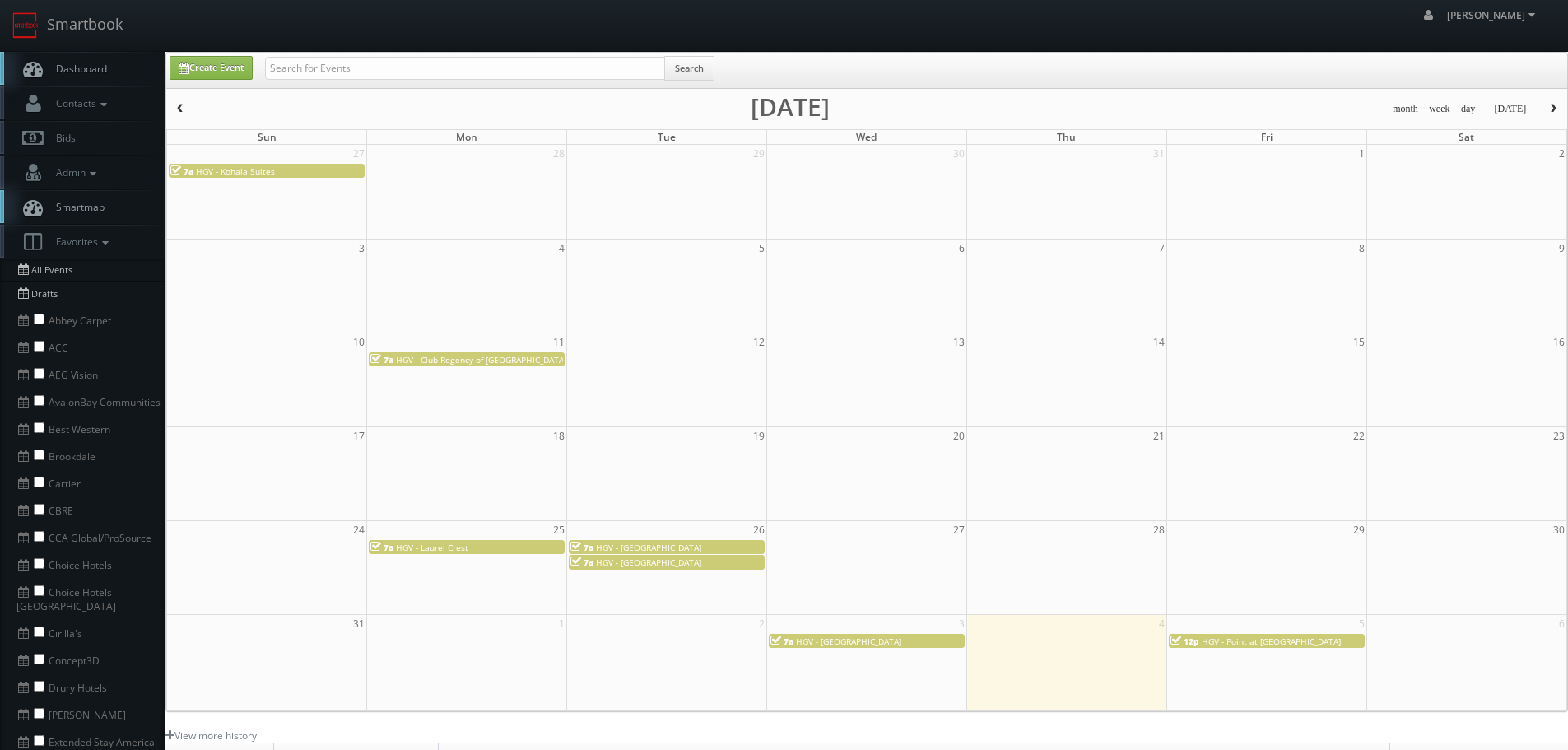
click at [492, 359] on span "HGV - Club Regency of Marco Island" at bounding box center [481, 359] width 171 height 11
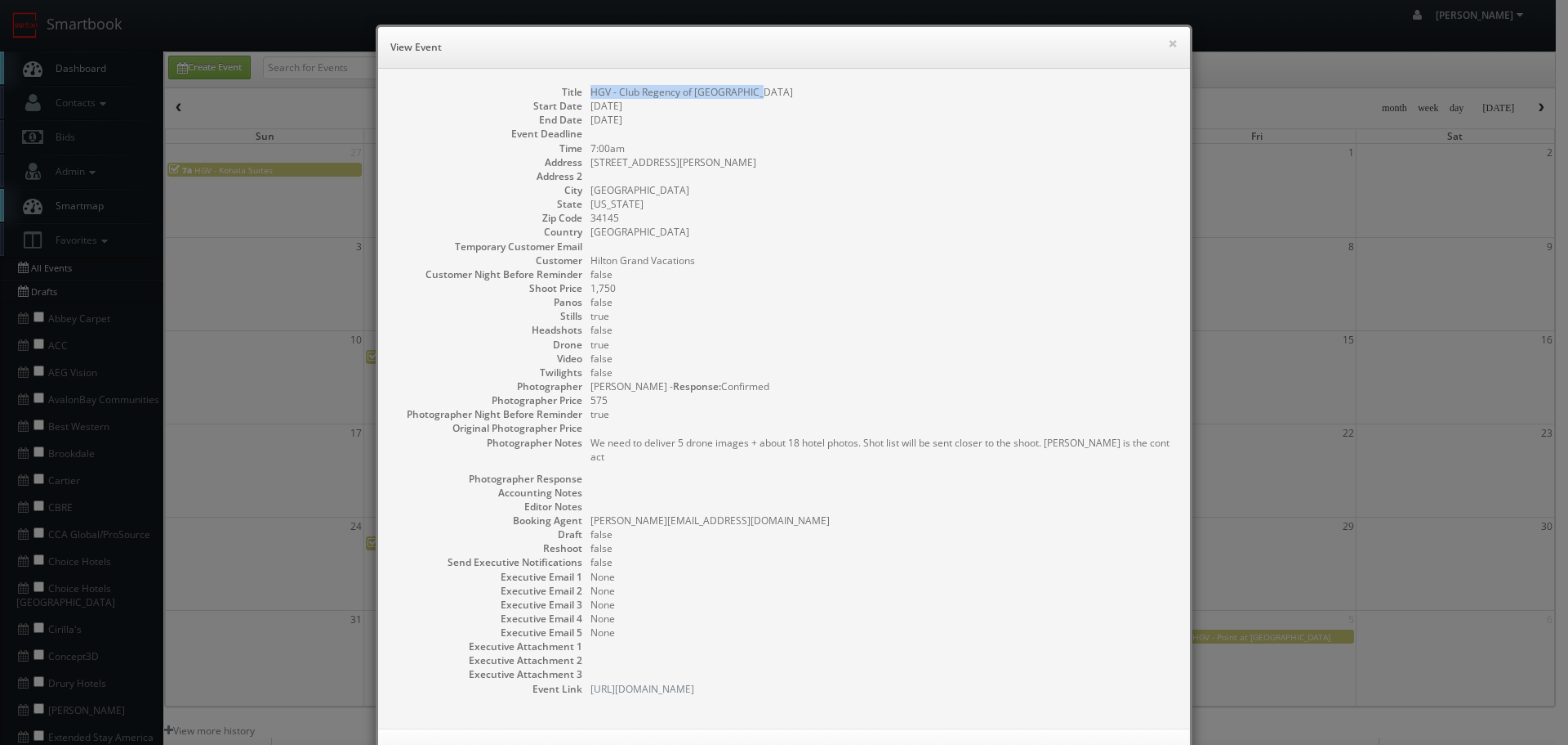
copy dd "HGV - Club Regency of Marco Island"
drag, startPoint x: 757, startPoint y: 90, endPoint x: 585, endPoint y: 90, distance: 172.0
click at [590, 90] on dd "HGV - Club Regency of Marco Island" at bounding box center [881, 91] width 583 height 14
click at [1171, 41] on button "×" at bounding box center [1172, 44] width 10 height 11
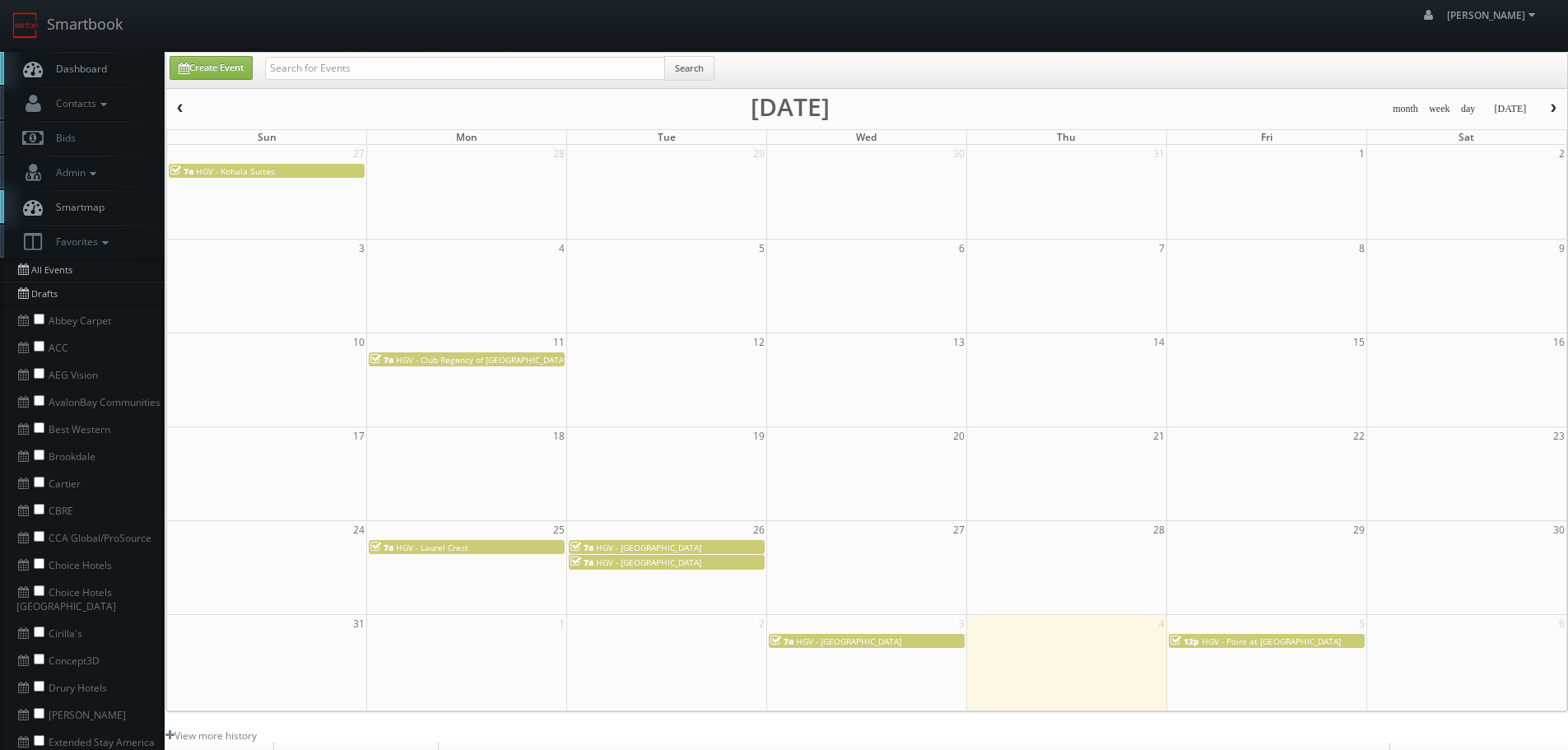
click at [447, 547] on span "HGV - Laurel Crest" at bounding box center [432, 547] width 73 height 11
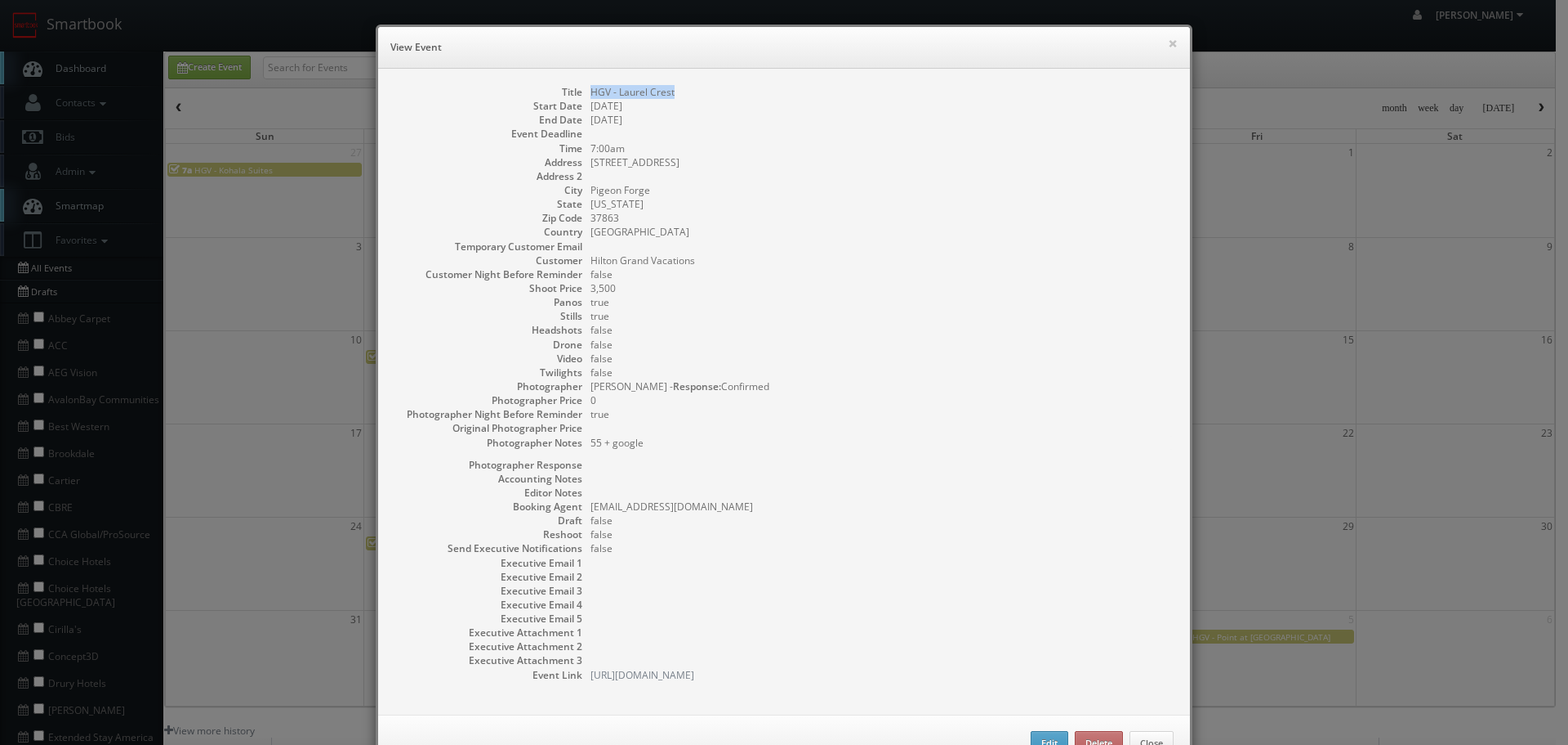
copy dd "HGV - Laurel Crest"
drag, startPoint x: 677, startPoint y: 80, endPoint x: 584, endPoint y: 90, distance: 93.5
click at [584, 90] on div "Title HGV - Laurel Crest Start Date 08/25/2025 End Date 08/25/2025 Event Deadli…" at bounding box center [784, 391] width 812 height 646
click at [1168, 40] on button "×" at bounding box center [1172, 44] width 10 height 11
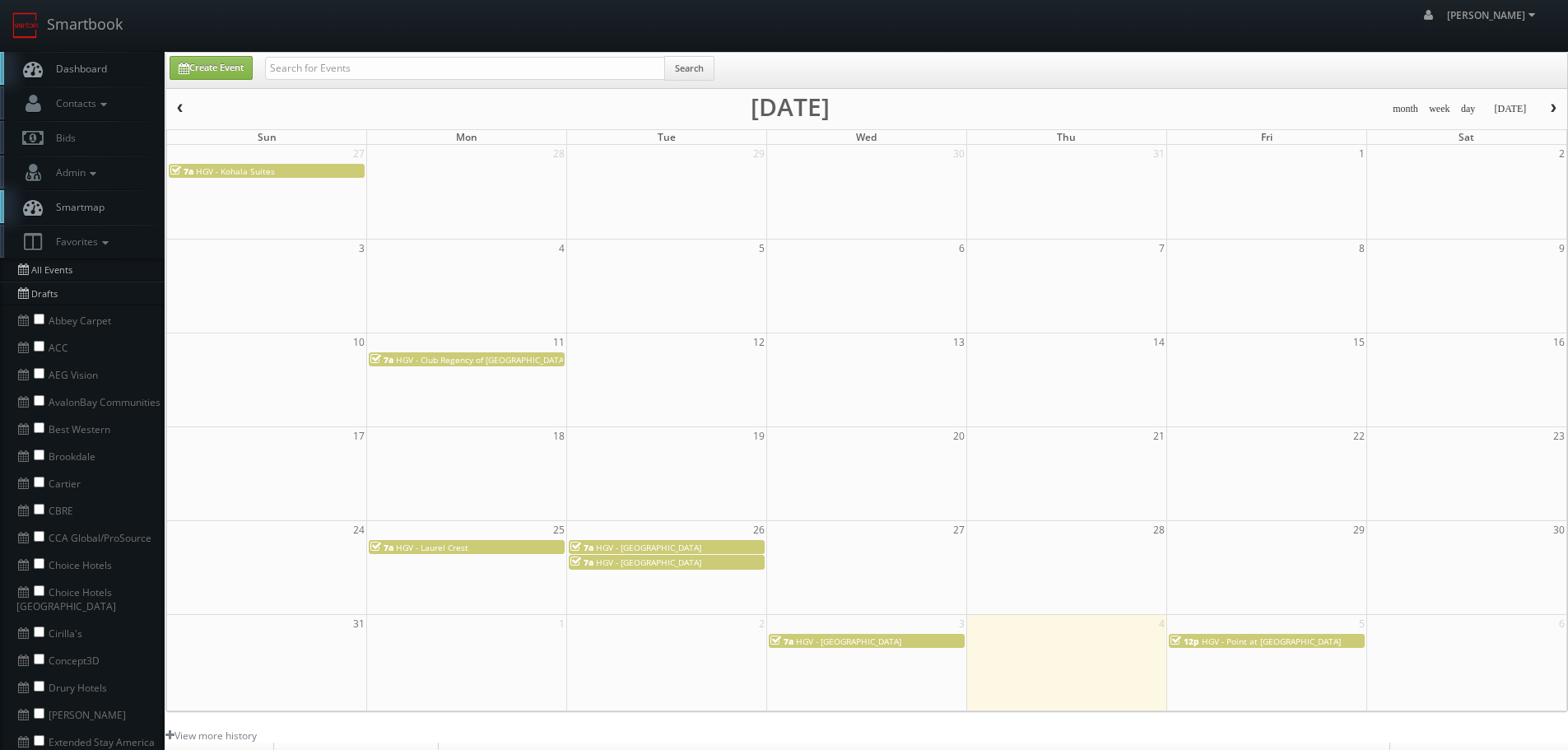
click at [655, 547] on span "HGV - Mill Springs Lodge" at bounding box center [649, 547] width 105 height 11
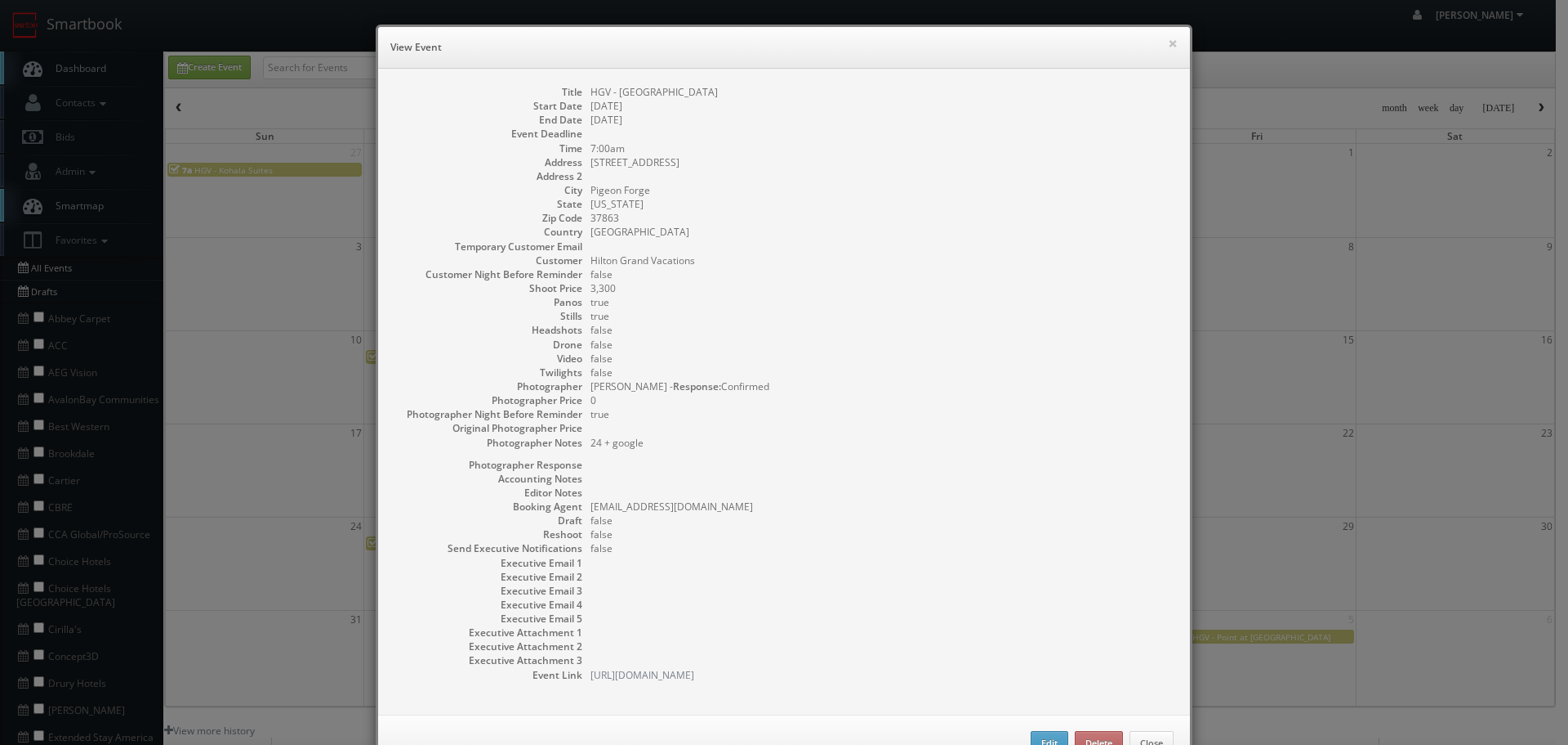
copy dd "HGV - Mill Springs Lodge"
drag, startPoint x: 727, startPoint y: 93, endPoint x: 585, endPoint y: 90, distance: 142.0
click at [590, 90] on dd "HGV - Mill Springs Lodge" at bounding box center [881, 91] width 583 height 14
click at [1168, 43] on button "×" at bounding box center [1172, 44] width 10 height 11
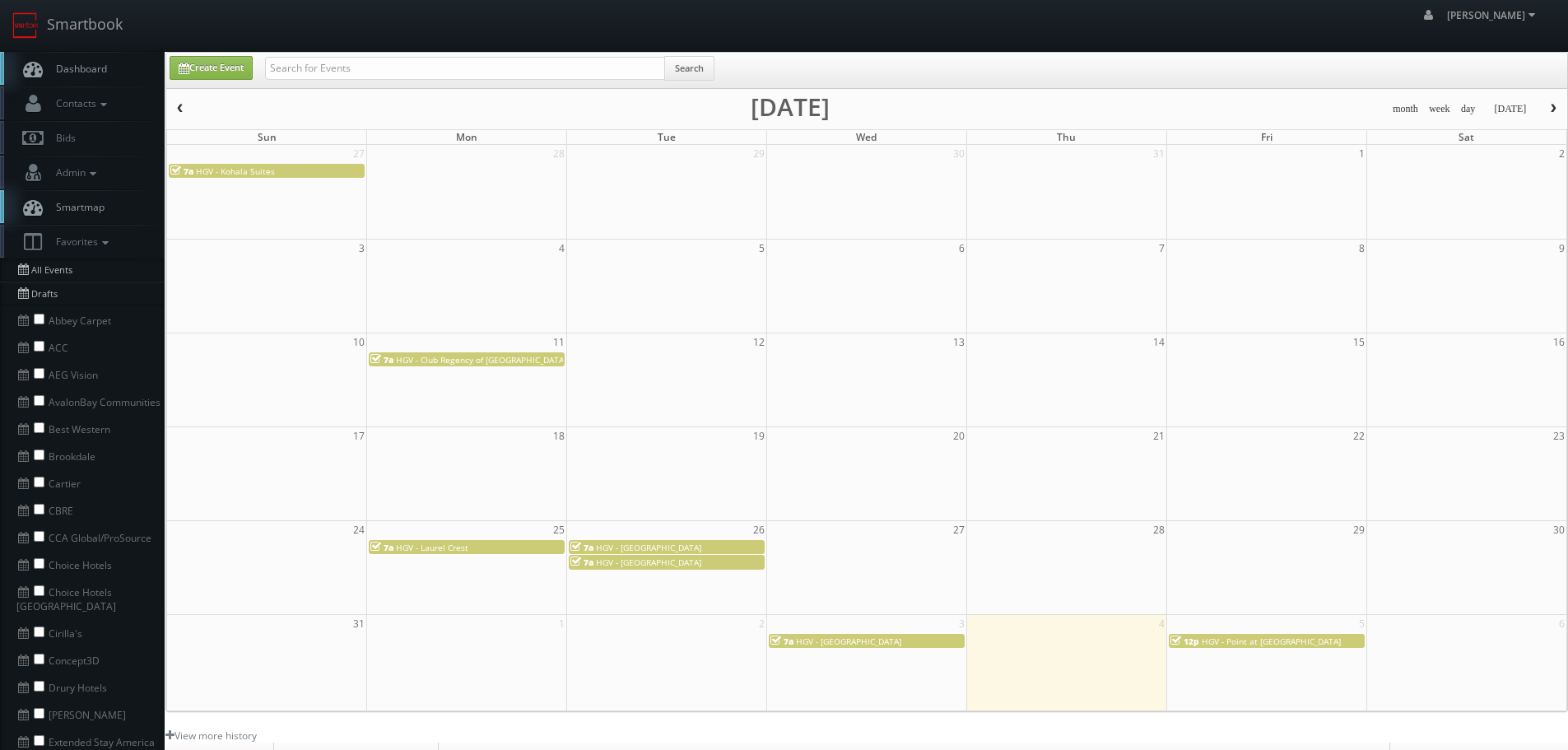
click at [638, 565] on span "HGV - Sunrise Lodge" at bounding box center [649, 562] width 105 height 11
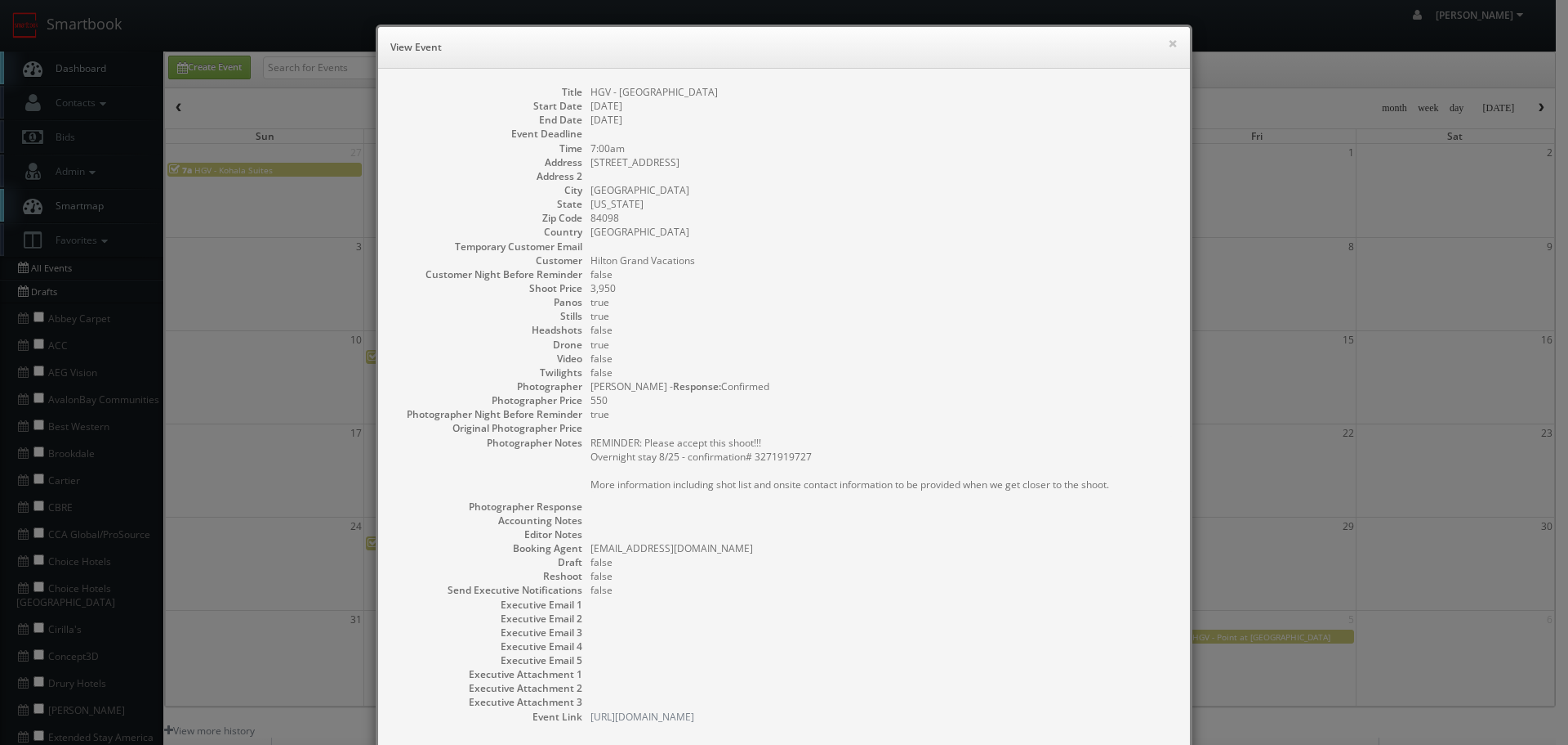
drag, startPoint x: 692, startPoint y: 98, endPoint x: 588, endPoint y: 92, distance: 104.2
click at [588, 92] on dl "Title HGV - Sunrise Lodge Start Date 08/26/2025 End Date 08/26/2025 Event Deadl…" at bounding box center [784, 403] width 779 height 638
click at [594, 91] on dd "HGV - Sunrise Lodge" at bounding box center [881, 91] width 583 height 14
drag, startPoint x: 588, startPoint y: 91, endPoint x: 717, endPoint y: 98, distance: 129.2
click at [717, 98] on dd "HGV - Sunrise Lodge" at bounding box center [881, 91] width 583 height 14
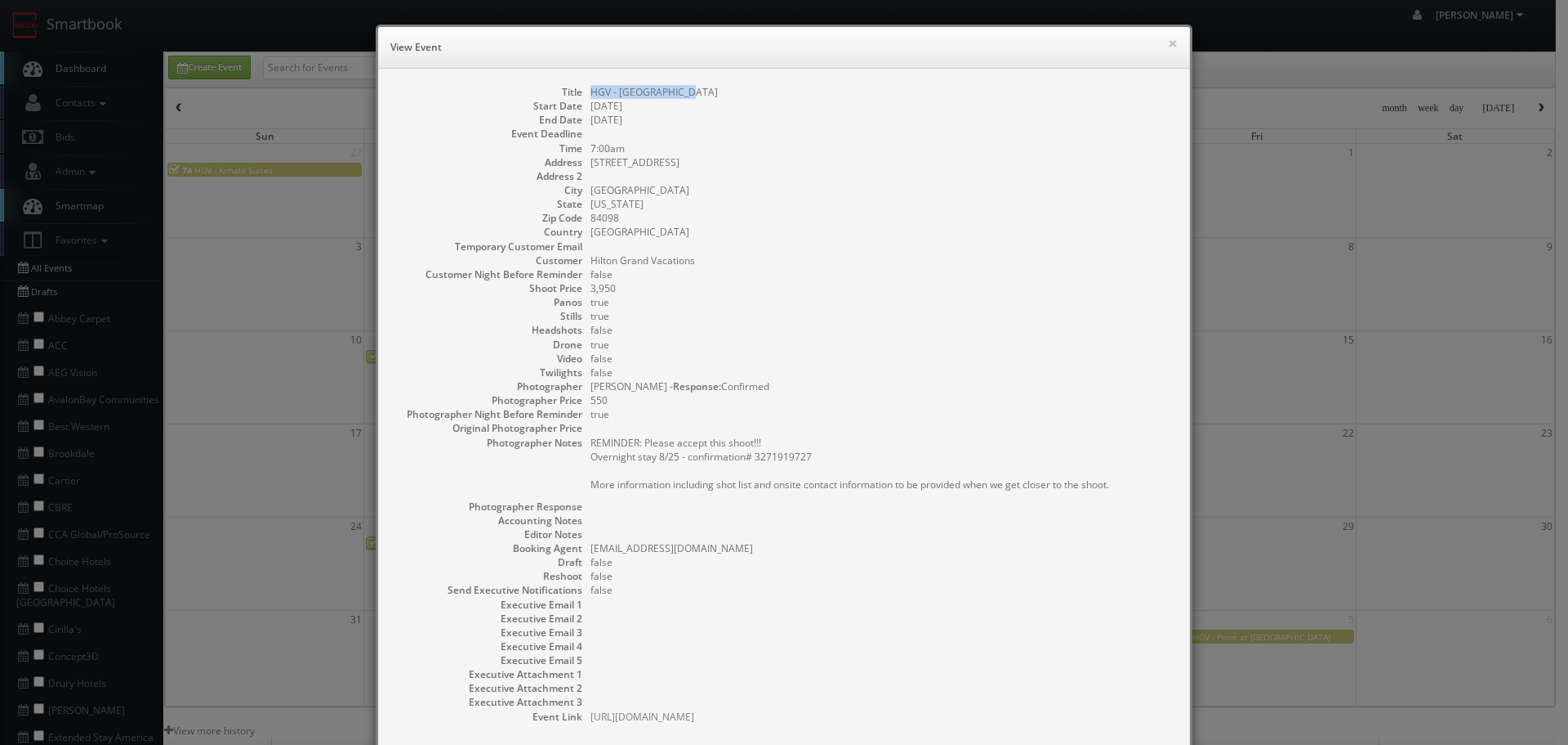
copy dd "HGV - Sunrise Lodge"
drag, startPoint x: 1162, startPoint y: 42, endPoint x: 1138, endPoint y: 52, distance: 26.0
click at [1168, 42] on button "×" at bounding box center [1172, 44] width 10 height 11
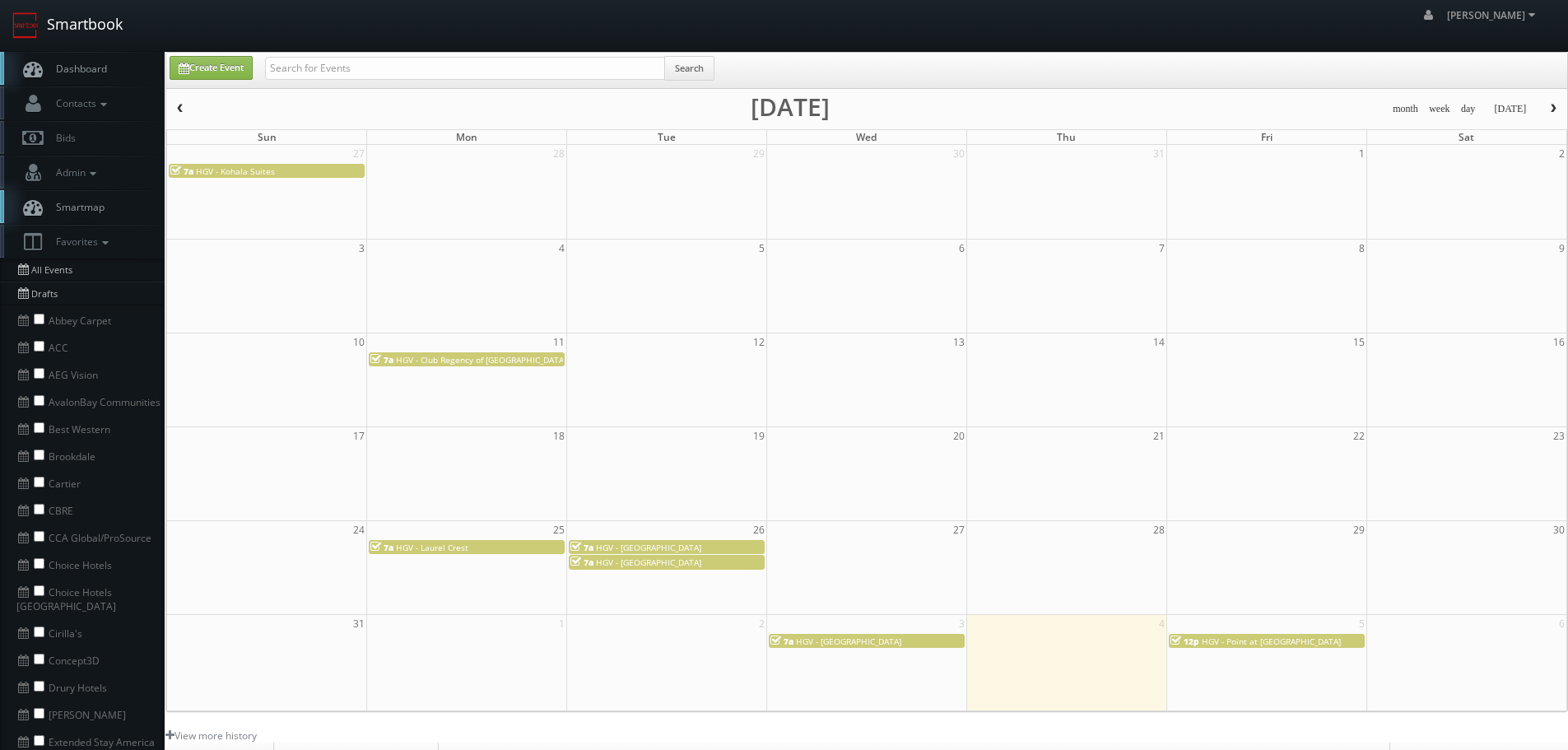
click at [31, 15] on img at bounding box center [25, 25] width 26 height 26
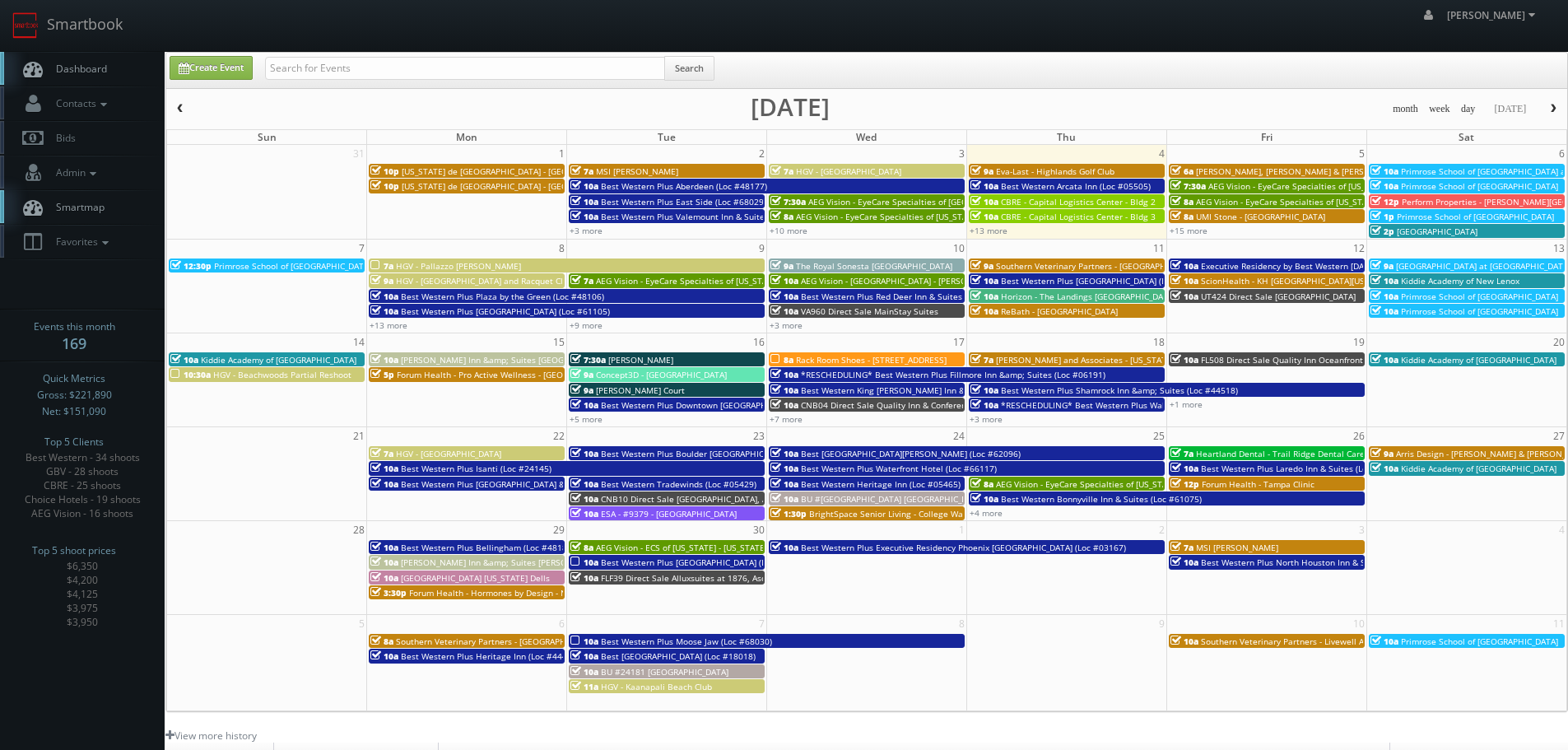
click at [481, 169] on span "[US_STATE] de [GEOGRAPHIC_DATA] - [GEOGRAPHIC_DATA]" at bounding box center [515, 171] width 227 height 11
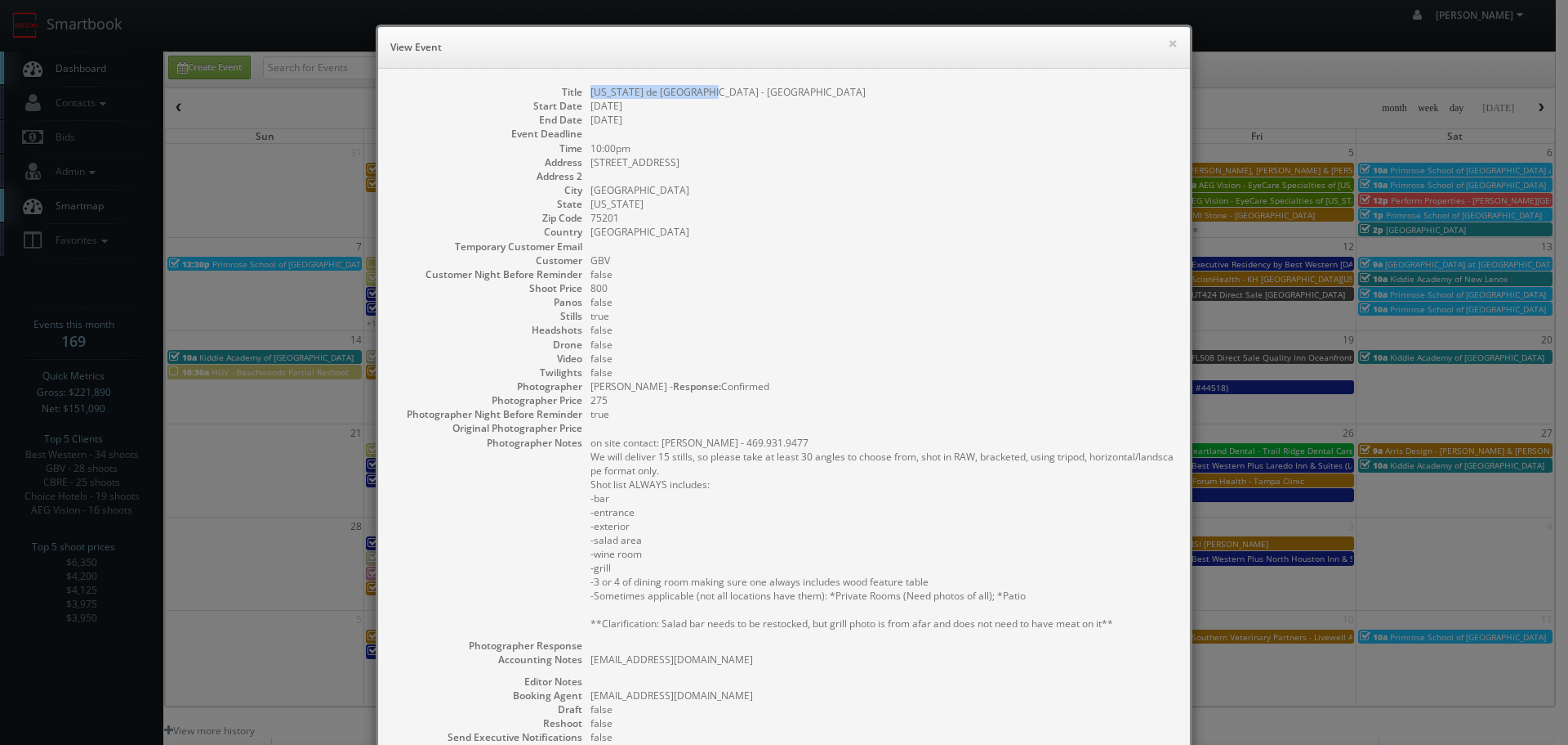
copy dd "[US_STATE] de [GEOGRAPHIC_DATA] - [GEOGRAPHIC_DATA]"
drag, startPoint x: 649, startPoint y: 83, endPoint x: 583, endPoint y: 88, distance: 66.2
click at [583, 88] on dl "Title Texas de Brazil - Dallas Start Date 09/01/2025 End Date 09/02/2025 Event …" at bounding box center [784, 477] width 779 height 785
click at [1170, 45] on button "×" at bounding box center [1172, 44] width 10 height 11
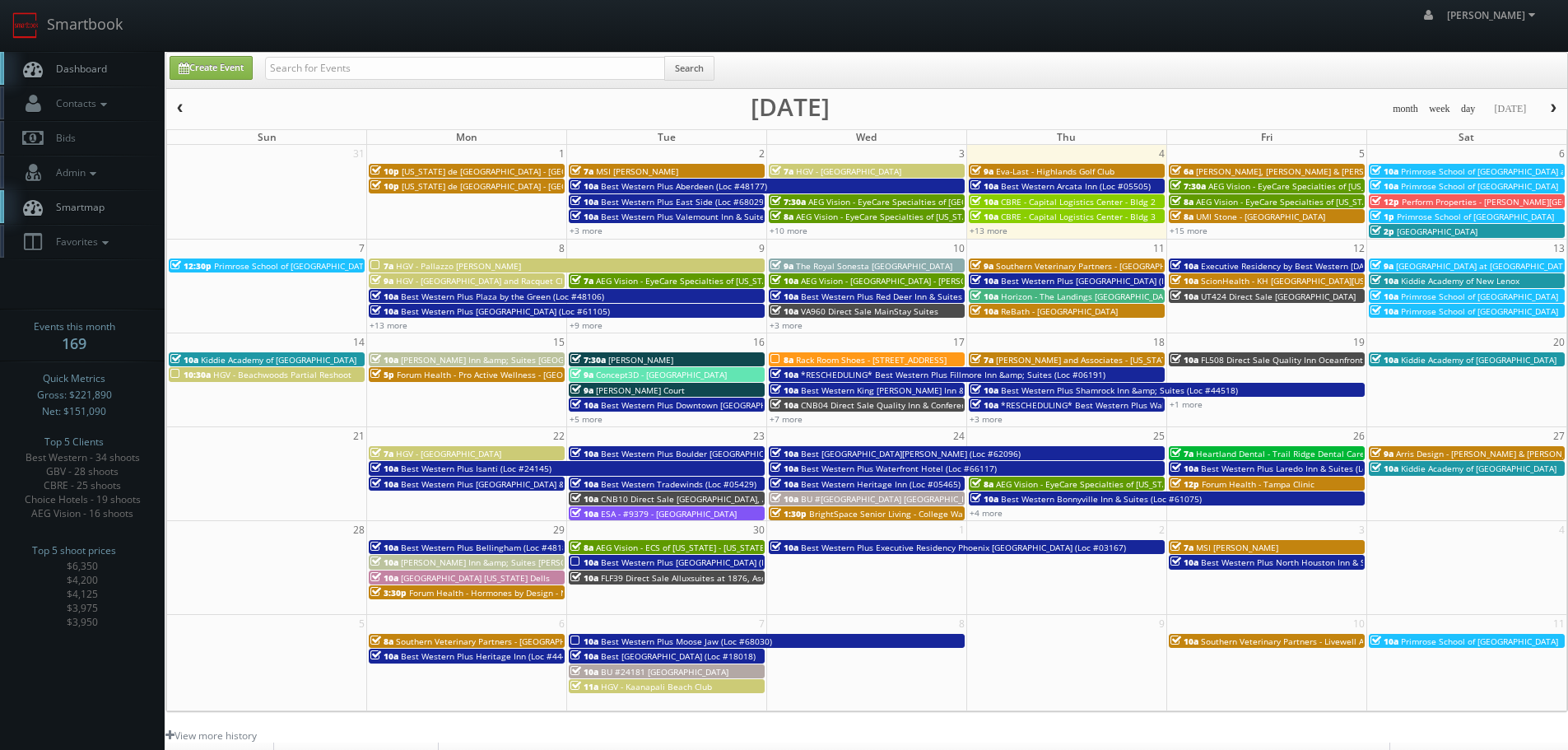
click at [492, 188] on span "[US_STATE] de [GEOGRAPHIC_DATA] - [GEOGRAPHIC_DATA]" at bounding box center [515, 186] width 227 height 11
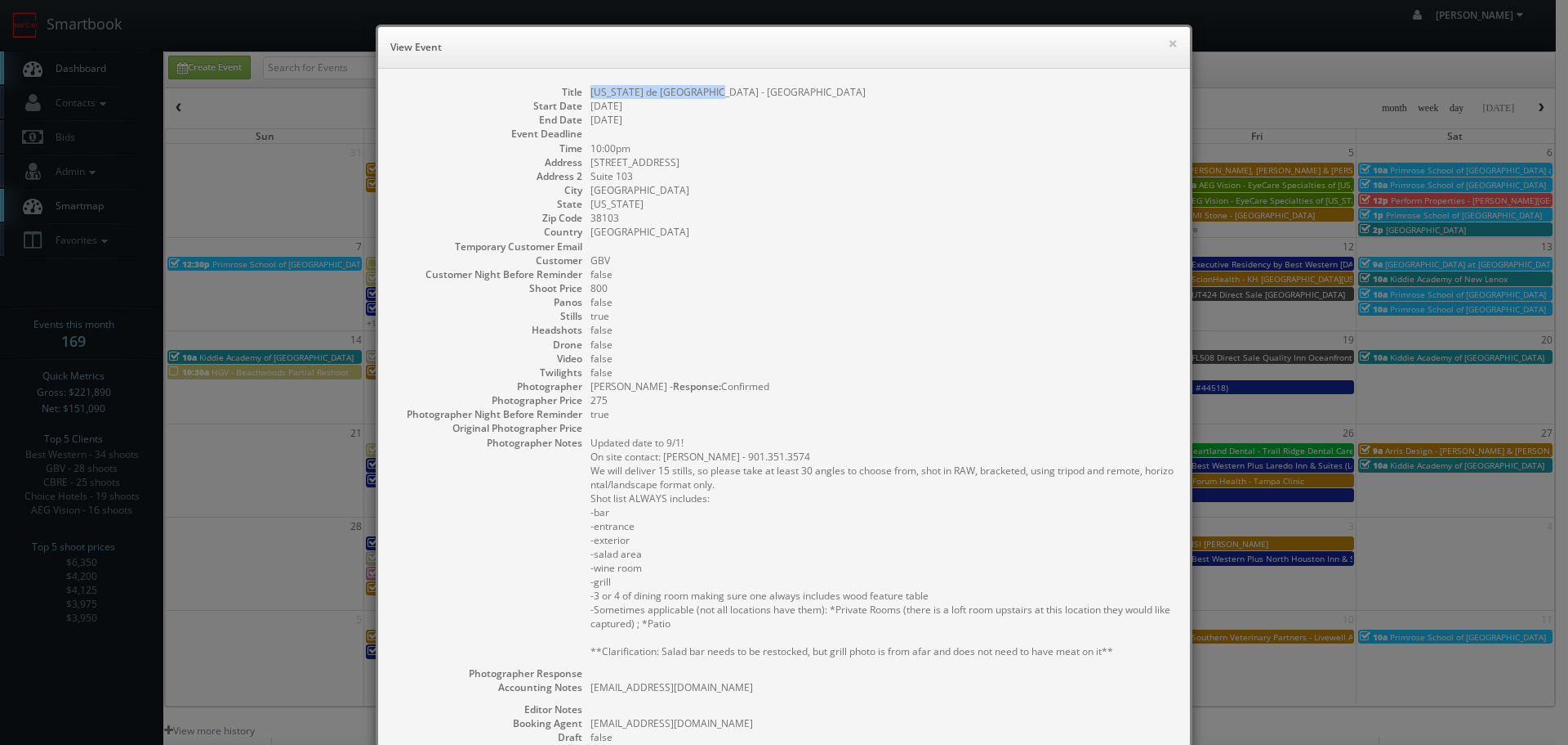
copy dd "[US_STATE] de [GEOGRAPHIC_DATA] - [GEOGRAPHIC_DATA]"
drag, startPoint x: 707, startPoint y: 91, endPoint x: 581, endPoint y: 94, distance: 126.0
click at [581, 94] on dl "Title Texas de Brazil - Memphis Start Date 09/01/2025 End Date 09/02/2025 Event…" at bounding box center [784, 491] width 779 height 814
click at [1160, 35] on div "× View Event" at bounding box center [784, 48] width 812 height 42
click at [1168, 39] on button "×" at bounding box center [1172, 44] width 10 height 11
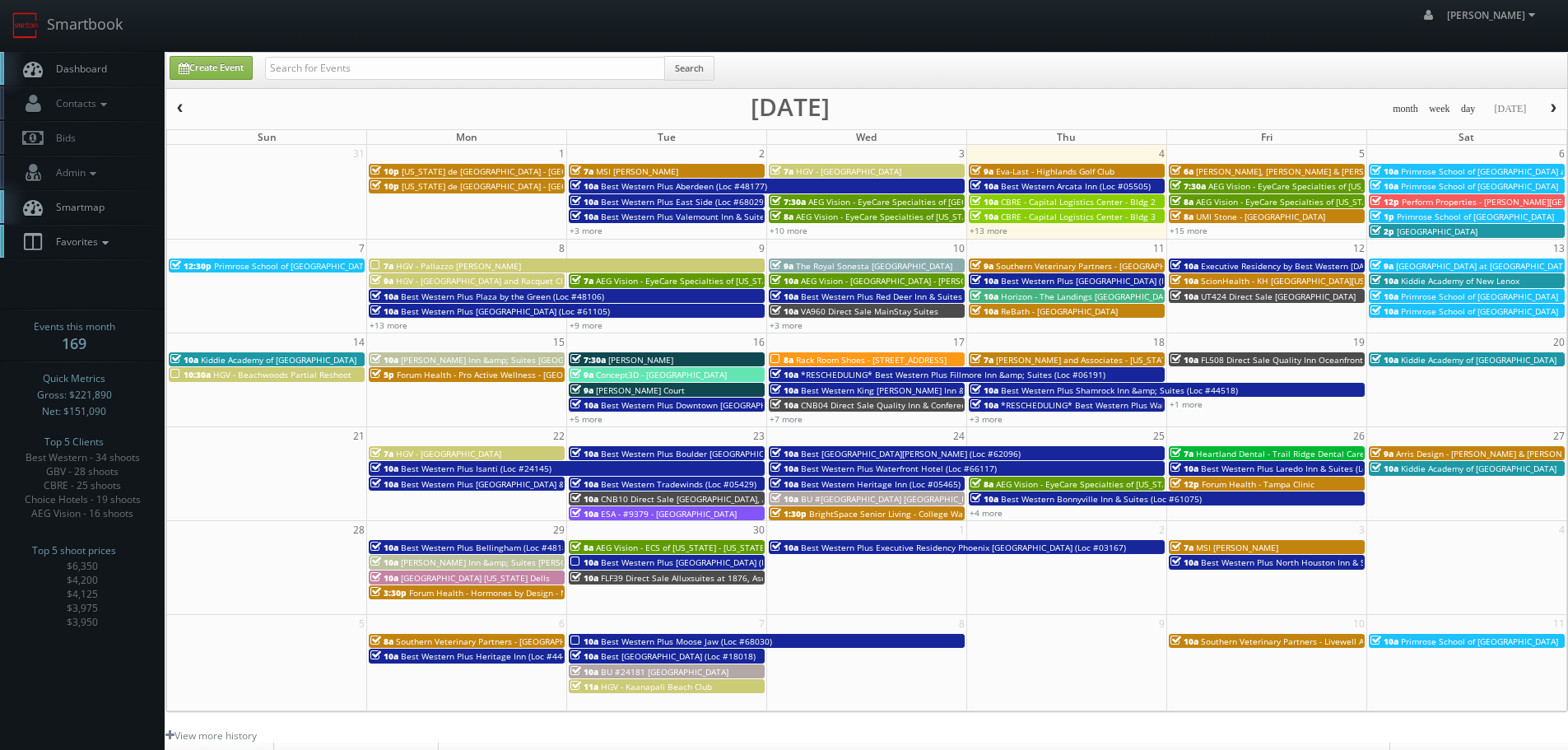
click at [120, 238] on link "Favorites" at bounding box center [82, 240] width 165 height 34
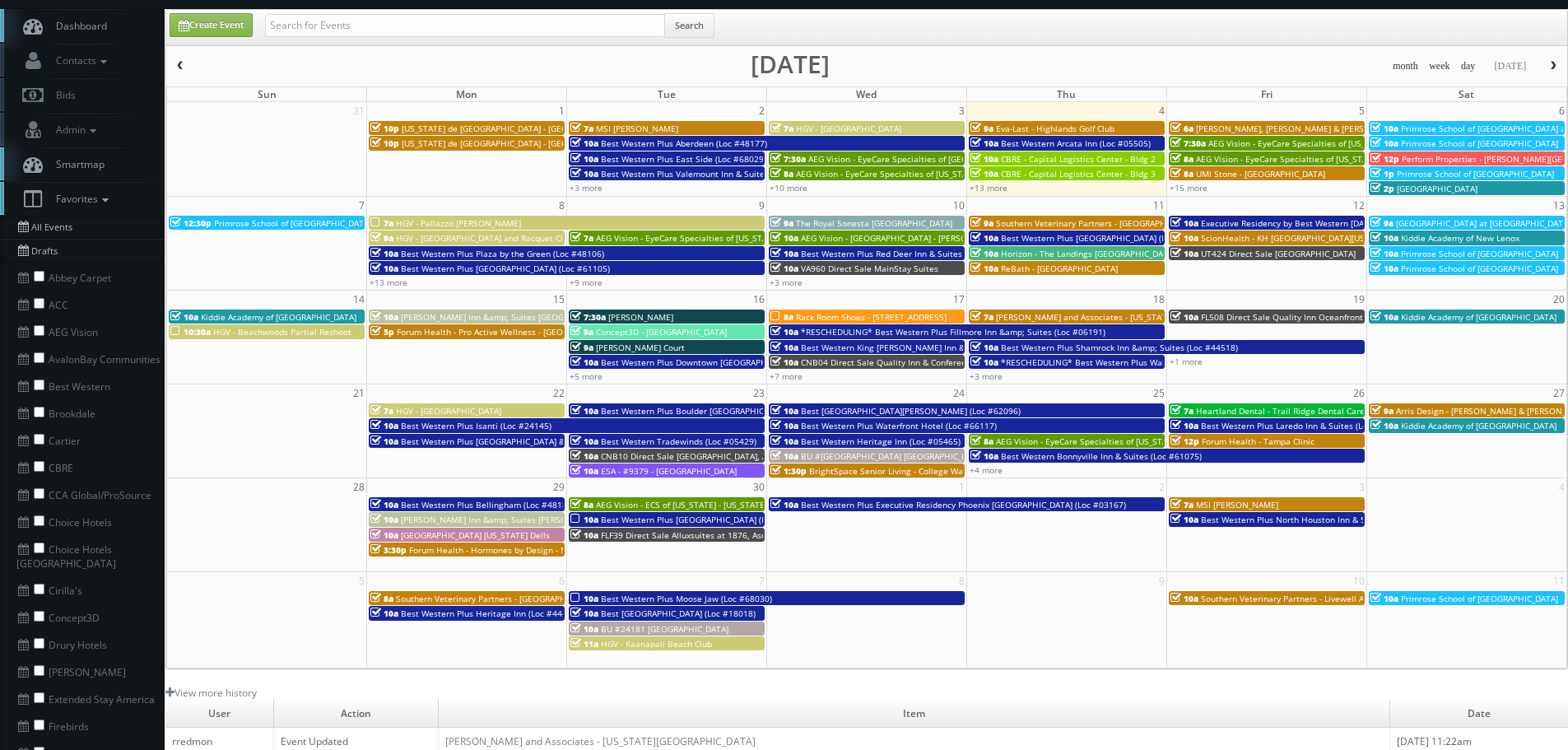
scroll to position [82, 0]
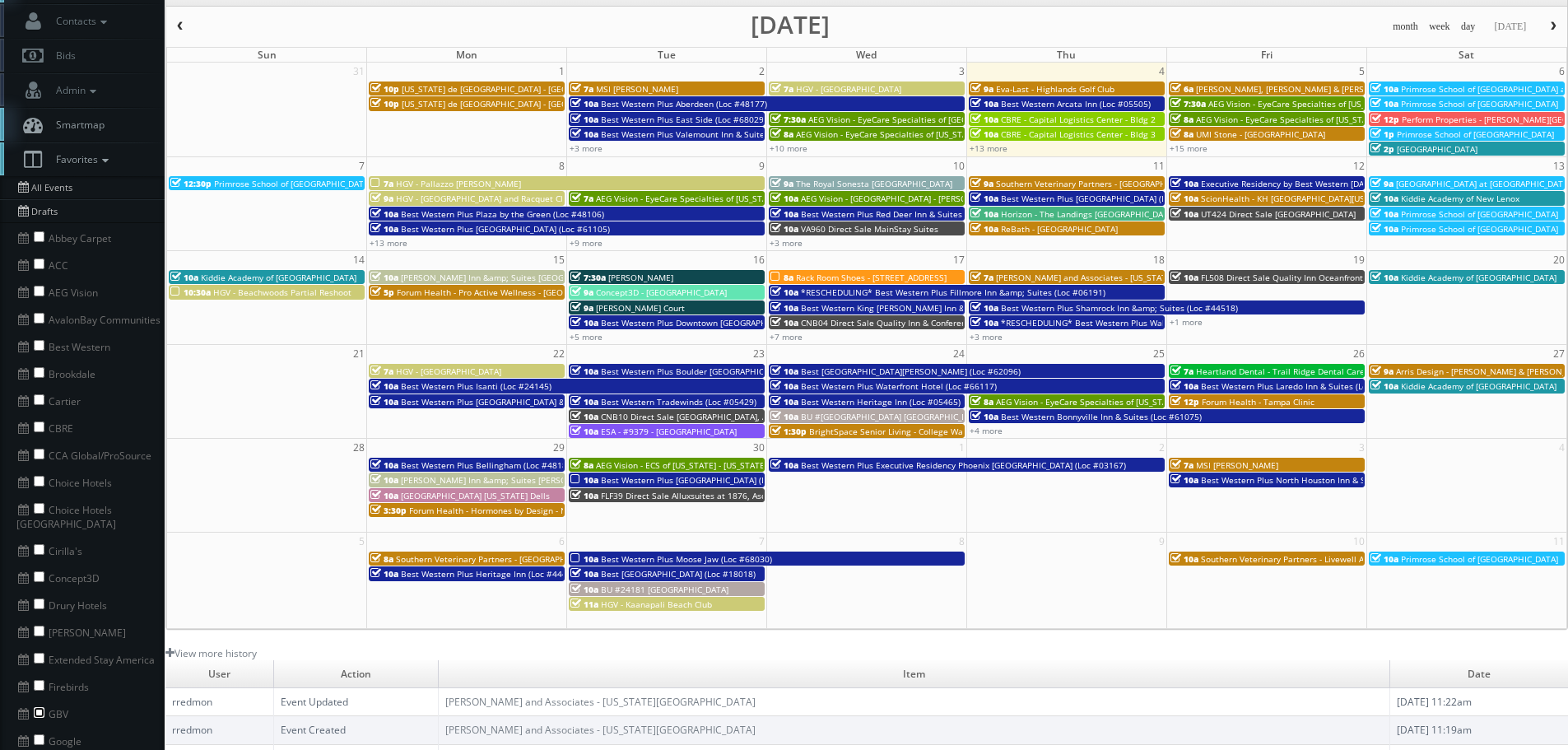
click at [38, 707] on input "checkbox" at bounding box center [38, 712] width 11 height 11
checkbox input "true"
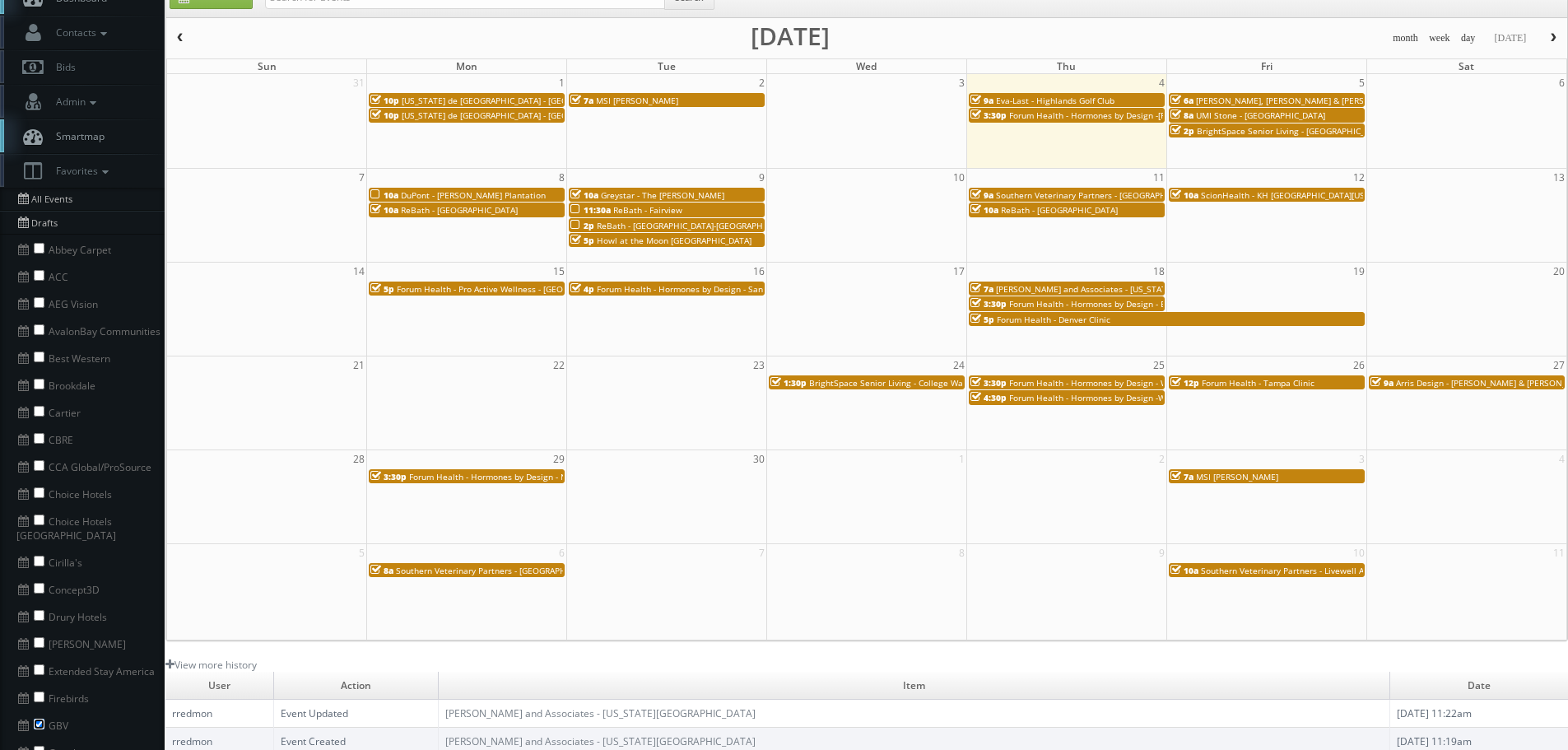
scroll to position [0, 0]
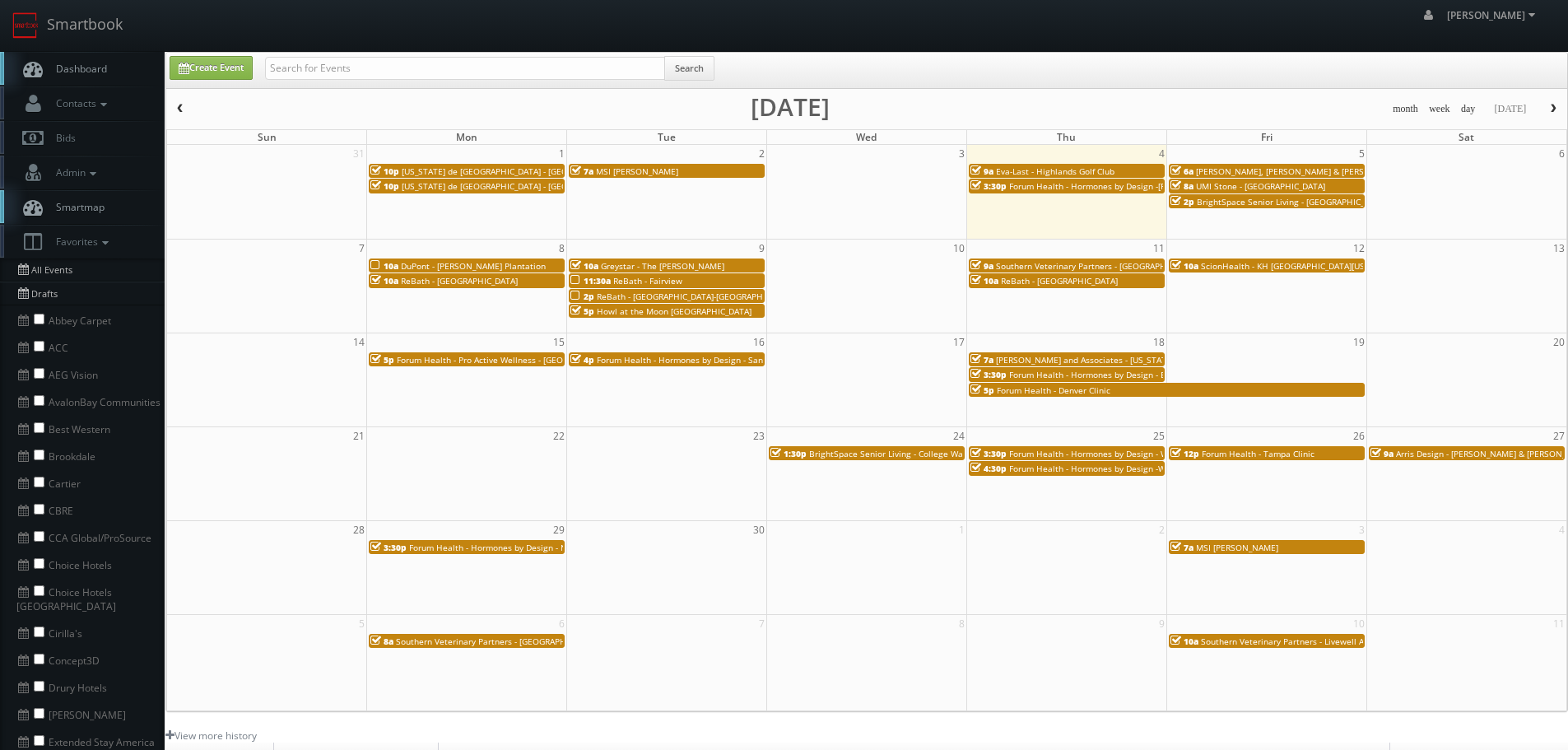
click at [173, 109] on button "button" at bounding box center [180, 108] width 28 height 20
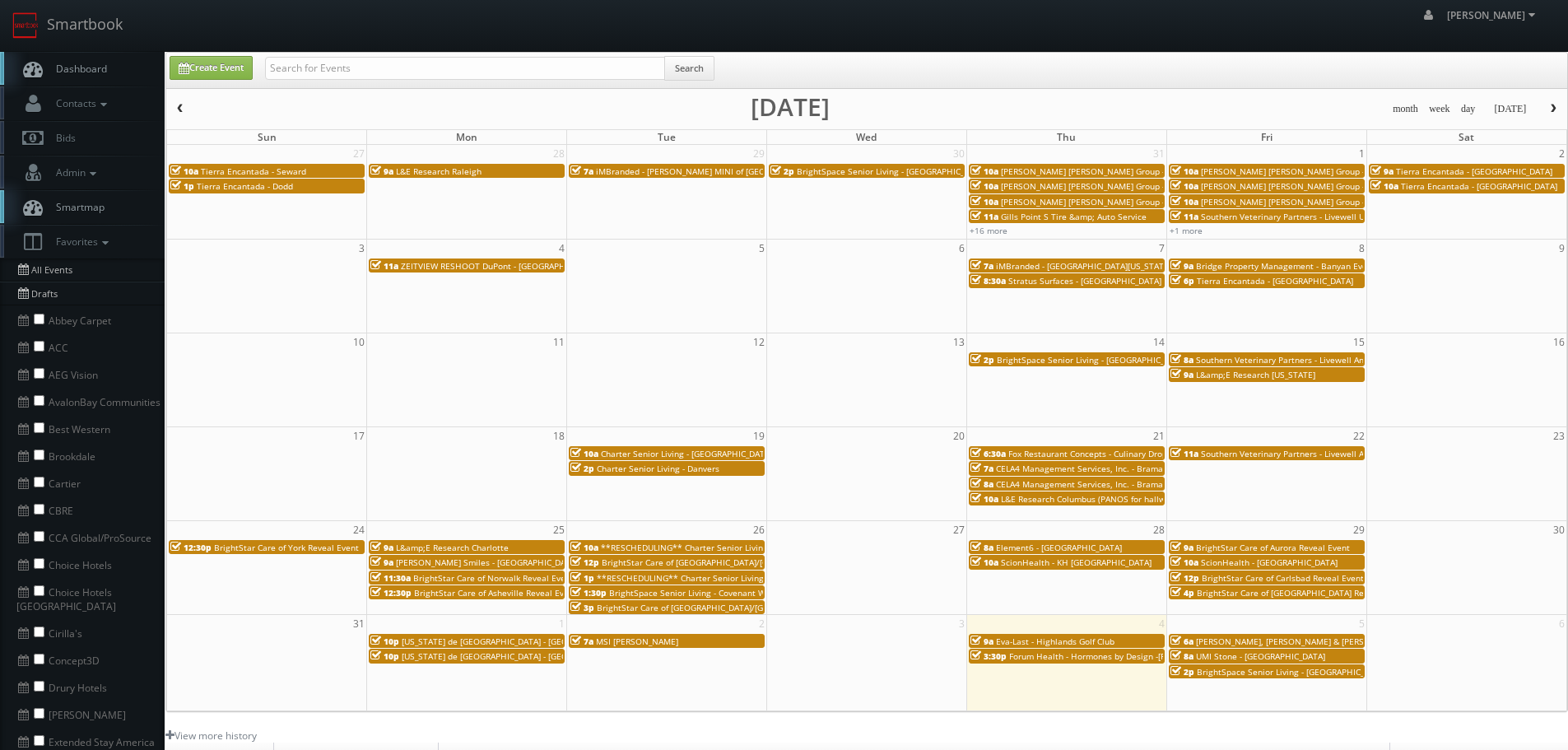
click at [639, 547] on span "**RESCHEDULING** Charter Senior Living - Woodbridge" at bounding box center [728, 547] width 255 height 11
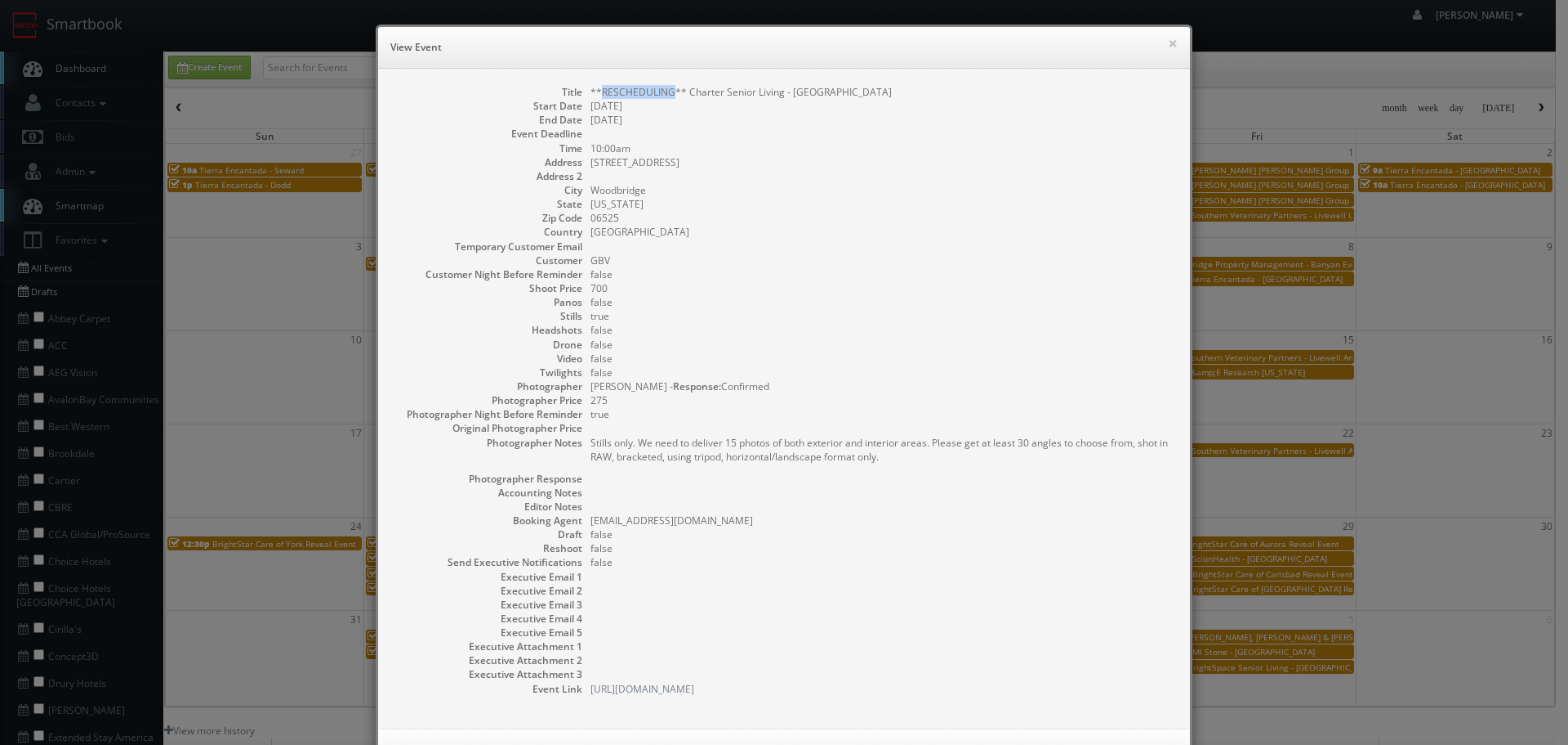
copy dd "RESCHEDULING"
drag, startPoint x: 668, startPoint y: 89, endPoint x: 596, endPoint y: 89, distance: 72.0
click at [596, 89] on dd "**RESCHEDULING** Charter Senior Living - Woodbridge" at bounding box center [881, 91] width 583 height 14
click at [1168, 38] on button "×" at bounding box center [1172, 44] width 10 height 11
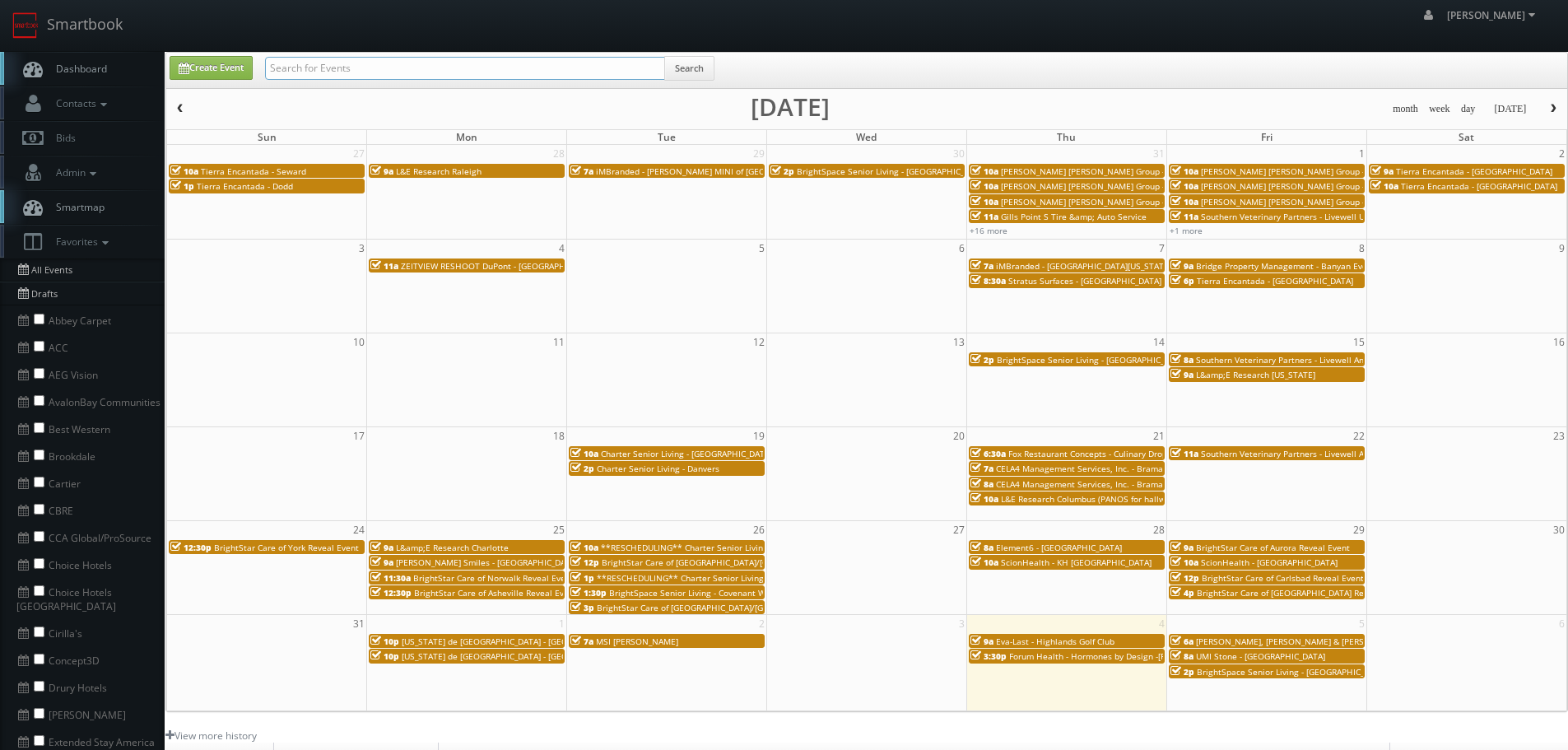
click at [528, 68] on input "text" at bounding box center [465, 68] width 400 height 23
paste input "RESCHEDULING"
type input "RESCHEDULING"
drag, startPoint x: 687, startPoint y: 68, endPoint x: 698, endPoint y: 79, distance: 15.6
click at [687, 67] on button "Search" at bounding box center [689, 68] width 50 height 25
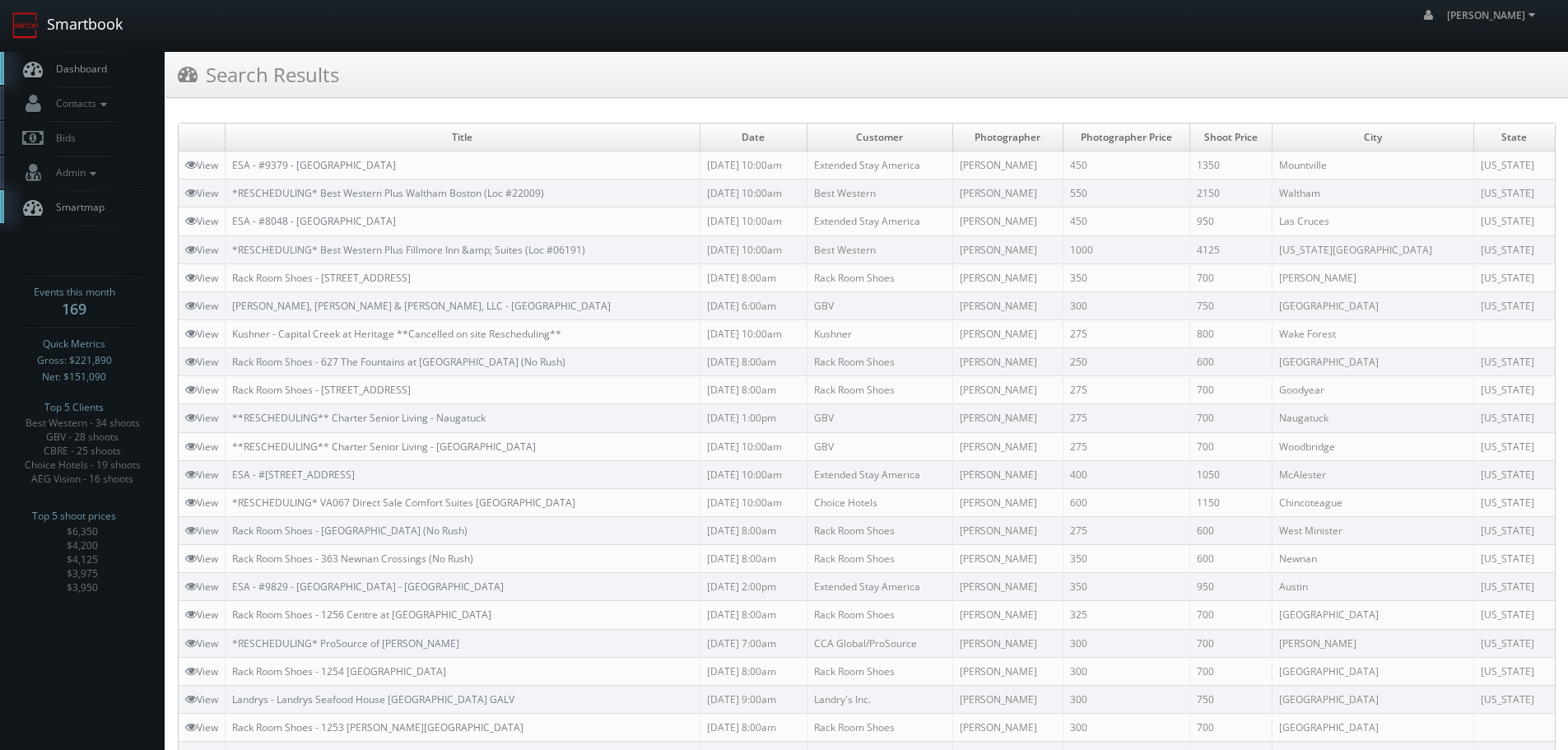
click at [45, 29] on link "Smartbook" at bounding box center [67, 25] width 135 height 51
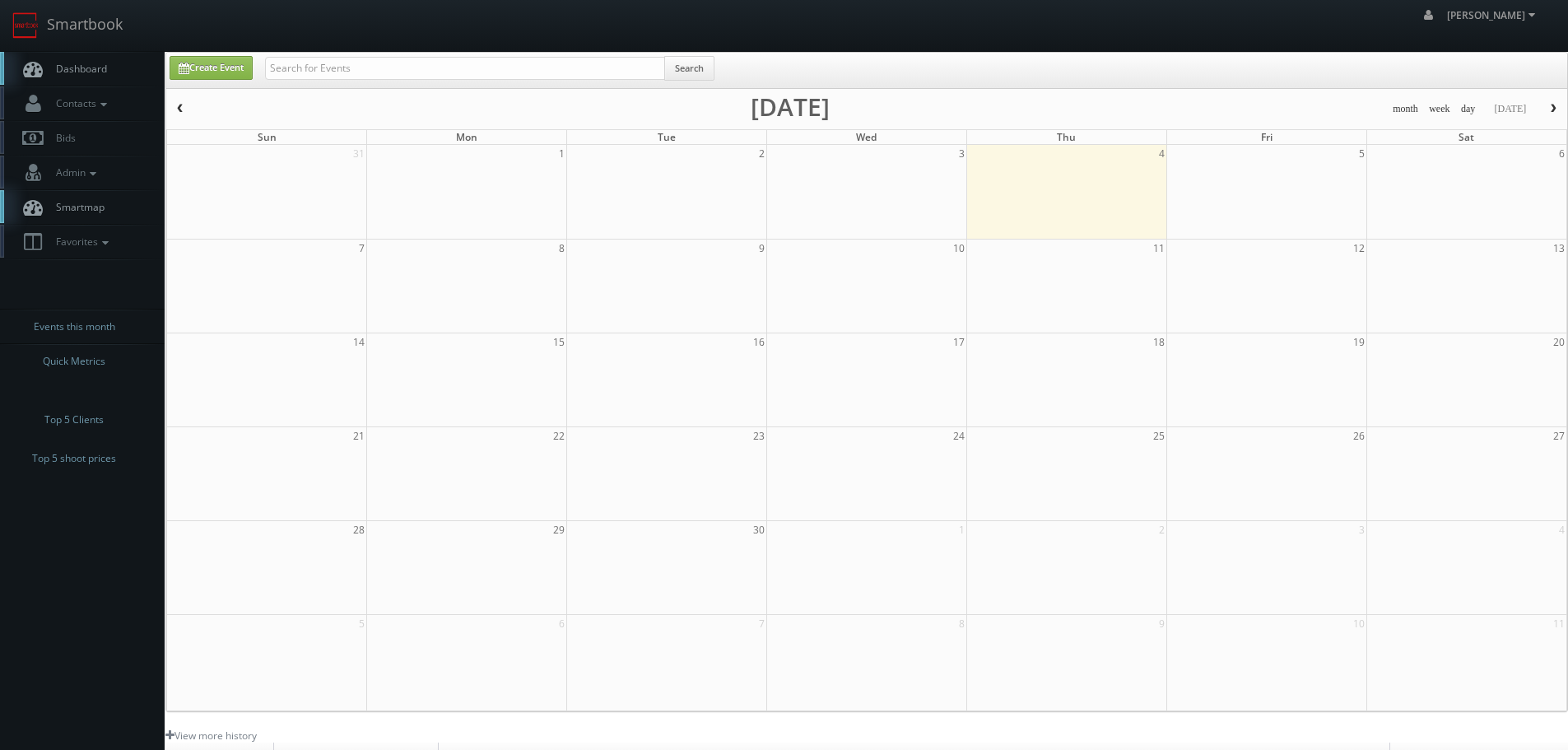
drag, startPoint x: 0, startPoint y: 0, endPoint x: 386, endPoint y: 55, distance: 389.9
click at [386, 55] on div "Create Event Search" at bounding box center [867, 70] width 1401 height 35
click at [389, 58] on input "text" at bounding box center [465, 68] width 400 height 23
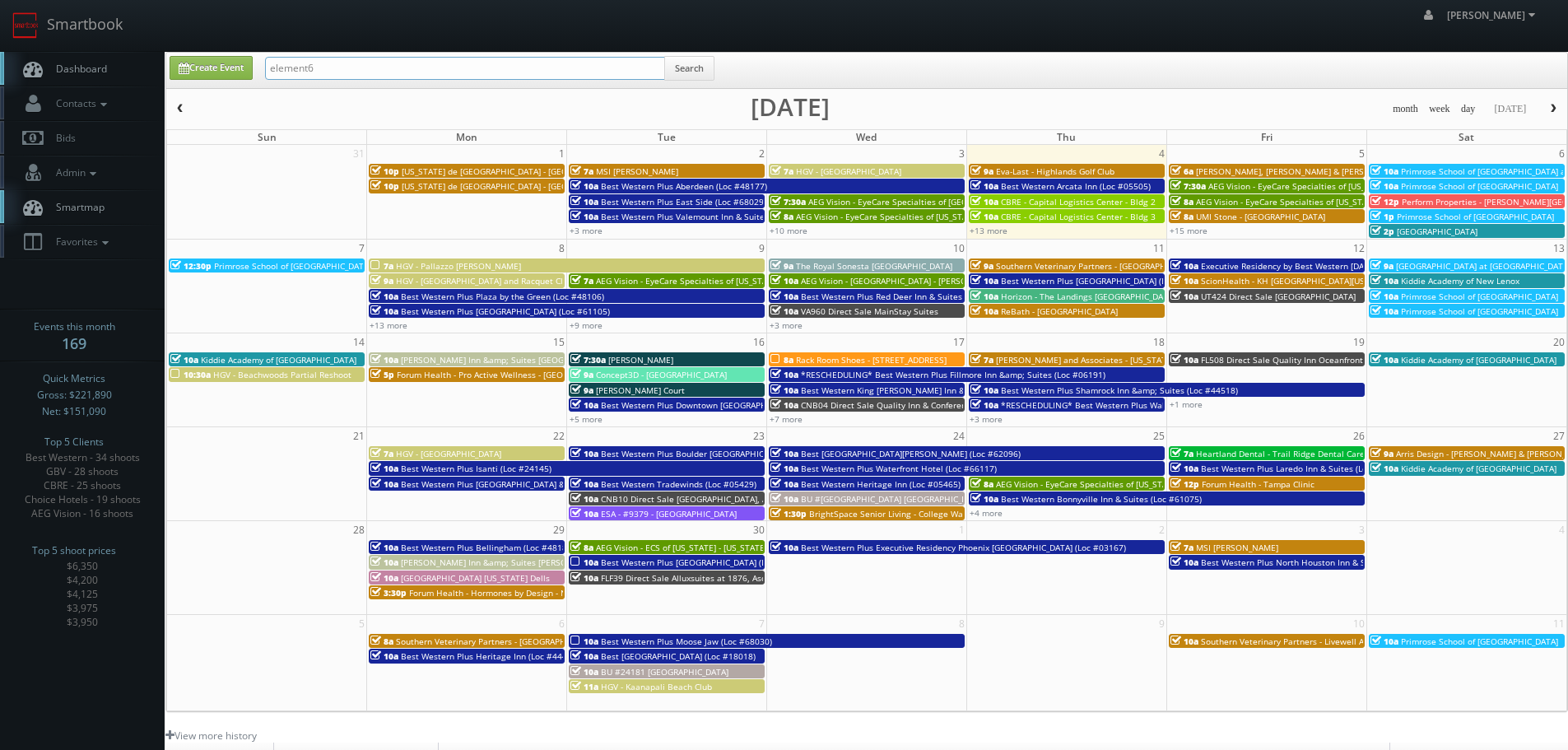
type input "element6"
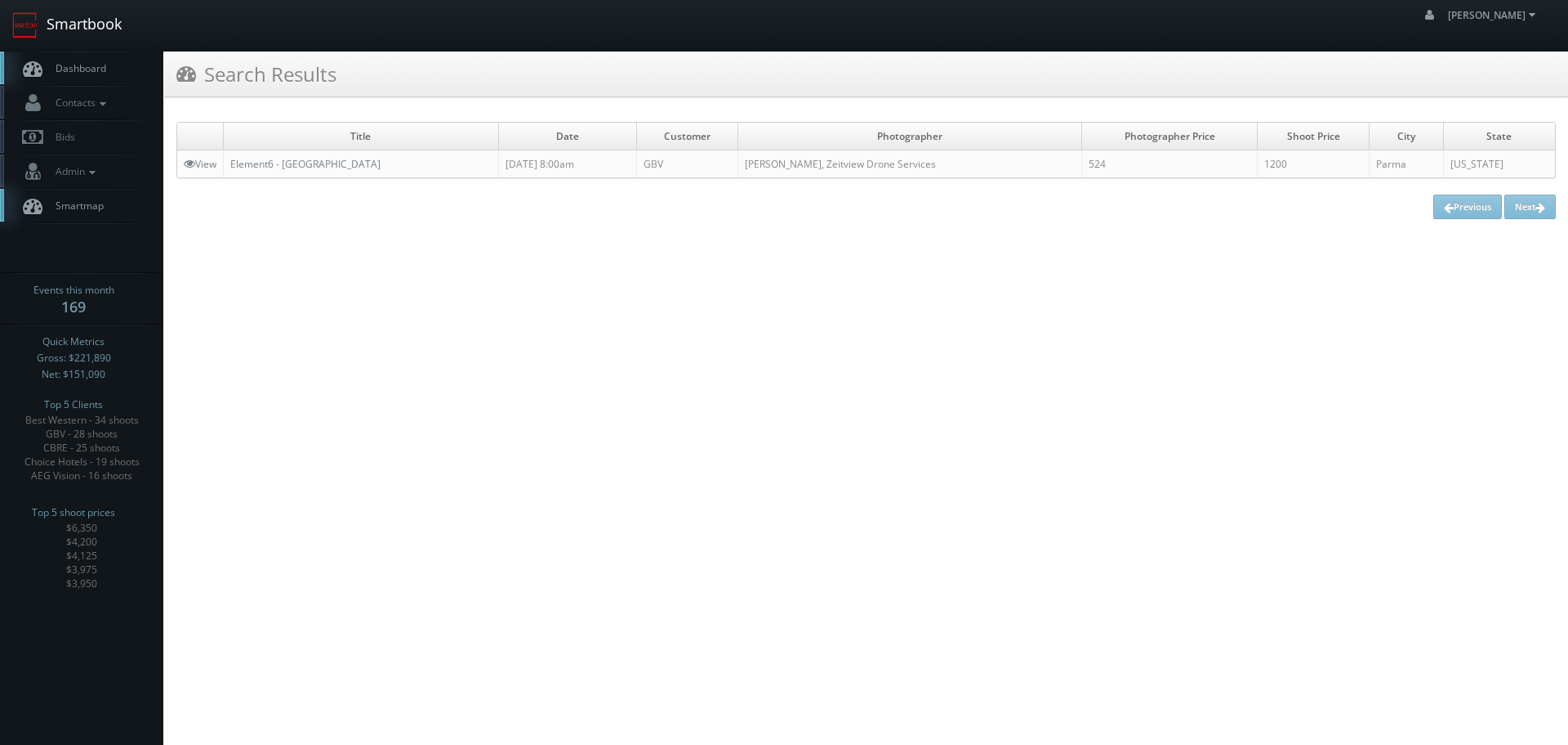
click at [71, 22] on link "Smartbook" at bounding box center [67, 25] width 134 height 50
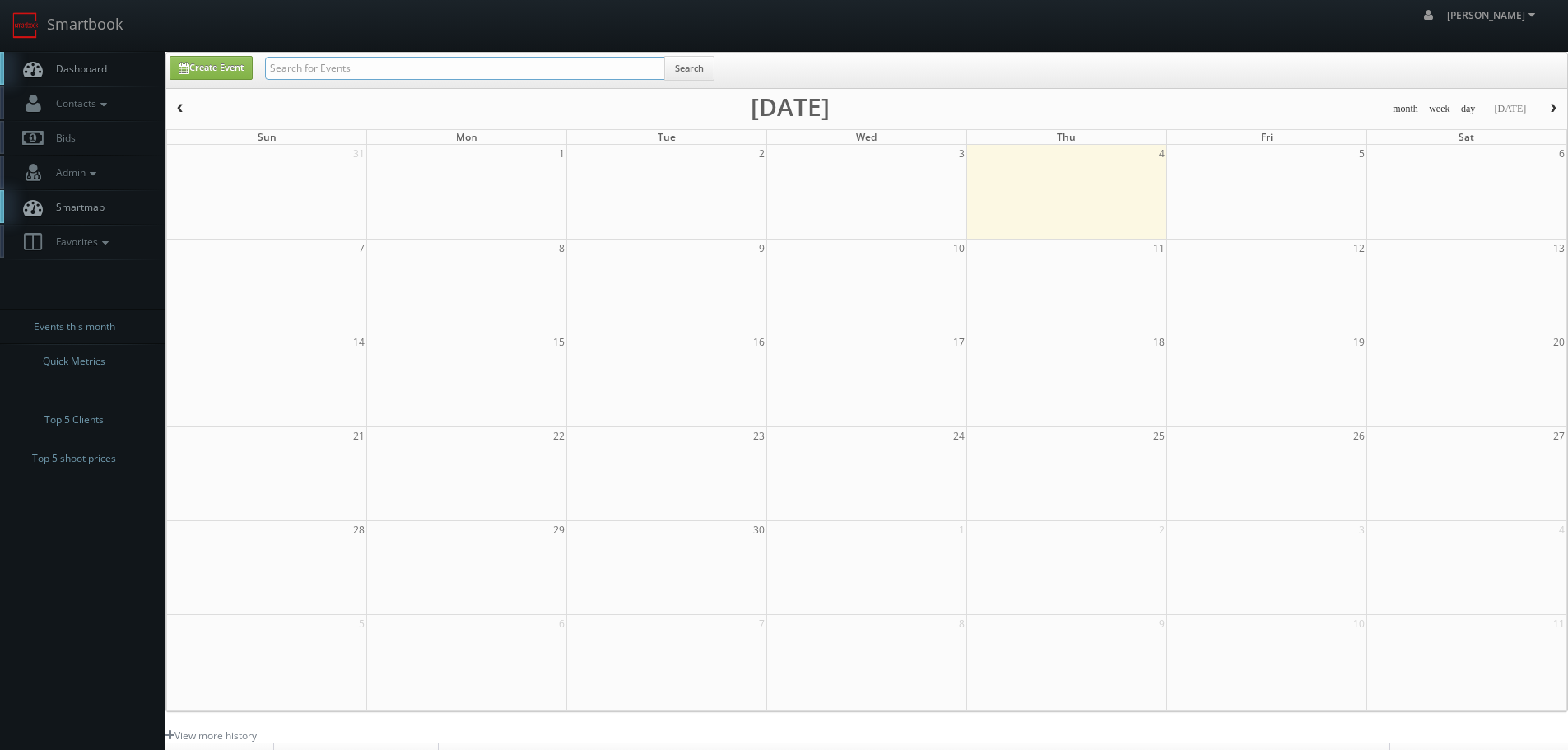
click at [385, 75] on input "text" at bounding box center [465, 68] width 400 height 23
paste input "NE146"
type input "NE146"
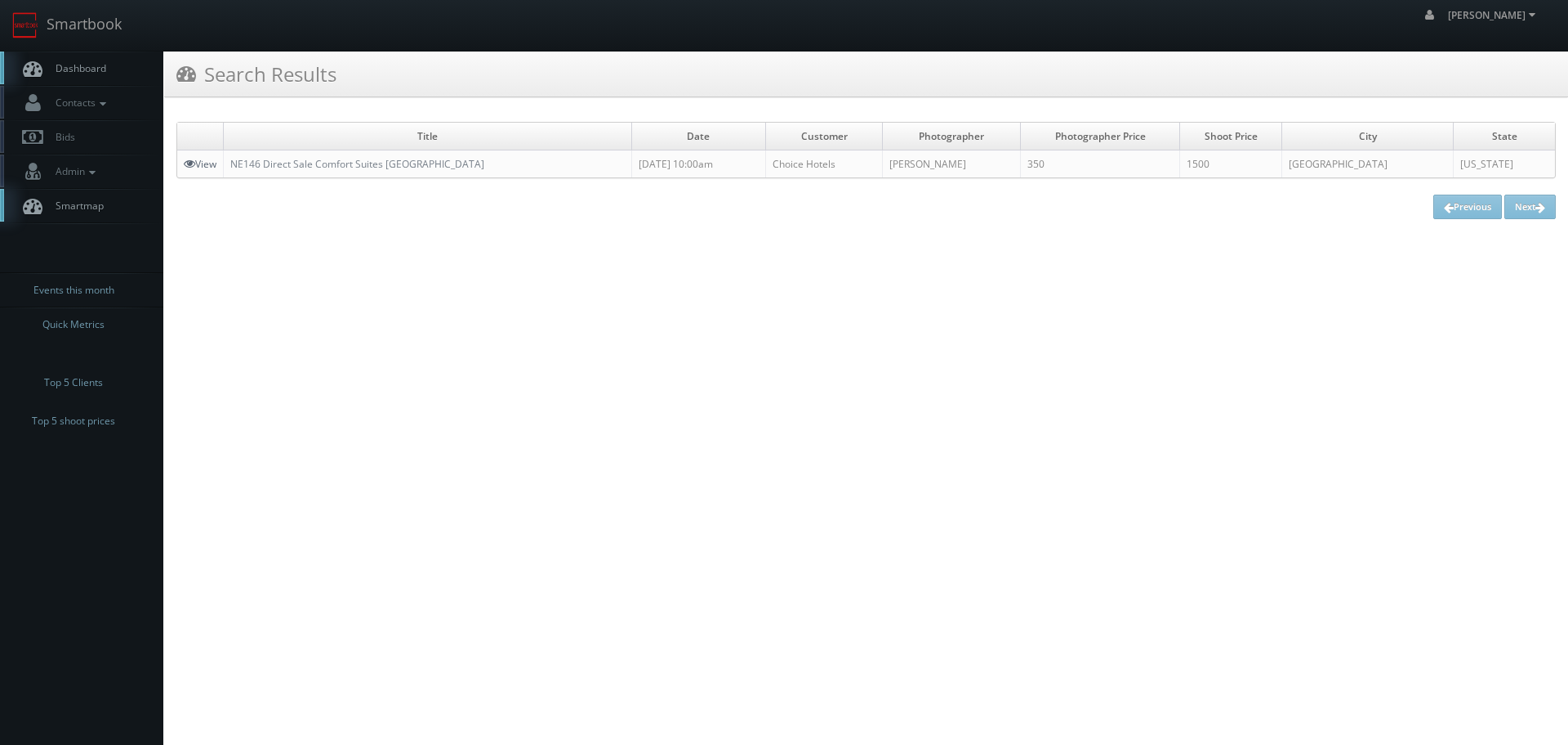
click at [204, 159] on link "View" at bounding box center [200, 164] width 32 height 14
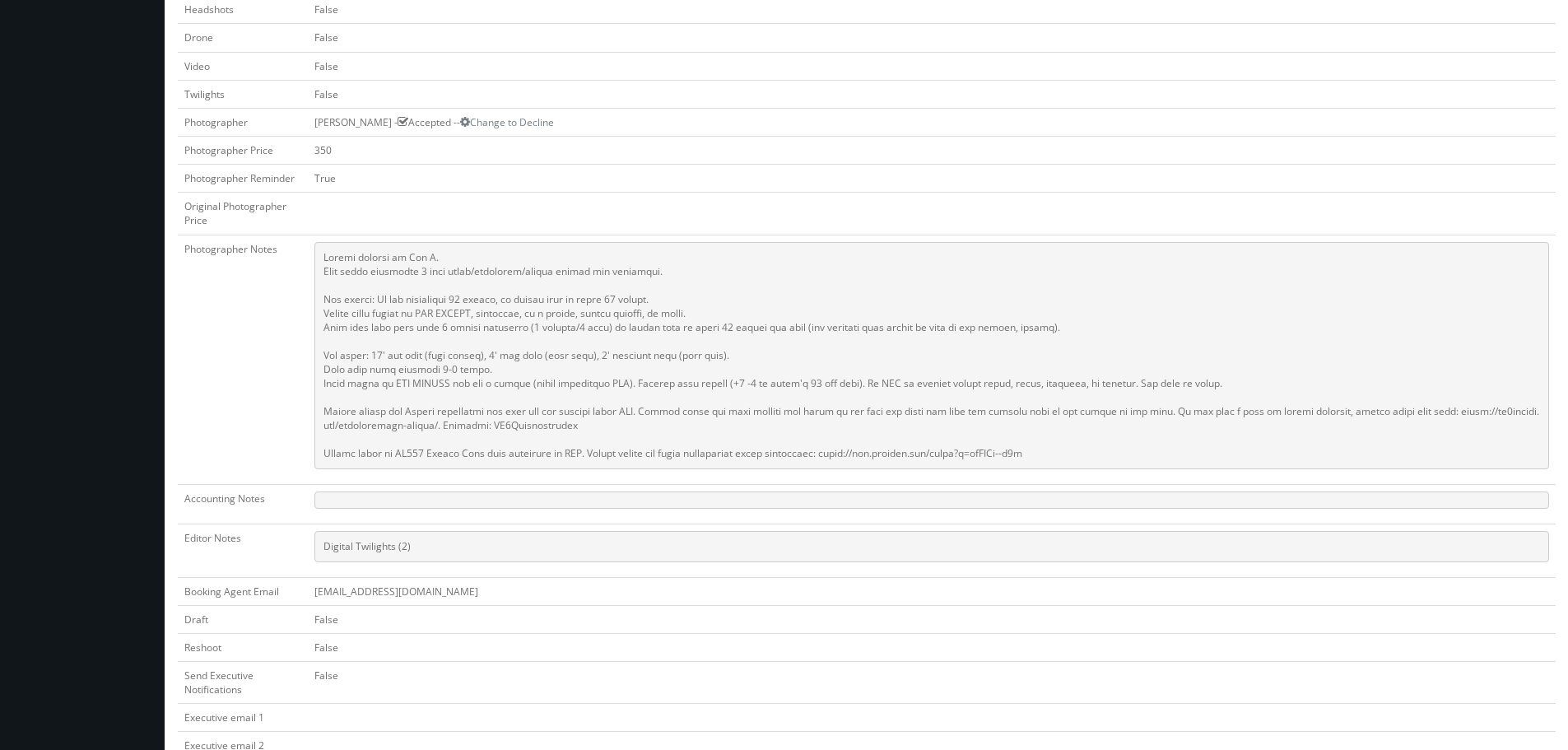
scroll to position [658, 0]
